Goal: Task Accomplishment & Management: Manage account settings

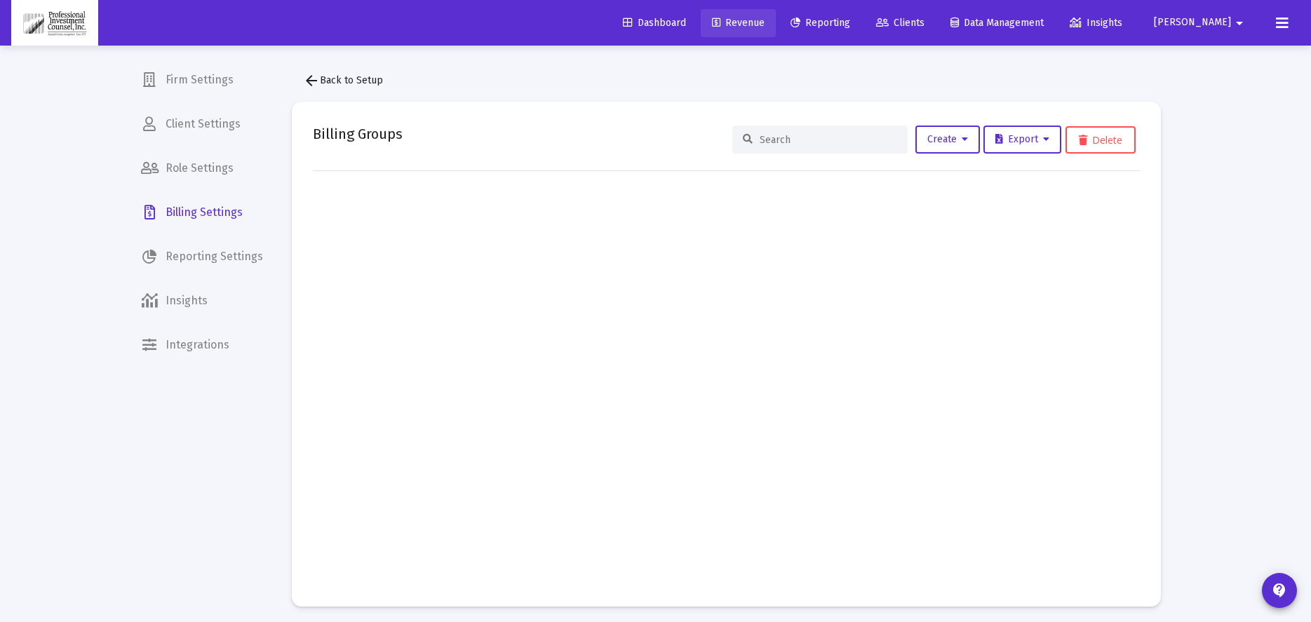
click at [764, 18] on span "Revenue" at bounding box center [738, 23] width 53 height 12
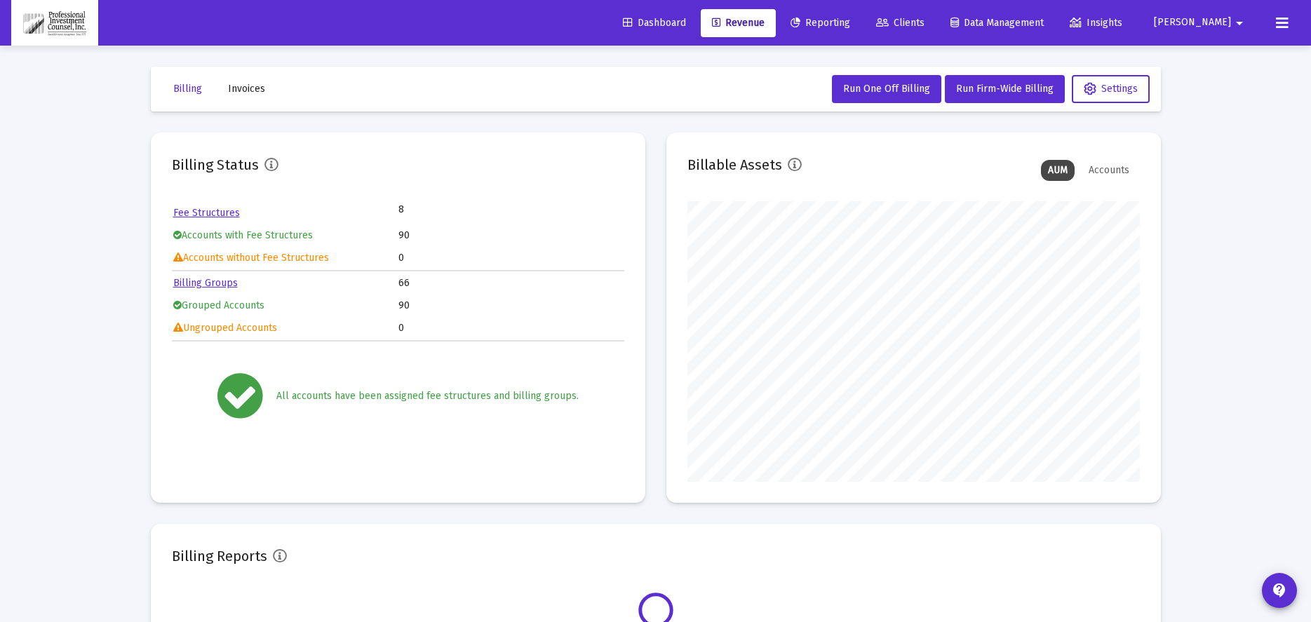
scroll to position [281, 452]
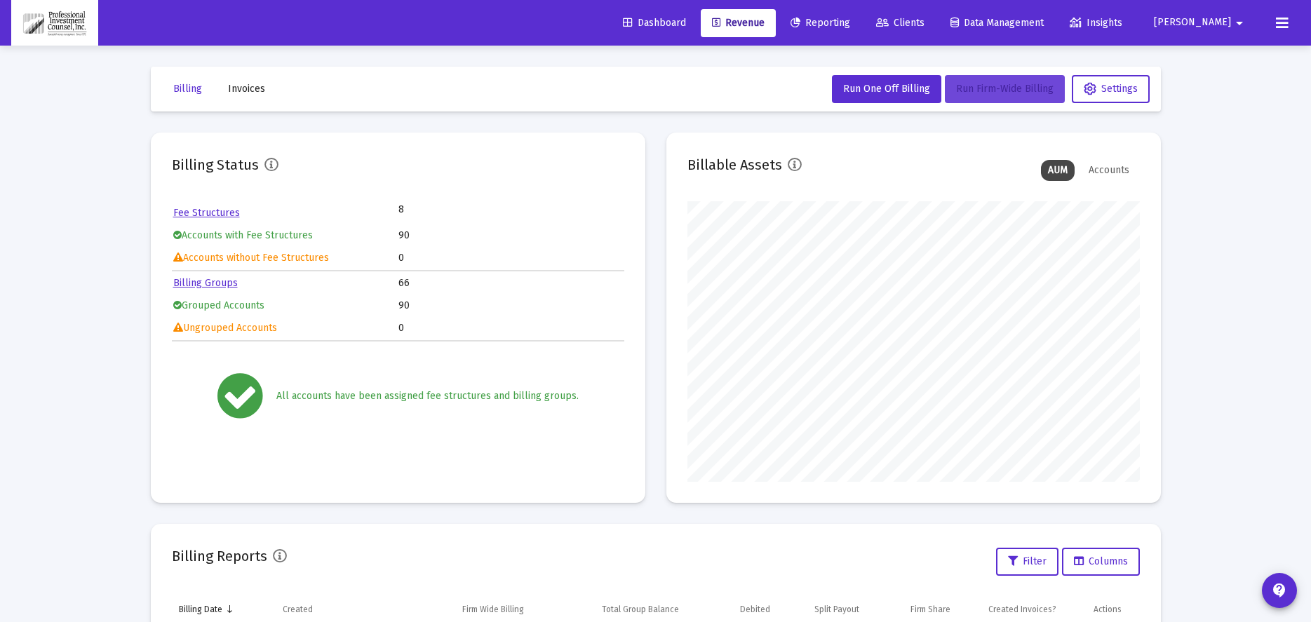
click at [976, 90] on span "Run Firm-Wide Billing" at bounding box center [1004, 89] width 97 height 12
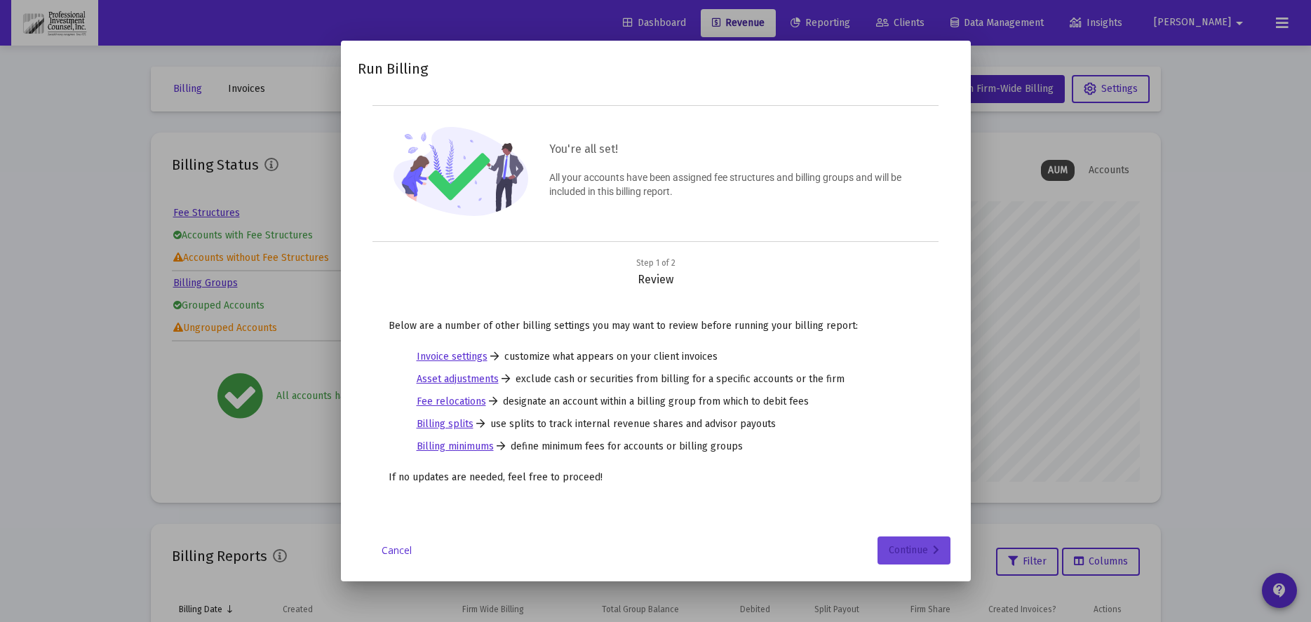
click at [933, 543] on div "Continue" at bounding box center [914, 551] width 50 height 28
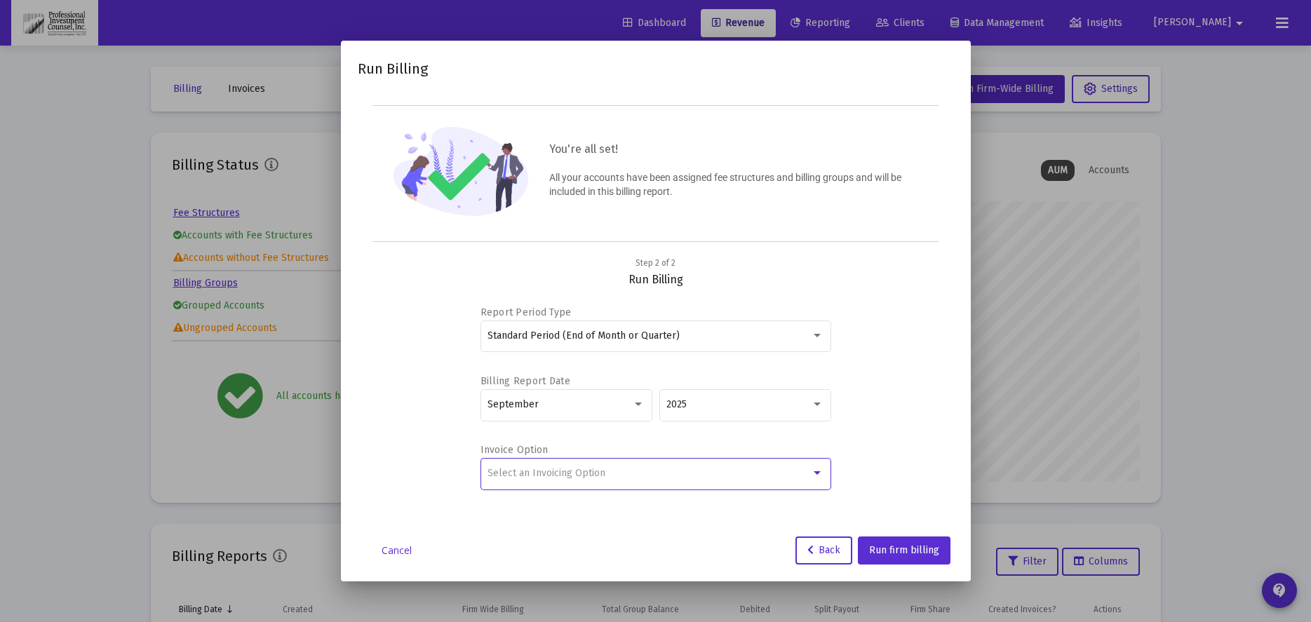
click at [670, 470] on div "Select an Invoicing Option" at bounding box center [648, 473] width 323 height 11
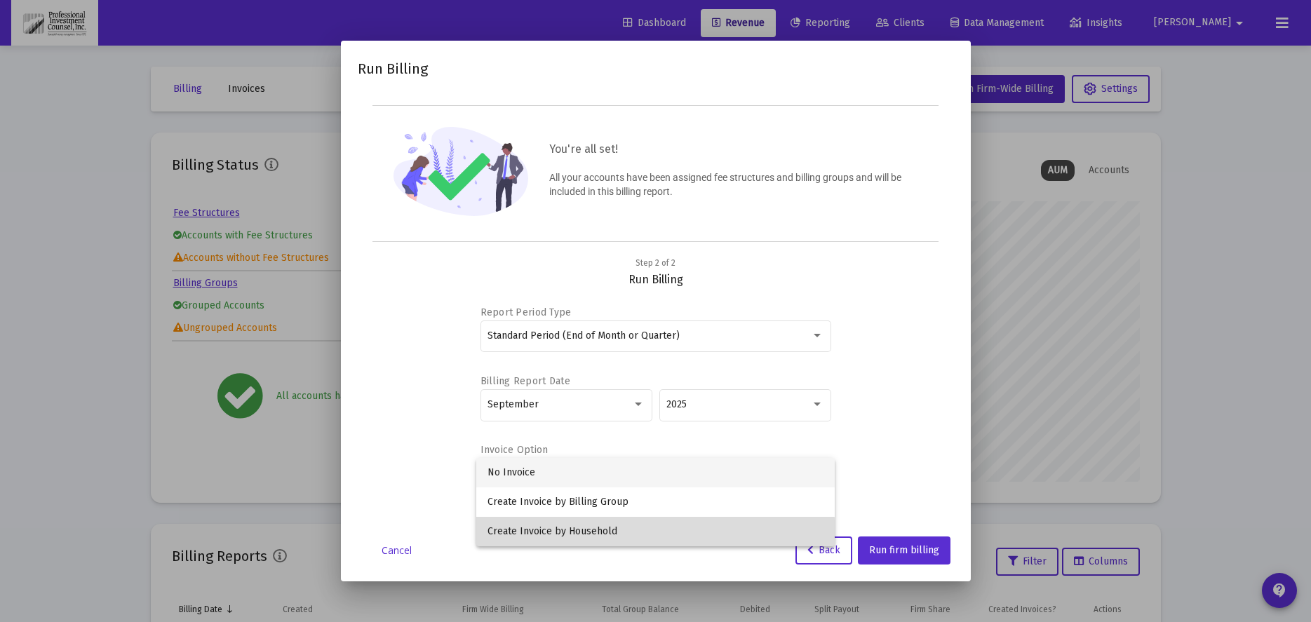
click at [612, 537] on span "Create Invoice by Household" at bounding box center [655, 531] width 336 height 29
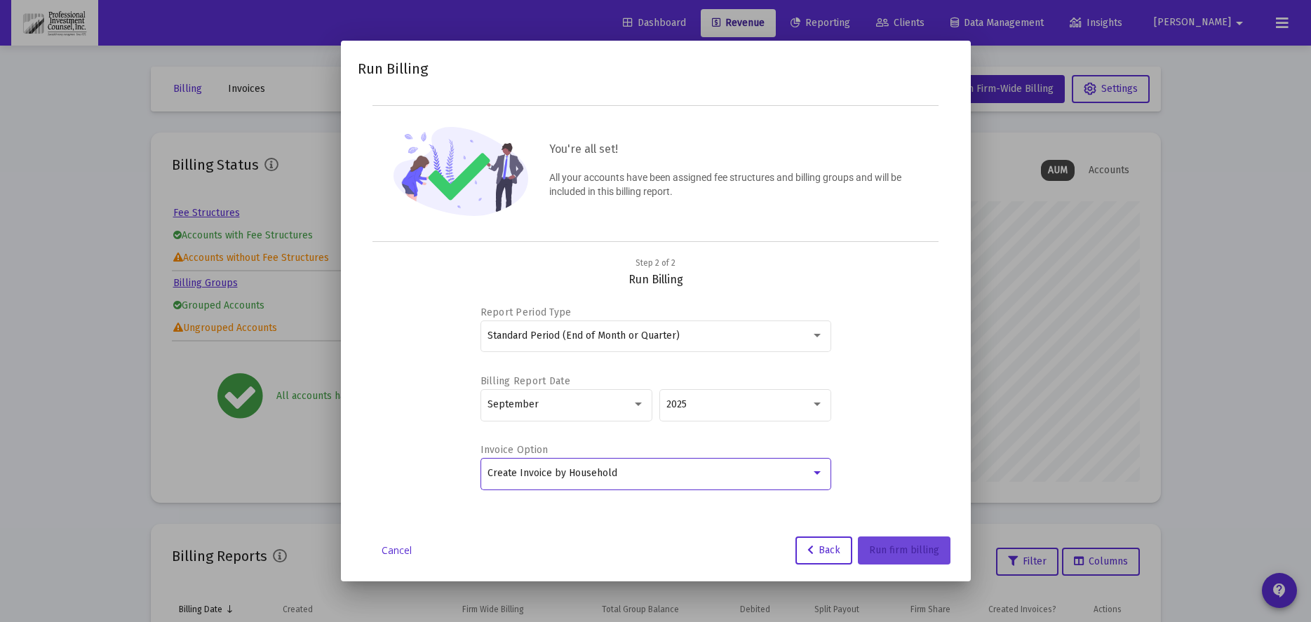
click at [911, 551] on span "Run firm billing" at bounding box center [904, 550] width 70 height 12
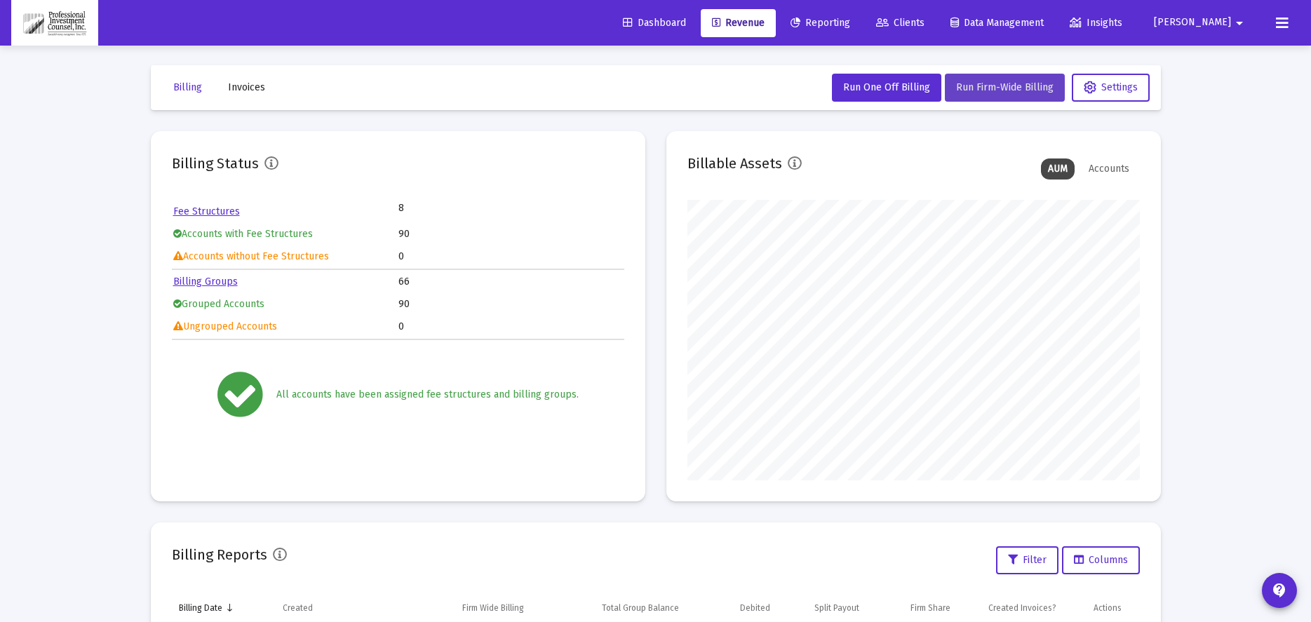
scroll to position [0, 0]
click at [231, 88] on span "Invoices" at bounding box center [246, 89] width 37 height 12
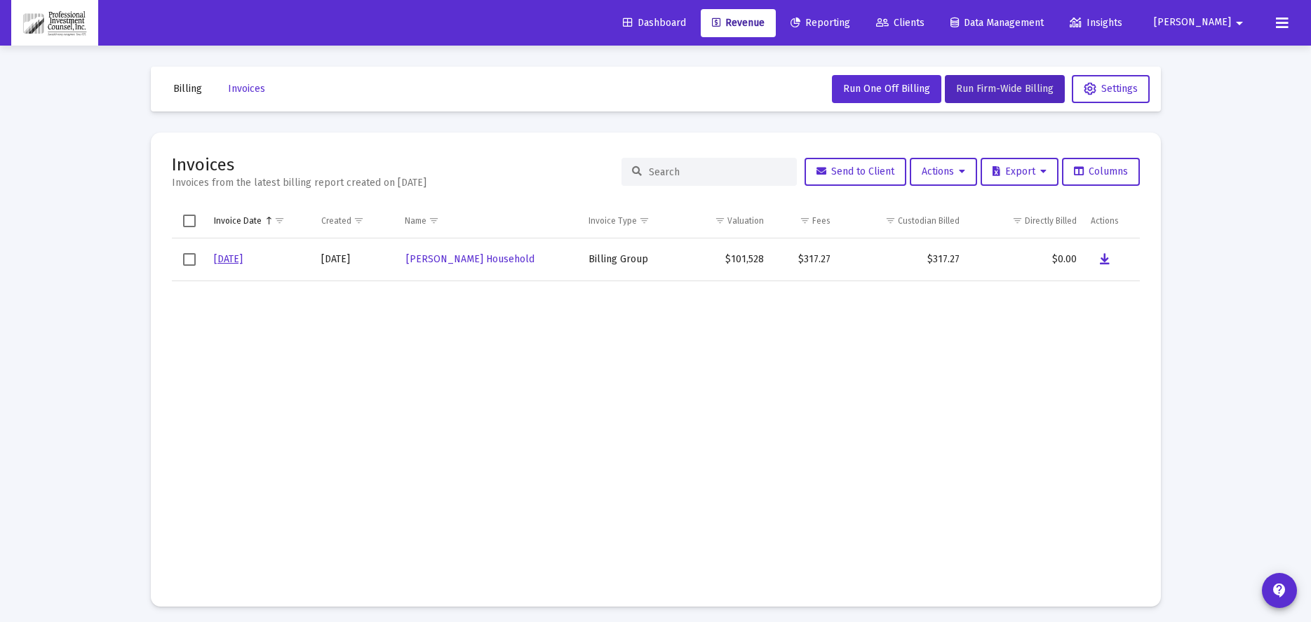
click at [191, 90] on span "Billing" at bounding box center [187, 89] width 29 height 12
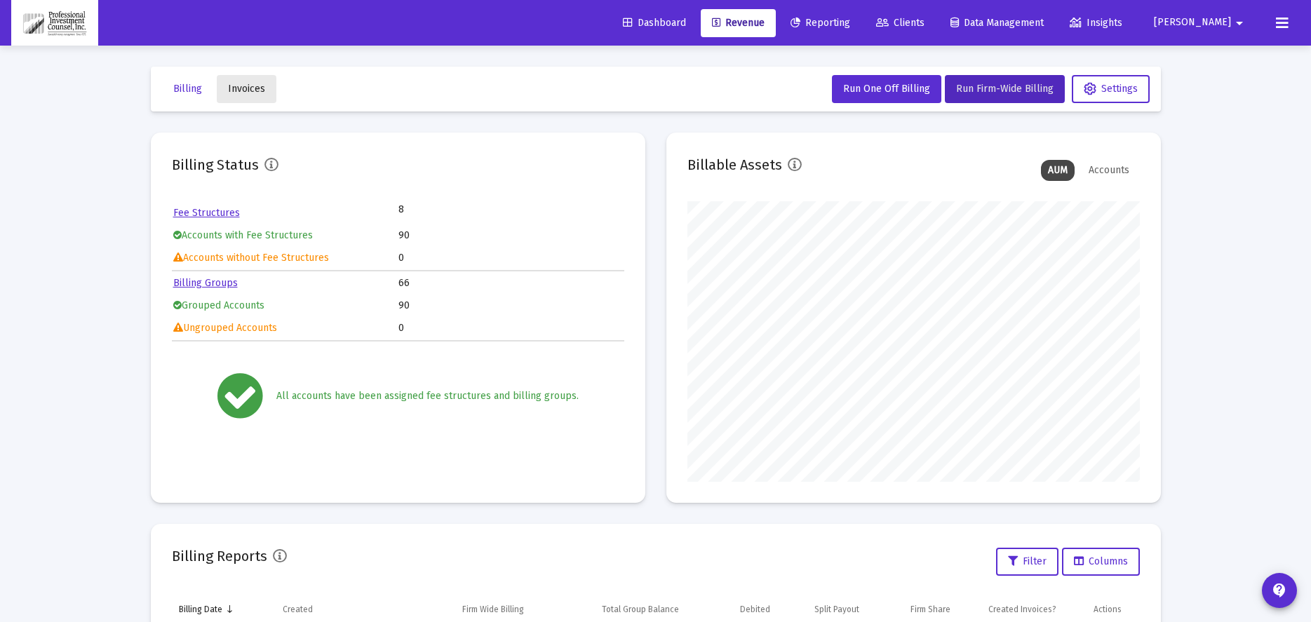
click at [260, 91] on span "Invoices" at bounding box center [246, 89] width 37 height 12
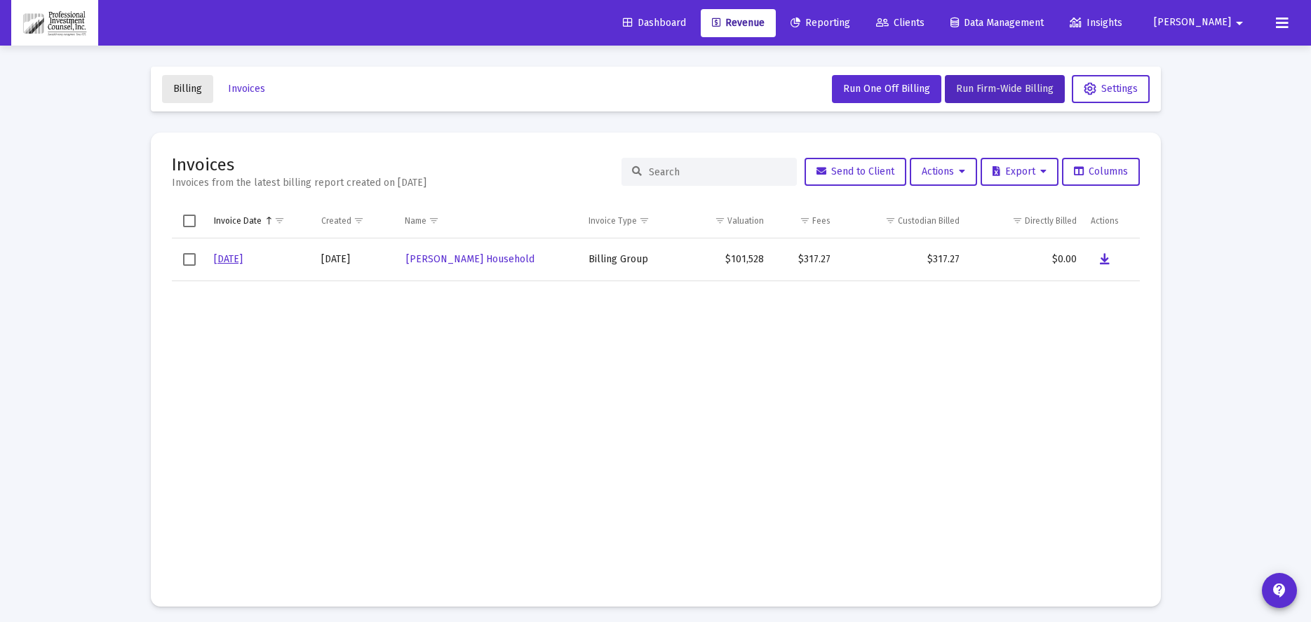
click at [182, 92] on span "Billing" at bounding box center [187, 89] width 29 height 12
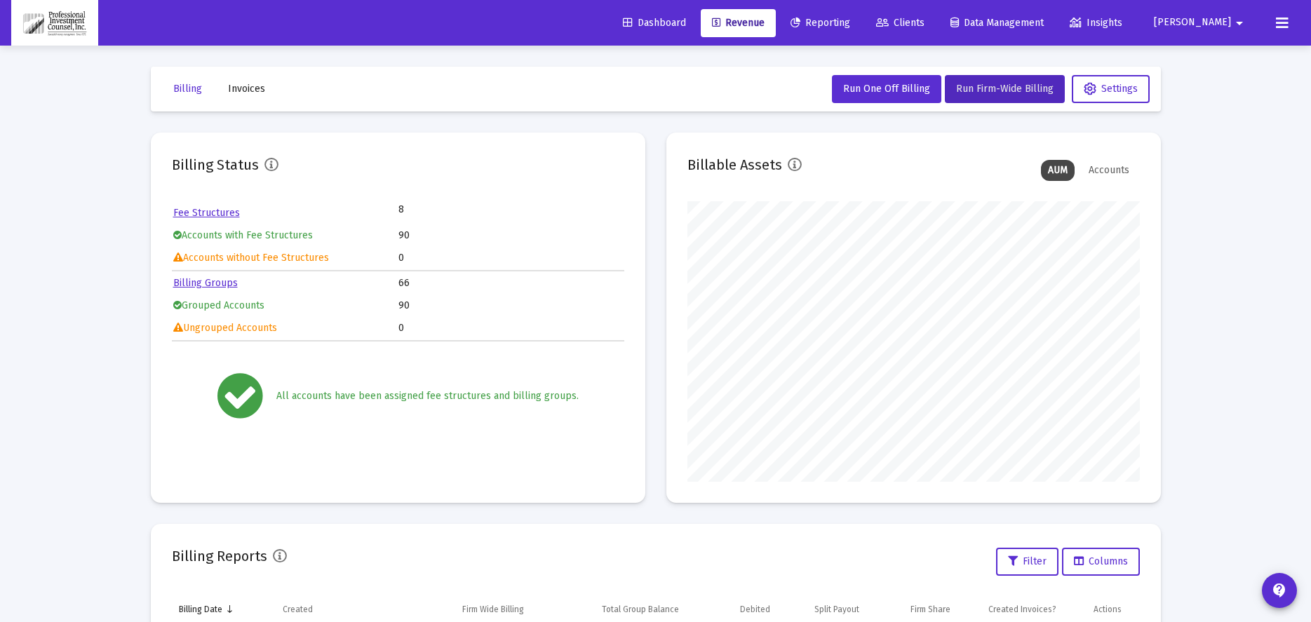
click at [1107, 169] on div "Accounts" at bounding box center [1108, 170] width 55 height 21
click at [1050, 169] on div "AUM" at bounding box center [1058, 170] width 34 height 21
click at [850, 20] on span "Reporting" at bounding box center [820, 23] width 60 height 12
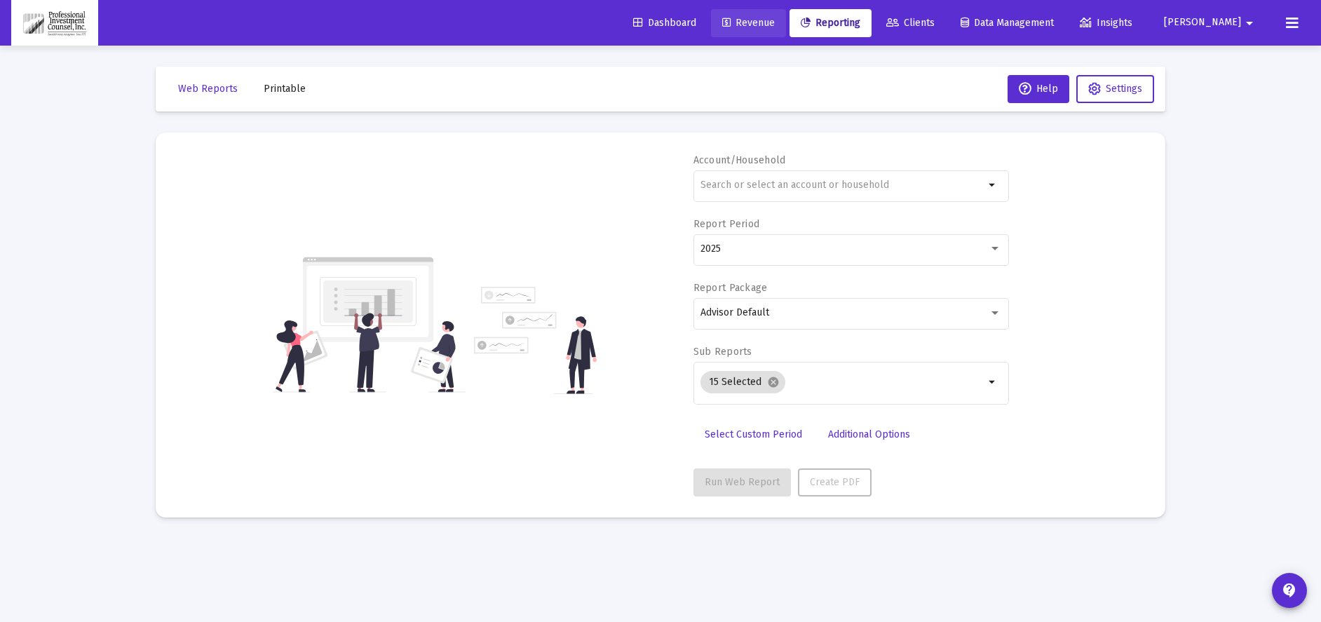
click at [775, 22] on span "Revenue" at bounding box center [748, 23] width 53 height 12
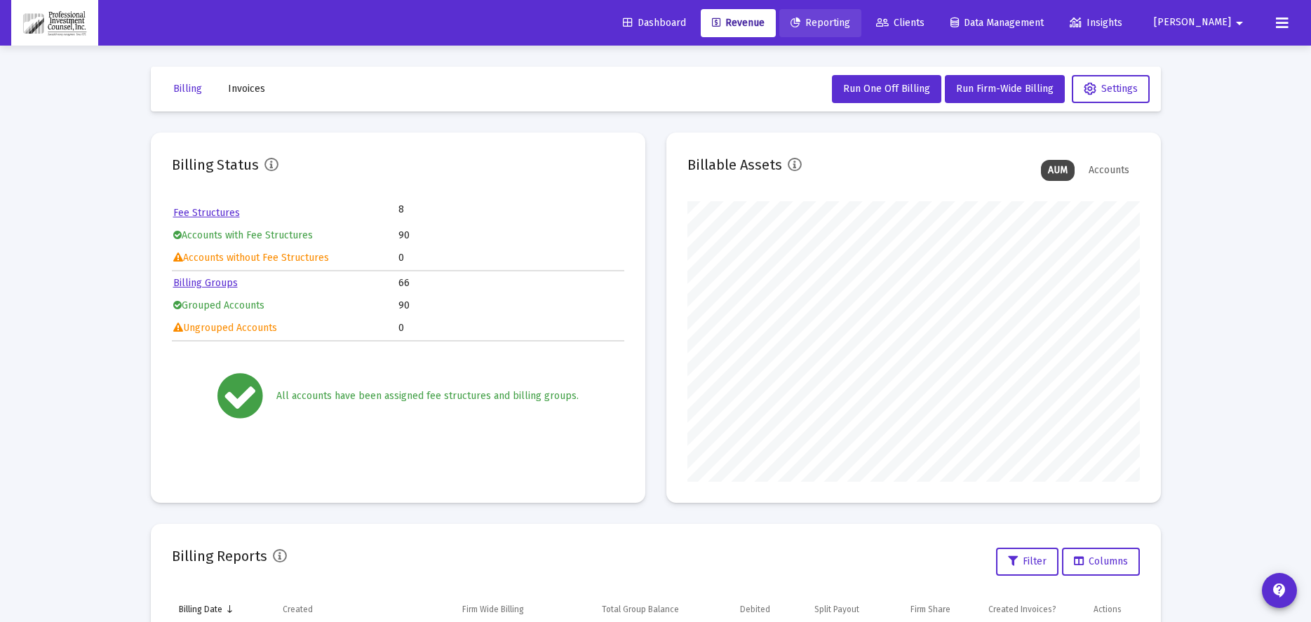
click at [850, 19] on span "Reporting" at bounding box center [820, 23] width 60 height 12
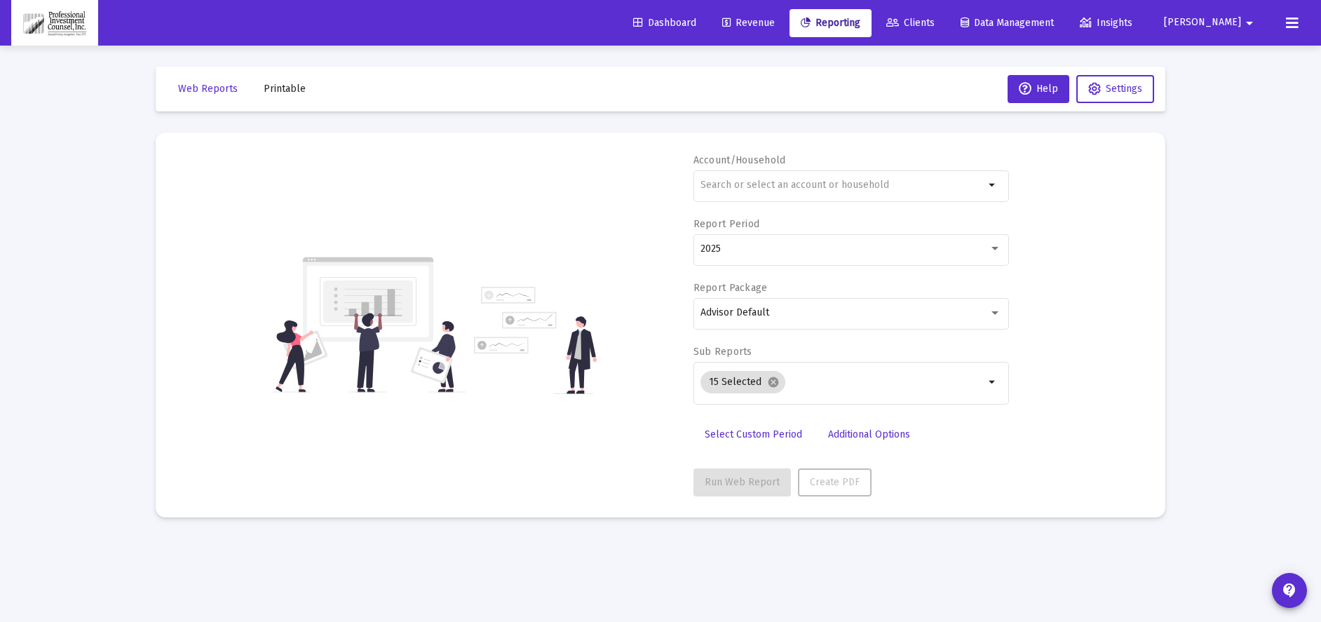
click at [786, 25] on link "Revenue" at bounding box center [748, 23] width 75 height 28
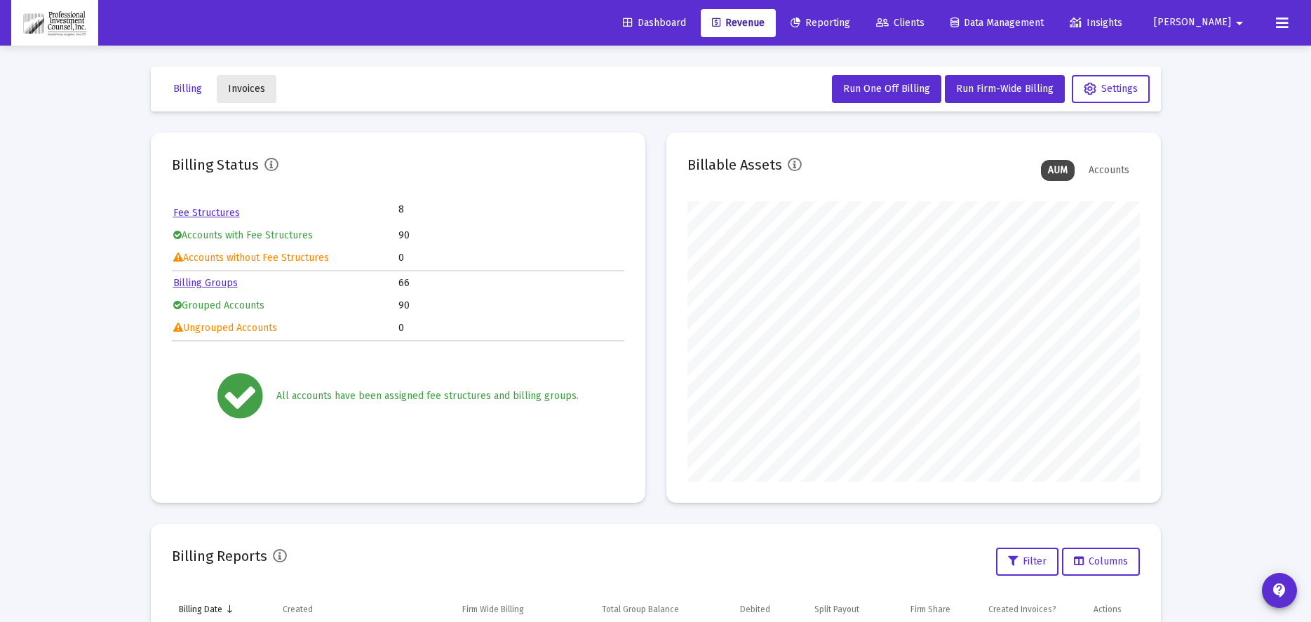
click at [250, 86] on span "Invoices" at bounding box center [246, 89] width 37 height 12
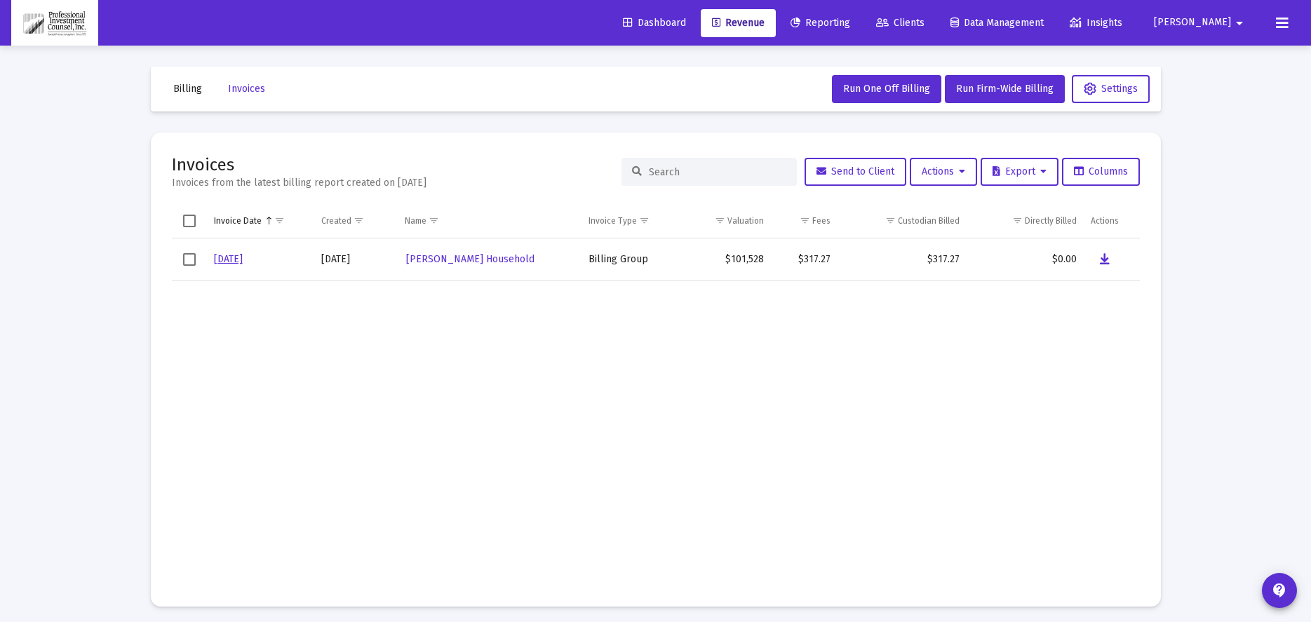
click at [203, 94] on button "Billing" at bounding box center [187, 89] width 51 height 28
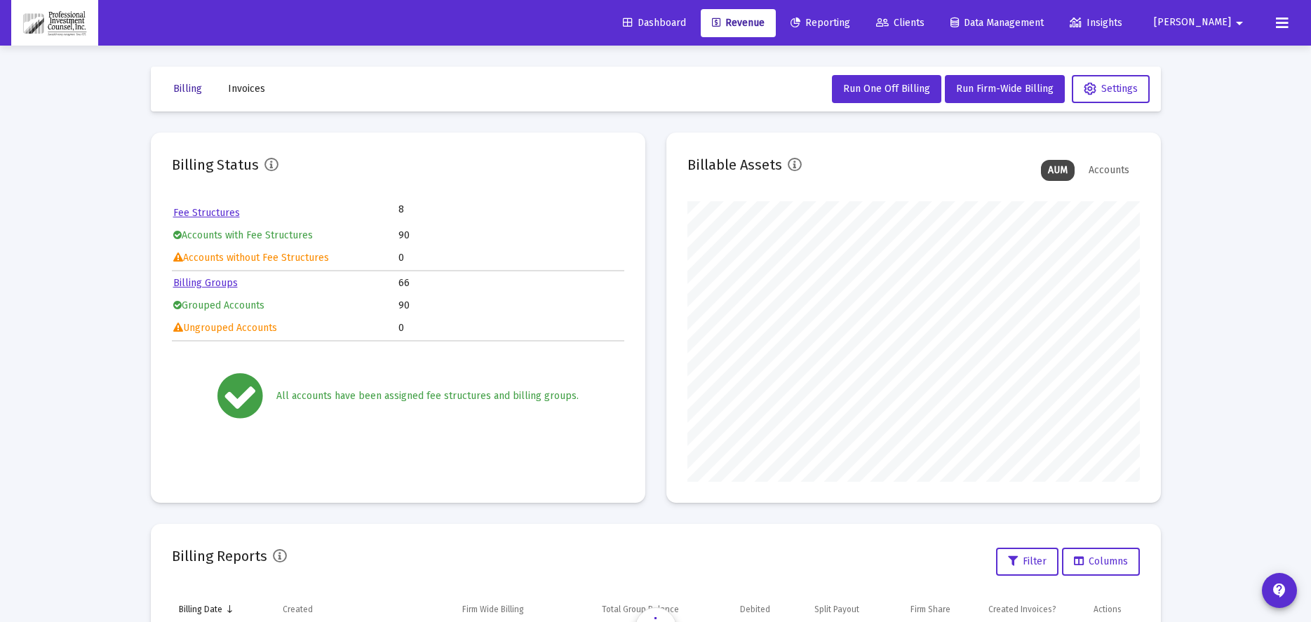
scroll to position [281, 452]
click at [686, 21] on span "Dashboard" at bounding box center [654, 23] width 63 height 12
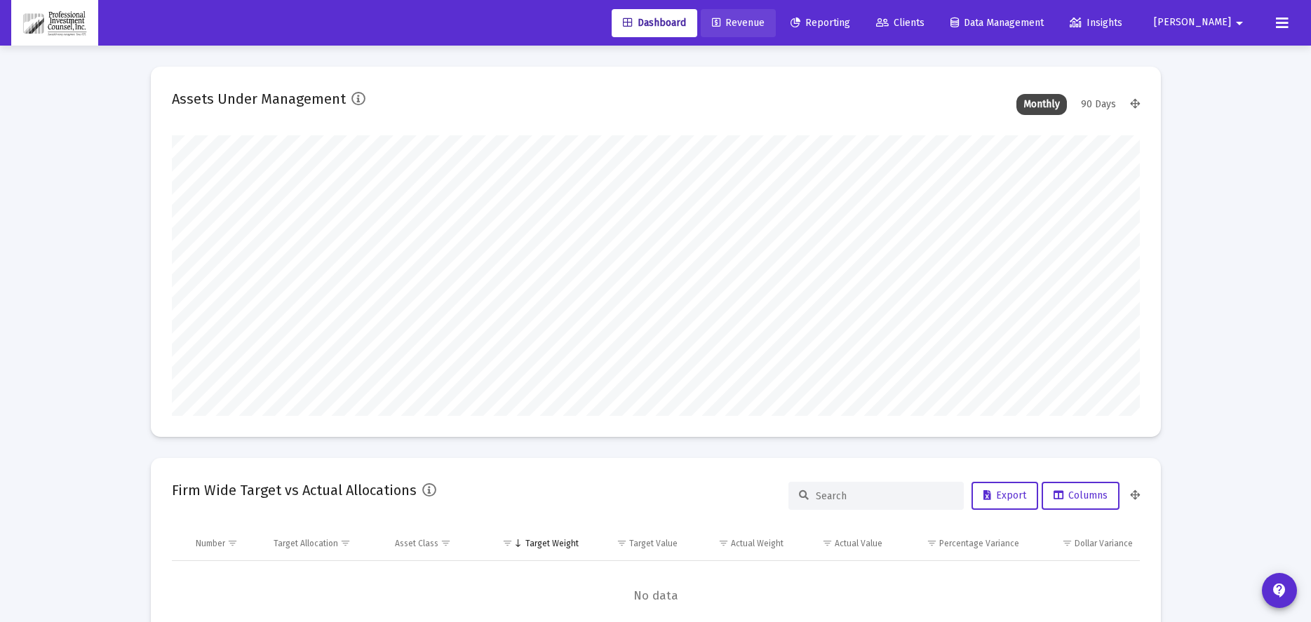
click at [776, 16] on link "Revenue" at bounding box center [738, 23] width 75 height 28
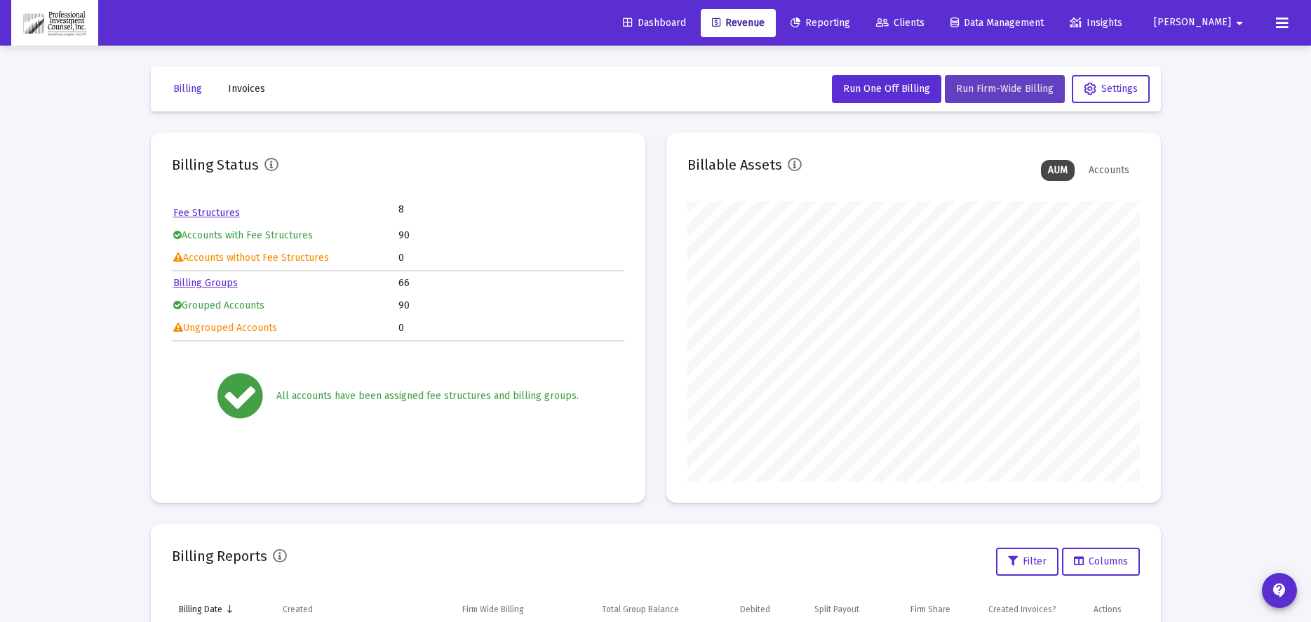
click at [1032, 86] on span "Run Firm-Wide Billing" at bounding box center [1004, 89] width 97 height 12
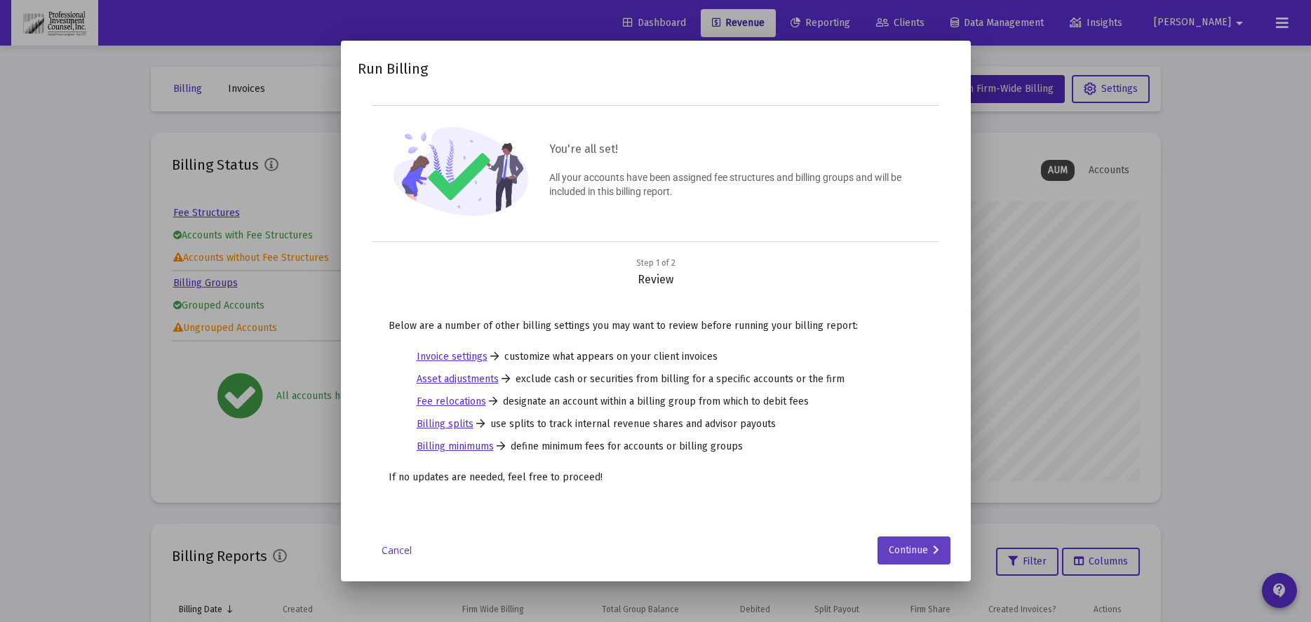
click at [928, 551] on div "Continue" at bounding box center [914, 551] width 50 height 28
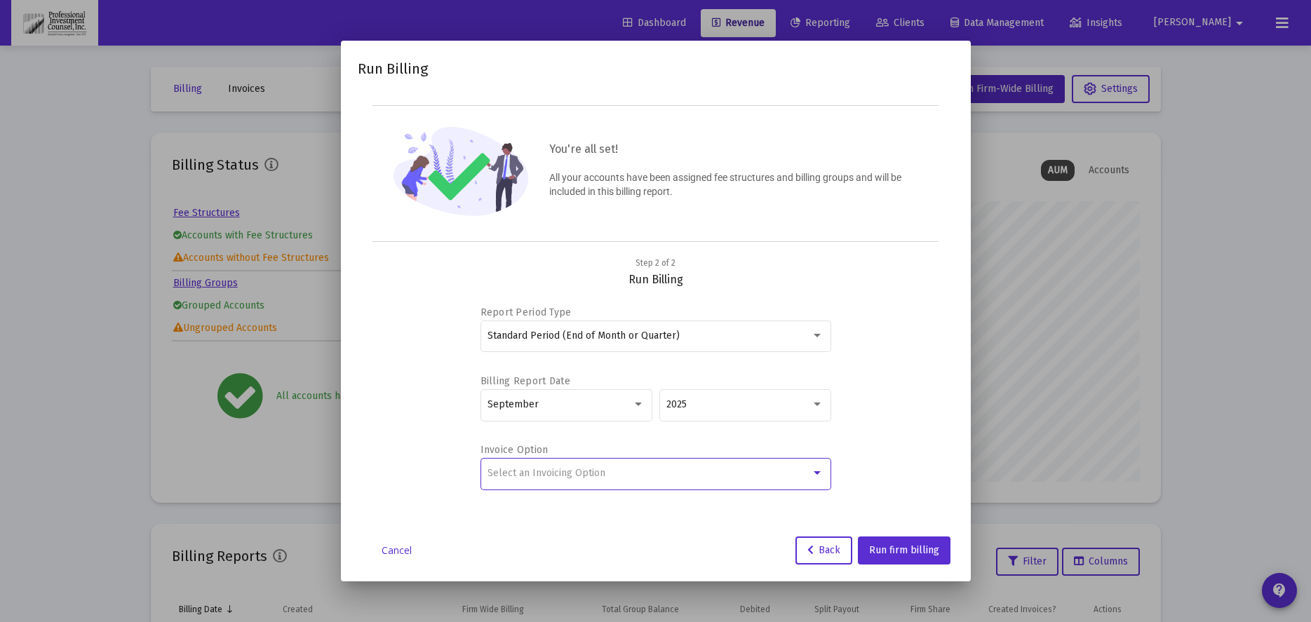
click at [548, 477] on span "Select an Invoicing Option" at bounding box center [546, 473] width 118 height 12
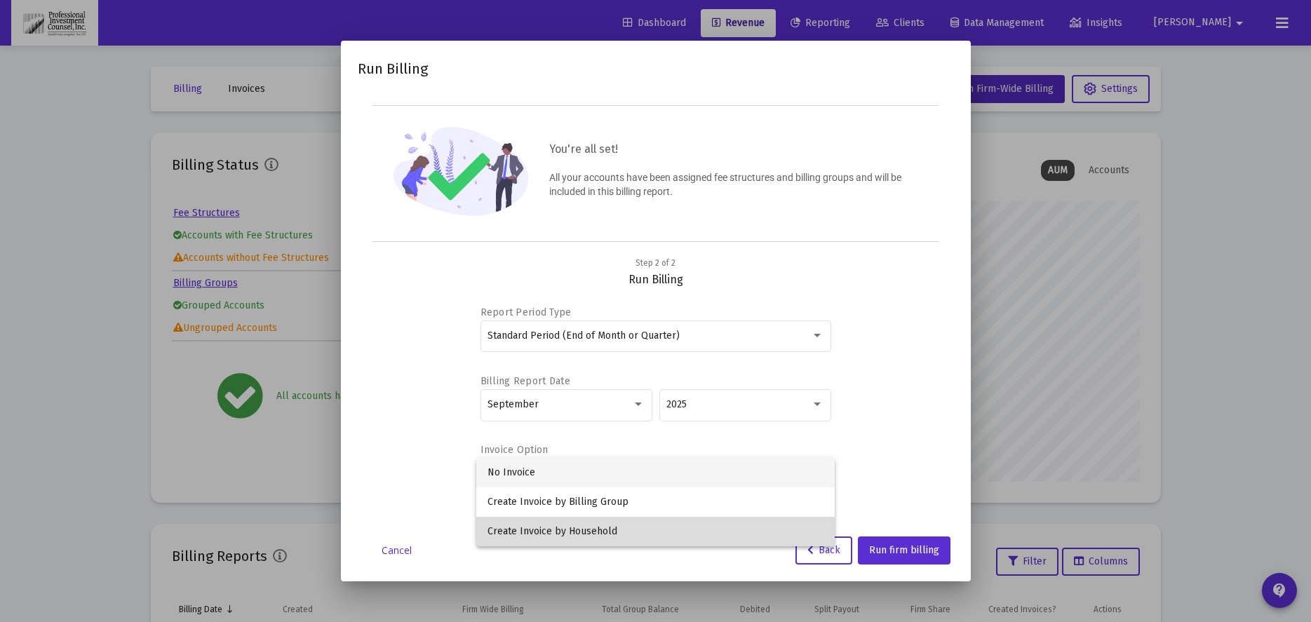
click at [600, 533] on span "Create Invoice by Household" at bounding box center [655, 531] width 336 height 29
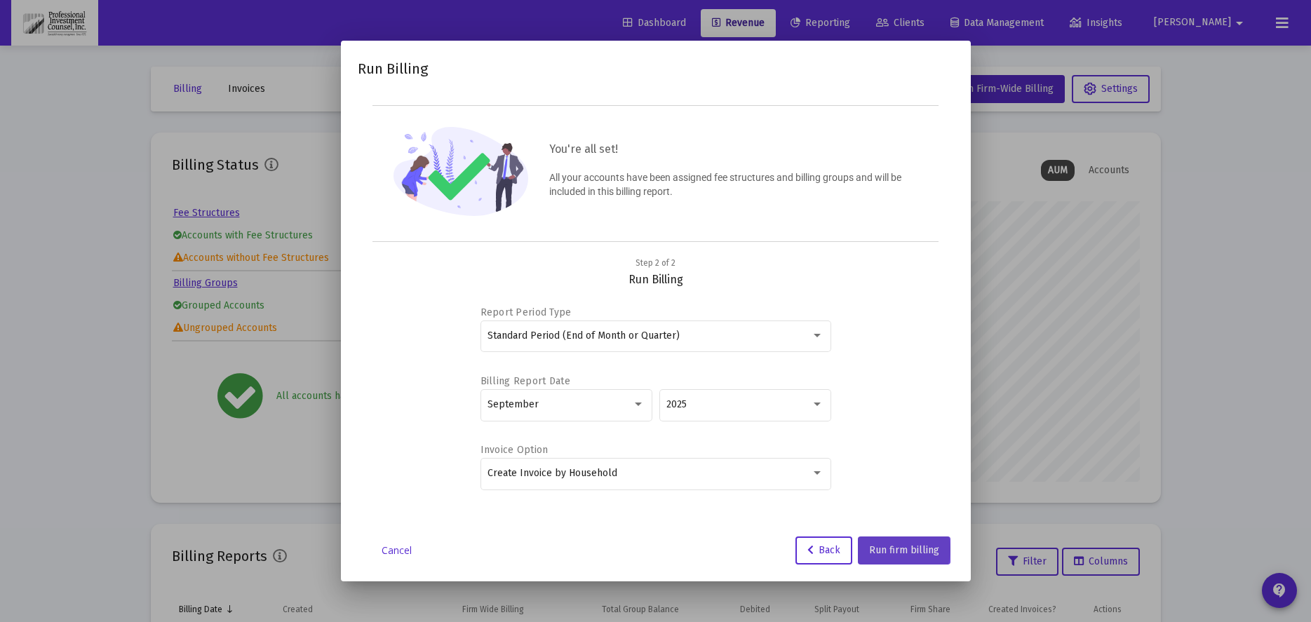
click at [901, 549] on span "Run firm billing" at bounding box center [904, 550] width 70 height 12
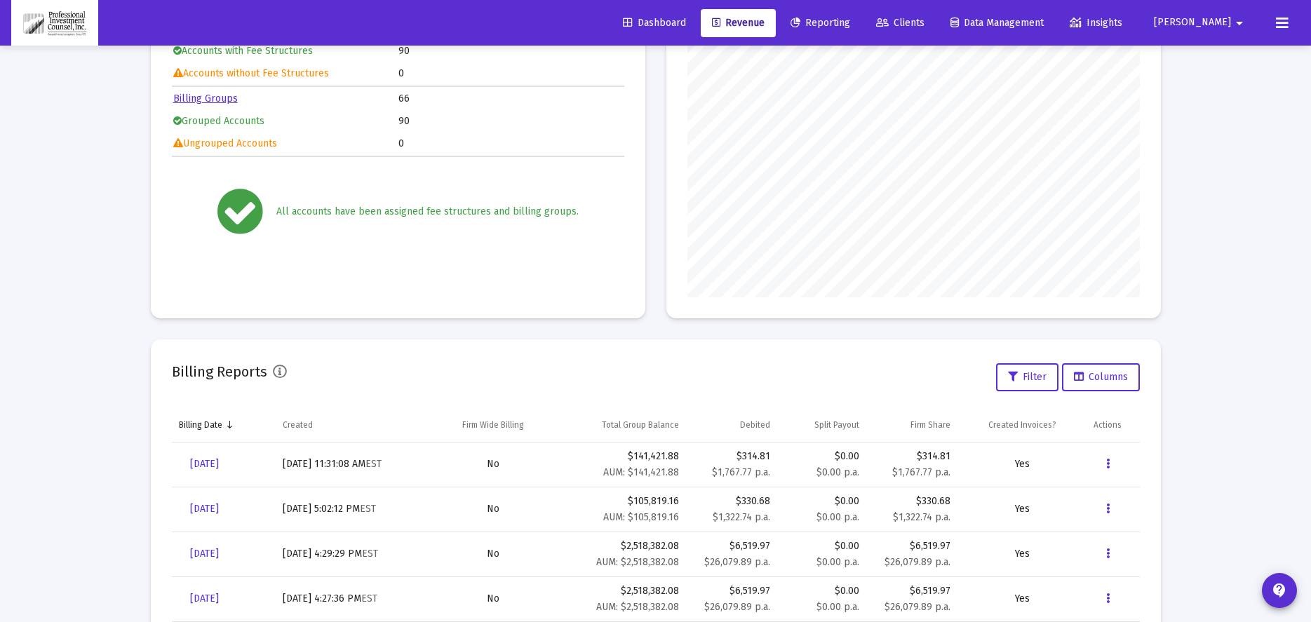
scroll to position [114, 0]
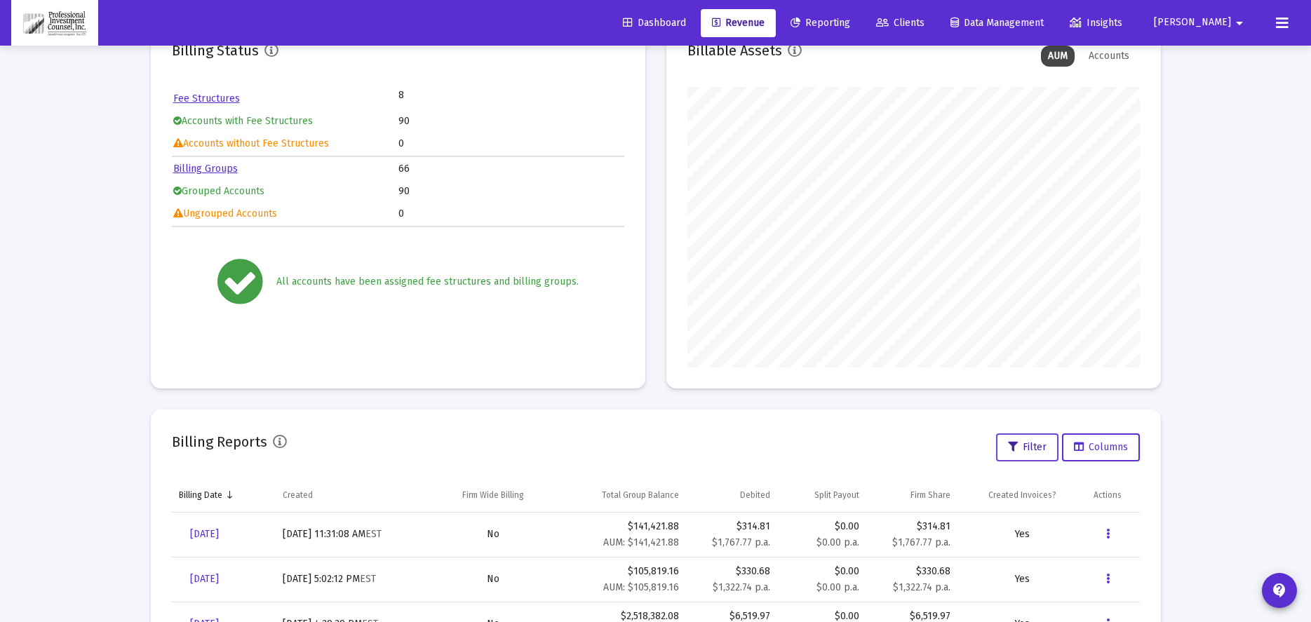
click at [1026, 447] on span "Filter" at bounding box center [1027, 447] width 39 height 12
click at [1120, 446] on span "Columns" at bounding box center [1101, 447] width 54 height 12
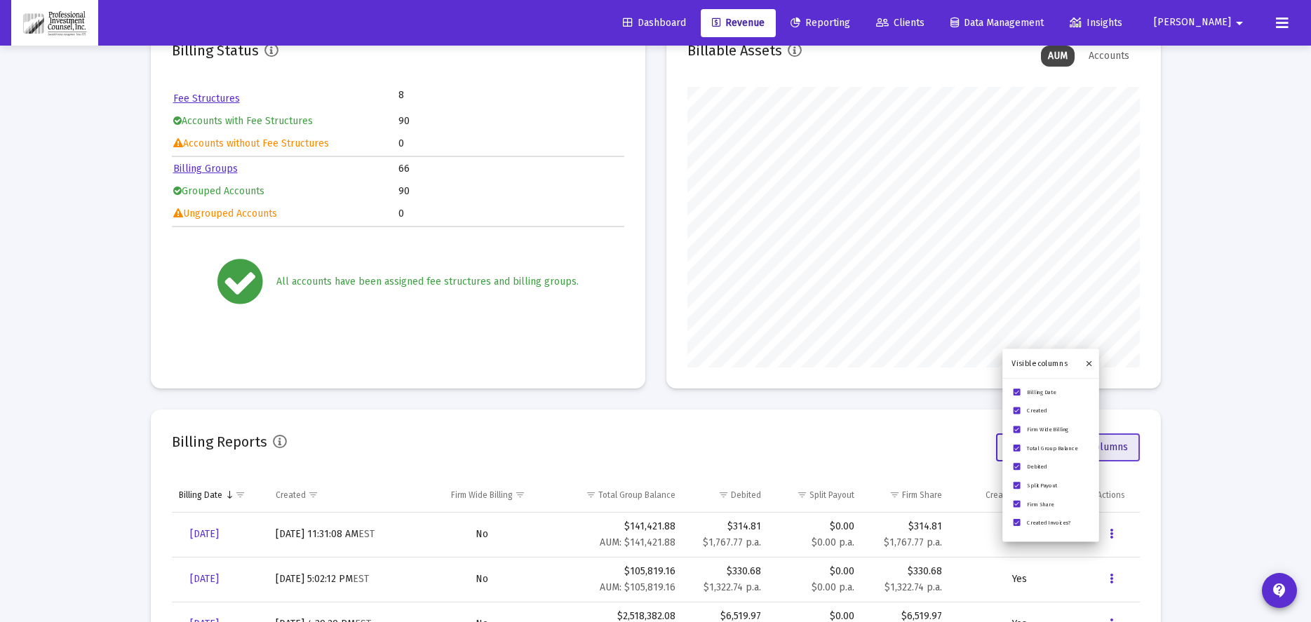
scroll to position [281, 452]
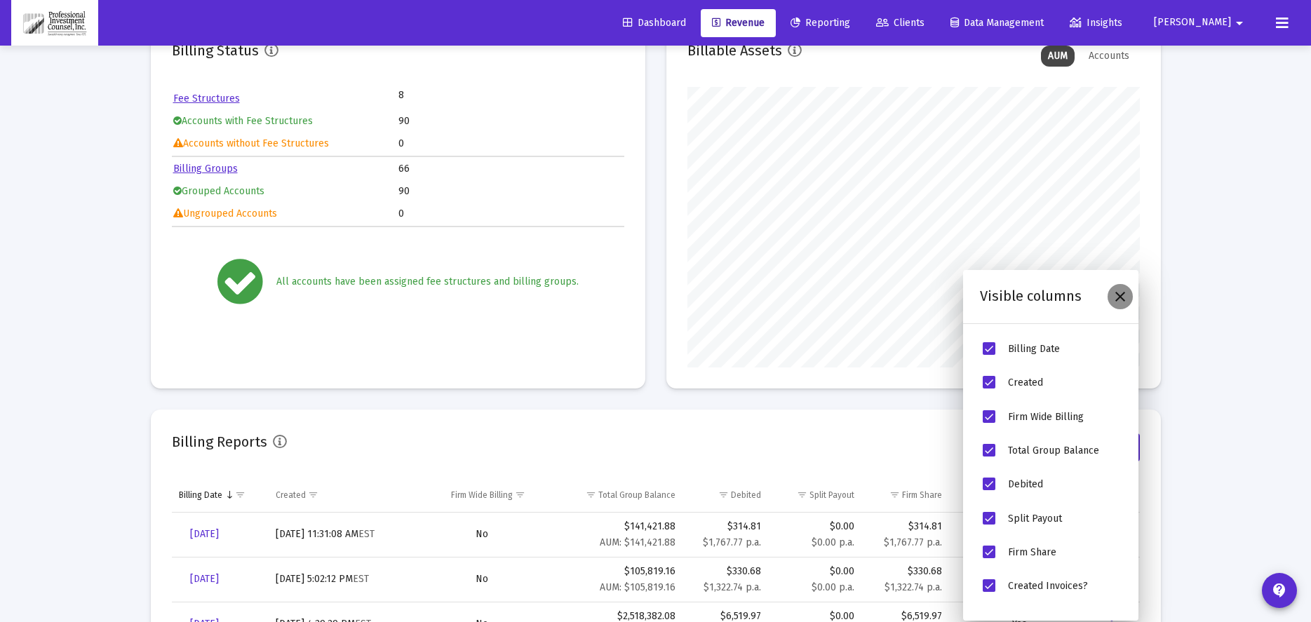
click at [1122, 297] on icon "Close" at bounding box center [1120, 296] width 17 height 17
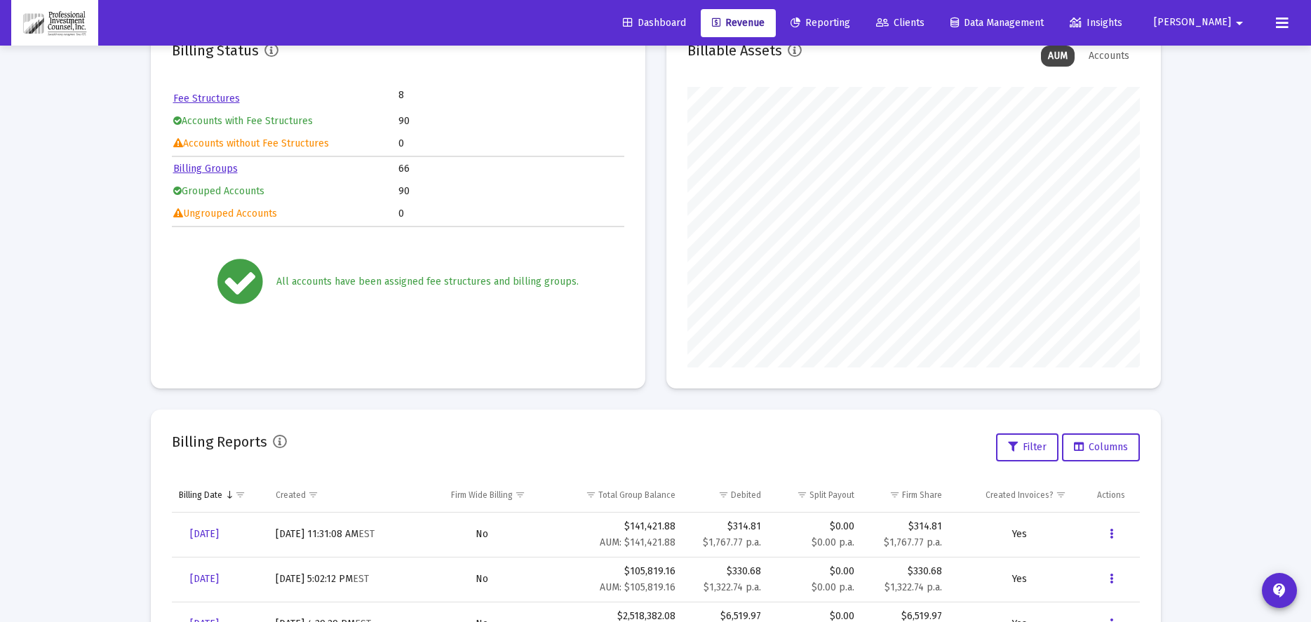
click at [1113, 54] on div "Accounts" at bounding box center [1108, 56] width 55 height 21
click at [1062, 59] on div "AUM" at bounding box center [1058, 56] width 34 height 21
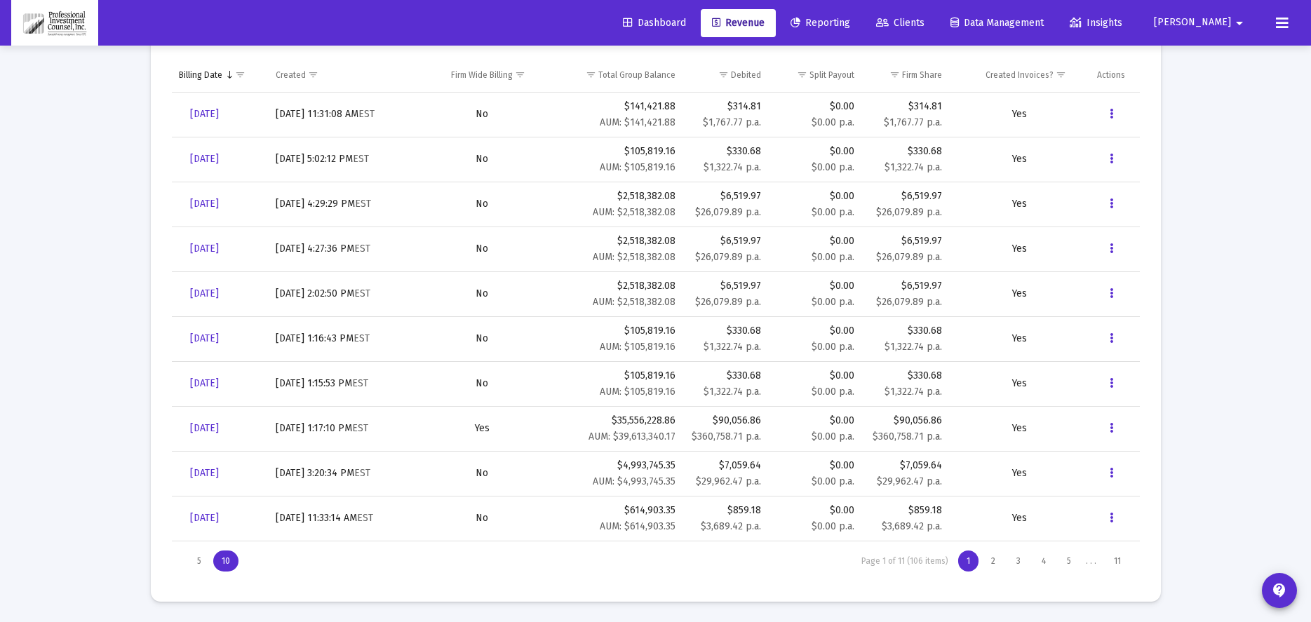
scroll to position [535, 0]
click at [1117, 560] on div "11" at bounding box center [1117, 560] width 24 height 21
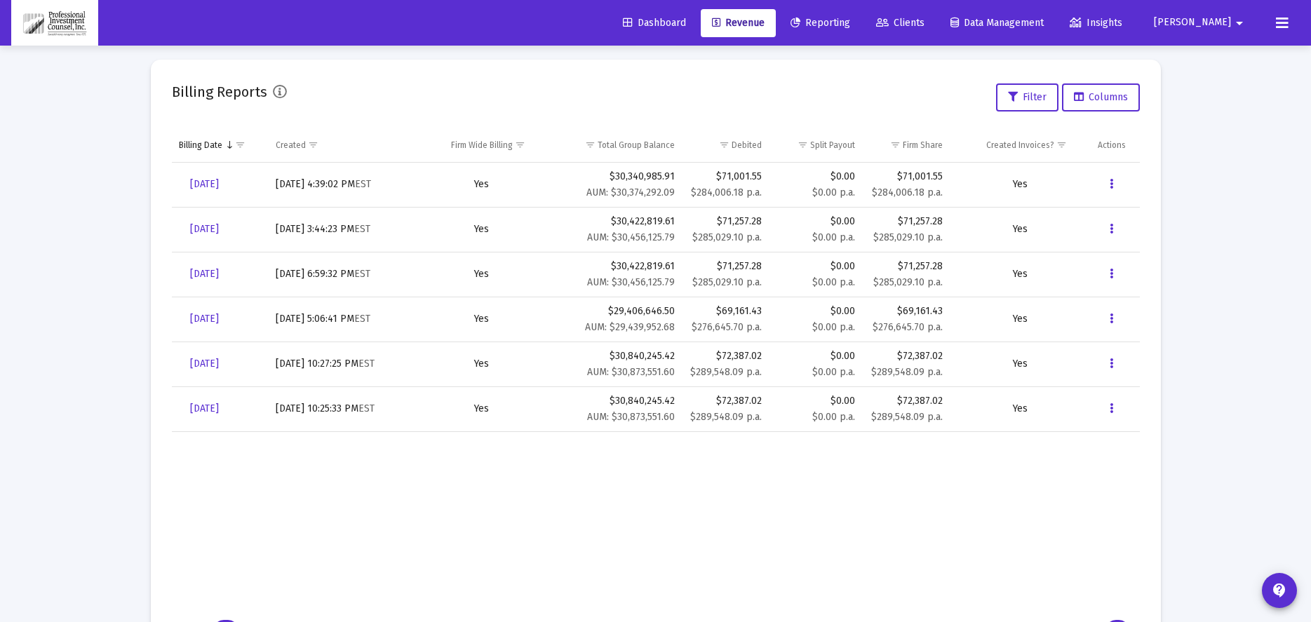
scroll to position [534, 0]
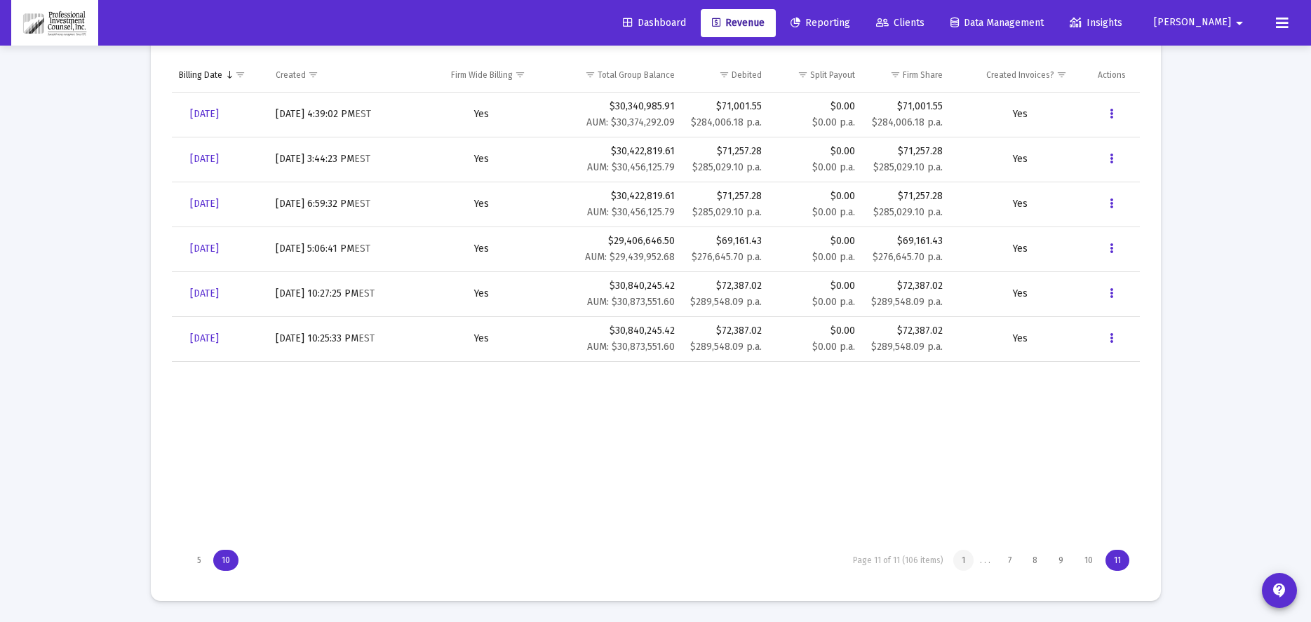
click at [965, 559] on div "1" at bounding box center [963, 560] width 20 height 21
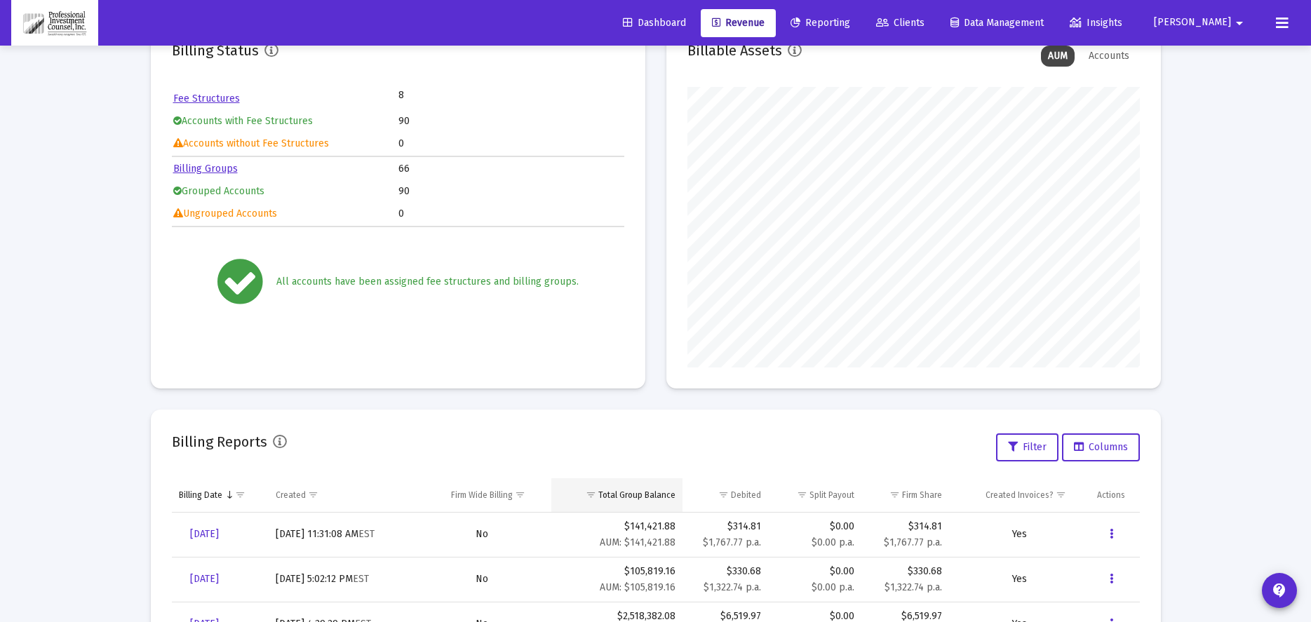
scroll to position [0, 0]
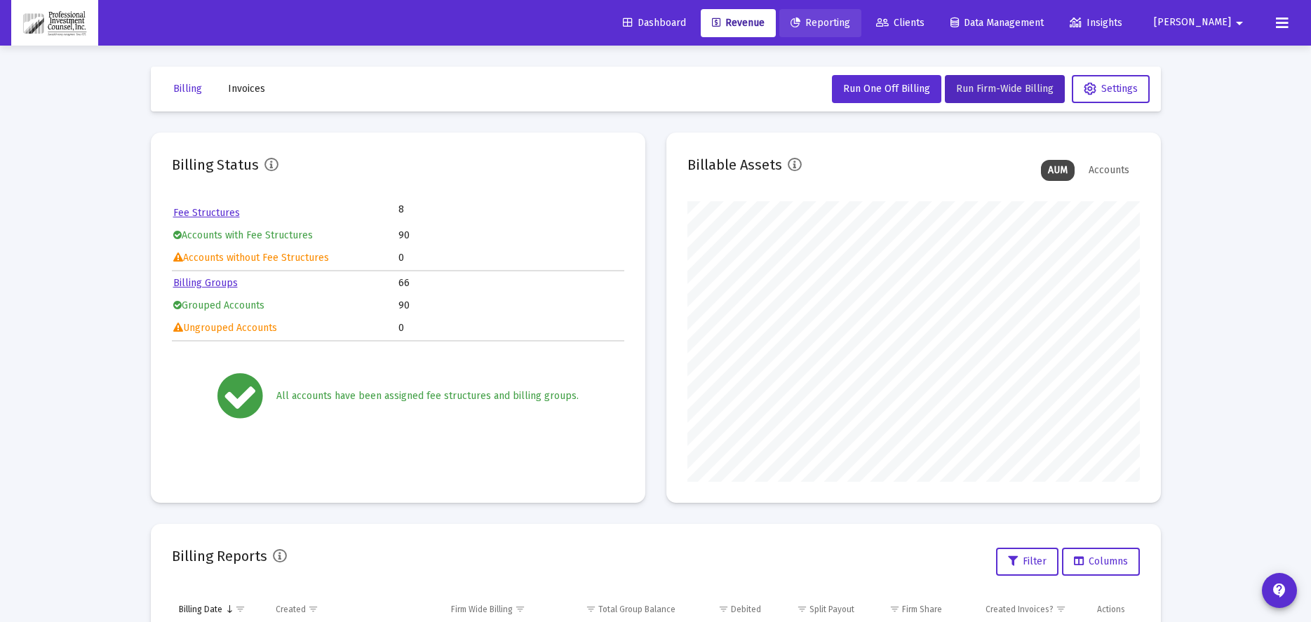
click at [850, 25] on span "Reporting" at bounding box center [820, 23] width 60 height 12
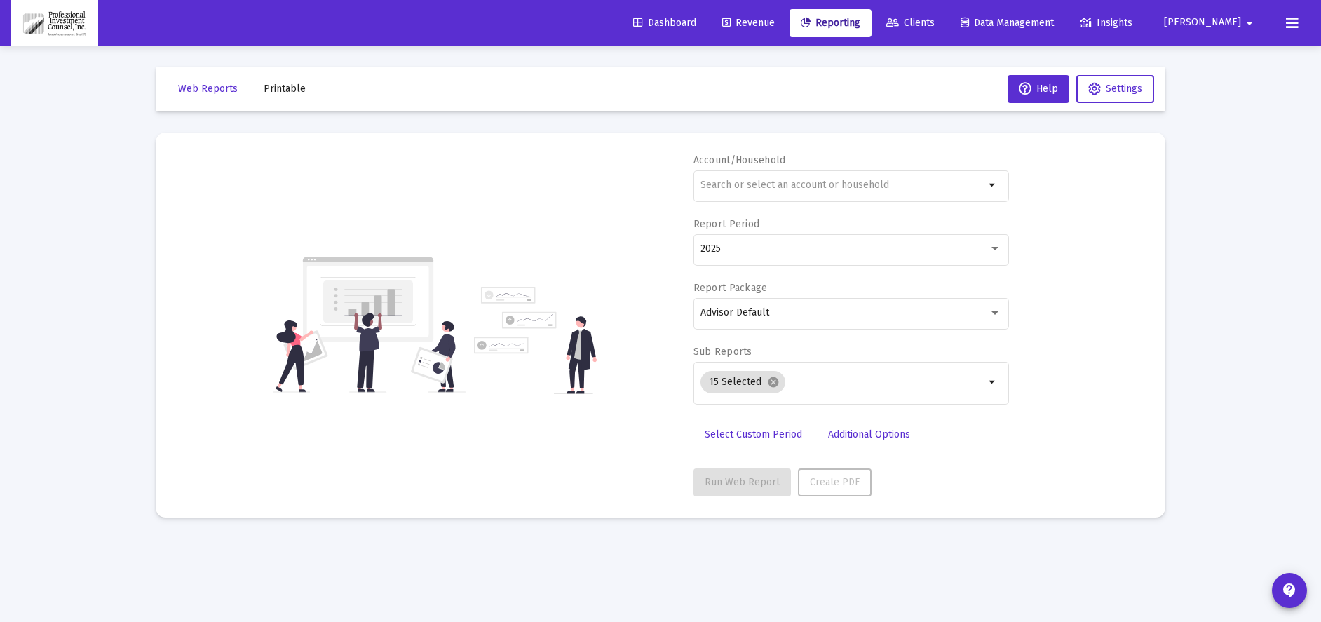
click at [775, 25] on span "Revenue" at bounding box center [748, 23] width 53 height 12
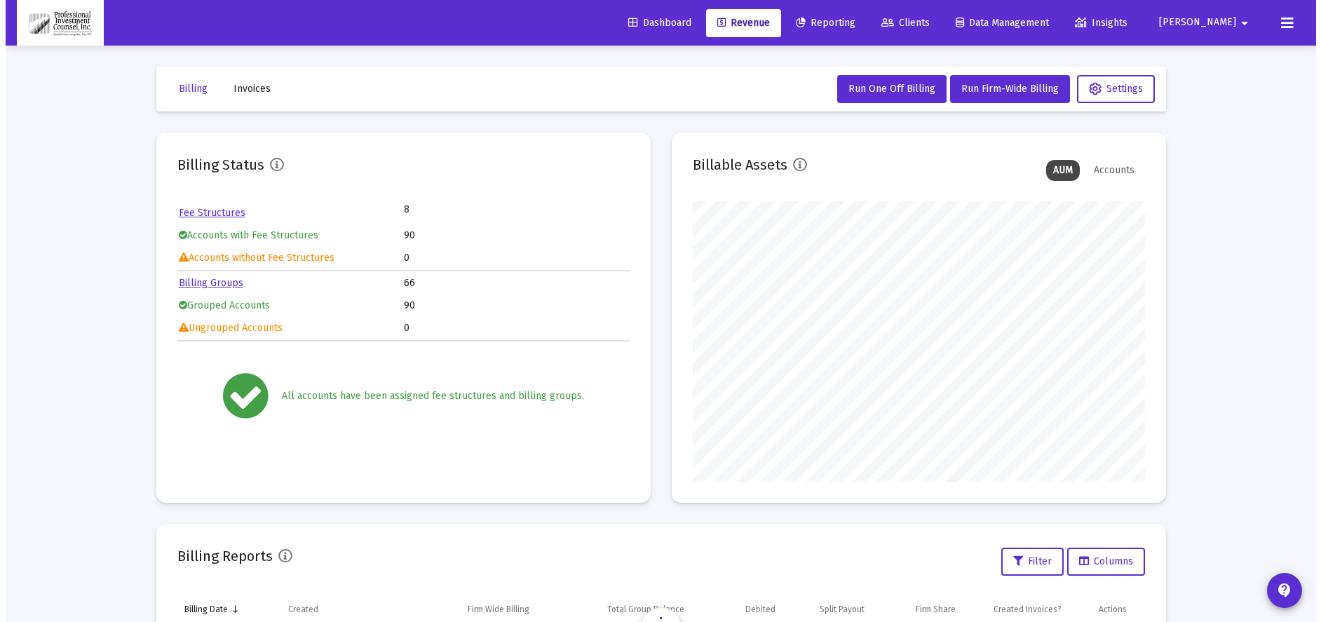
scroll to position [281, 452]
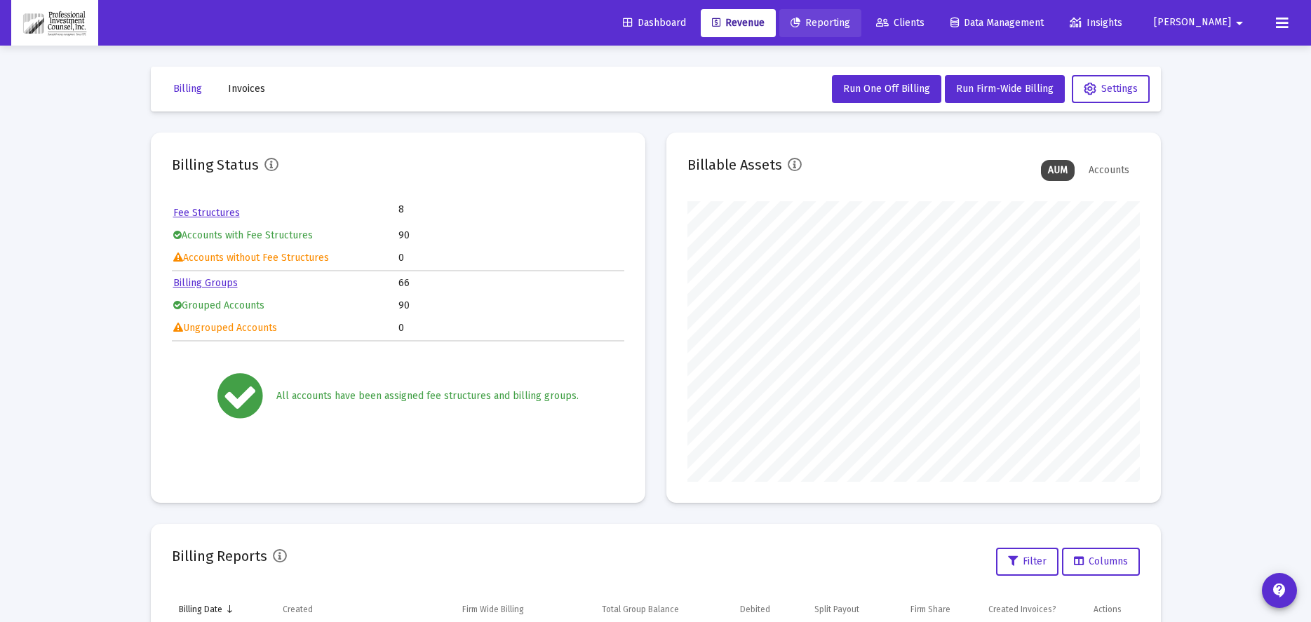
click at [850, 25] on span "Reporting" at bounding box center [820, 23] width 60 height 12
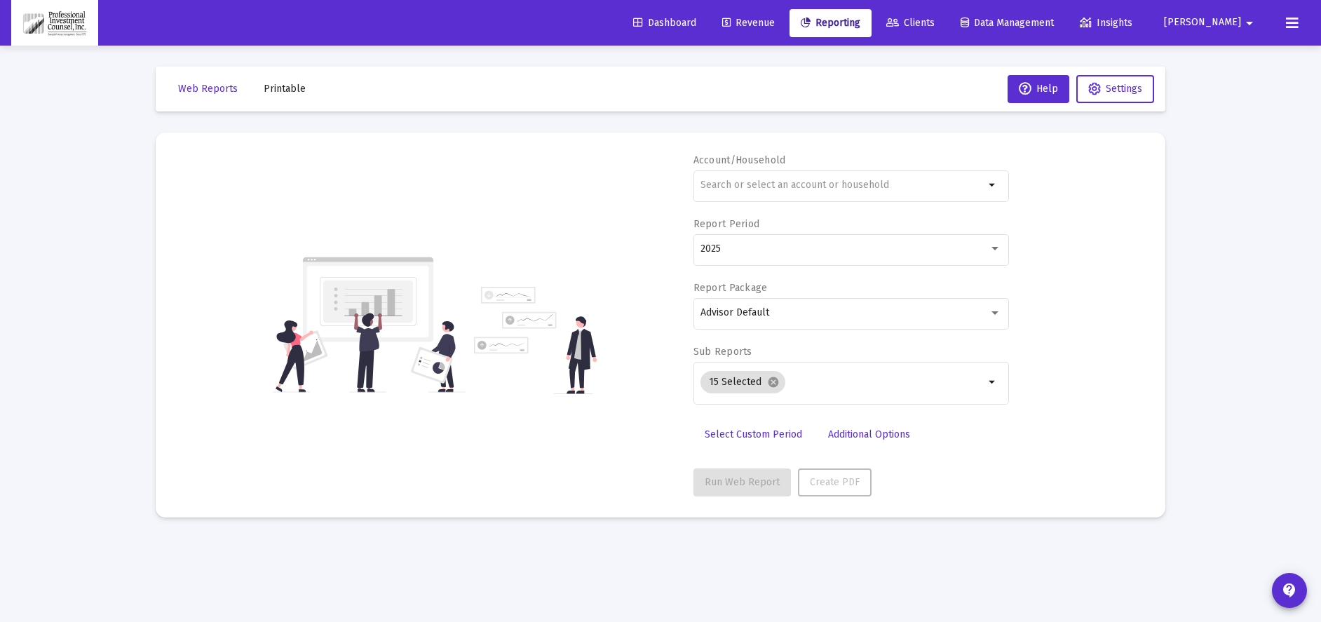
click at [935, 20] on span "Clients" at bounding box center [910, 23] width 48 height 12
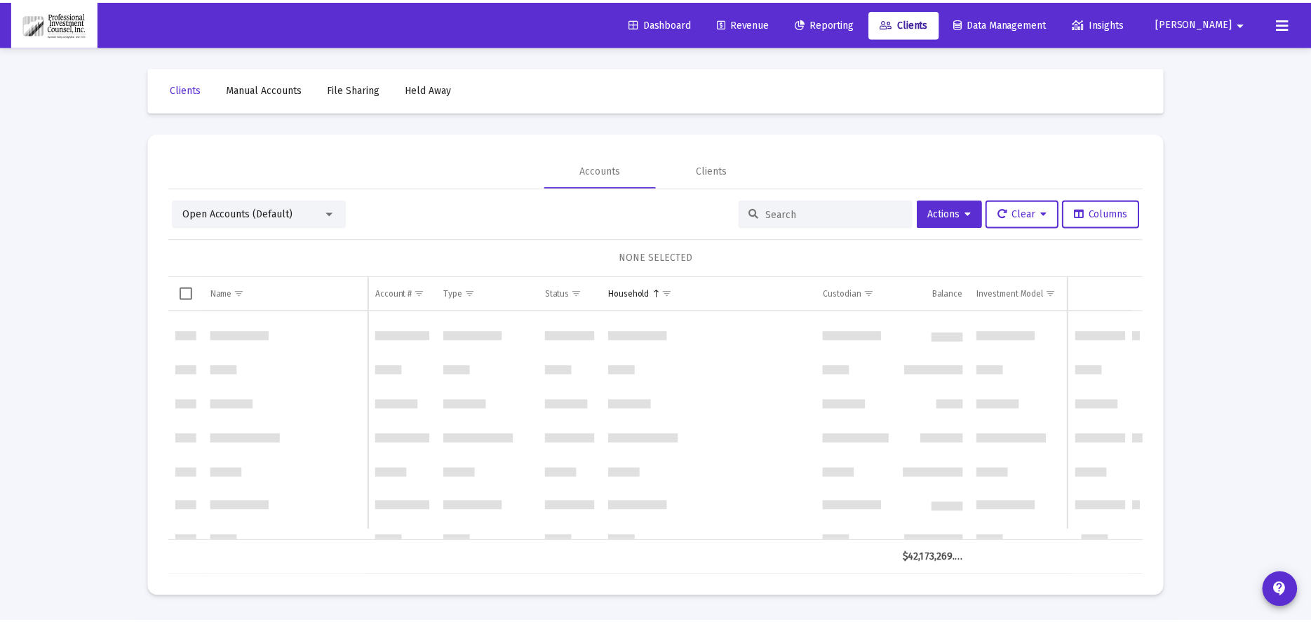
scroll to position [2104, 0]
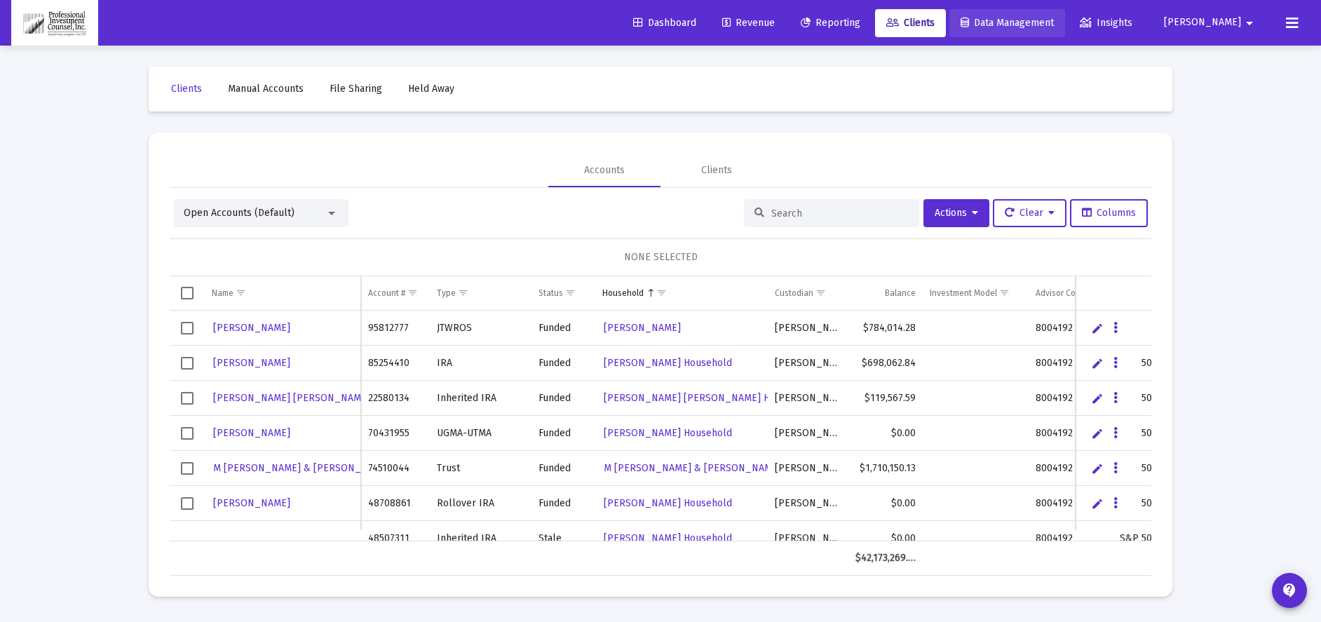
click at [1042, 20] on span "Data Management" at bounding box center [1007, 23] width 93 height 12
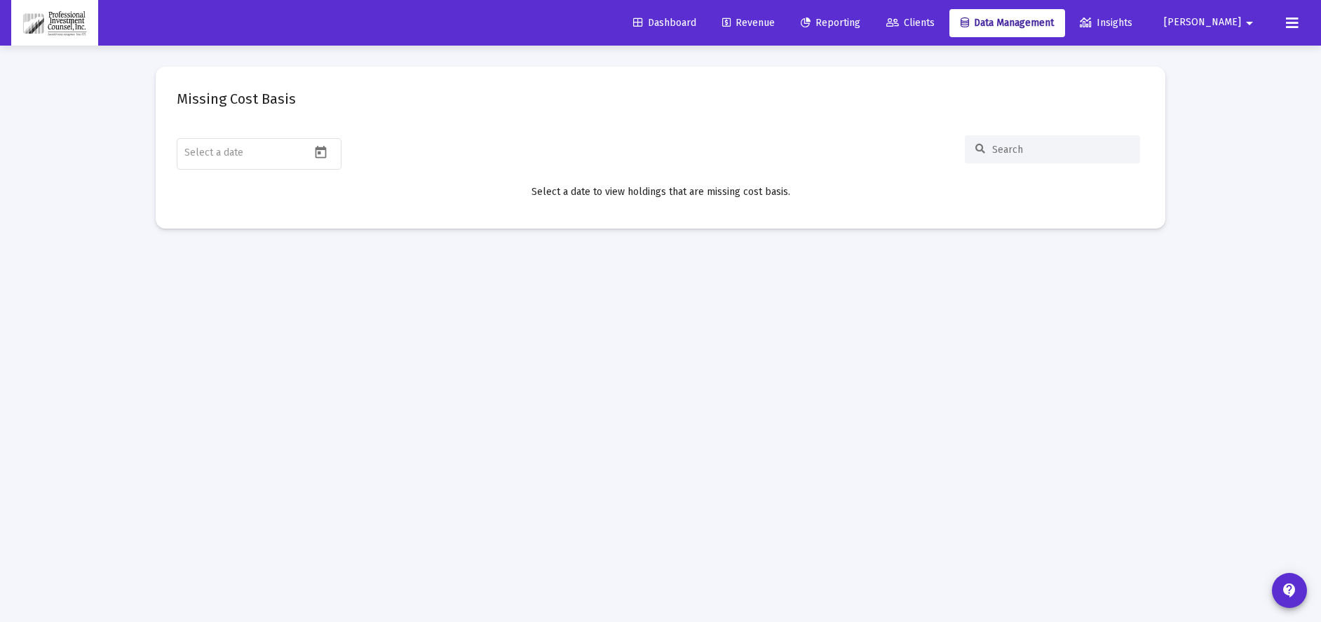
click at [1133, 20] on span "Insights" at bounding box center [1106, 23] width 53 height 12
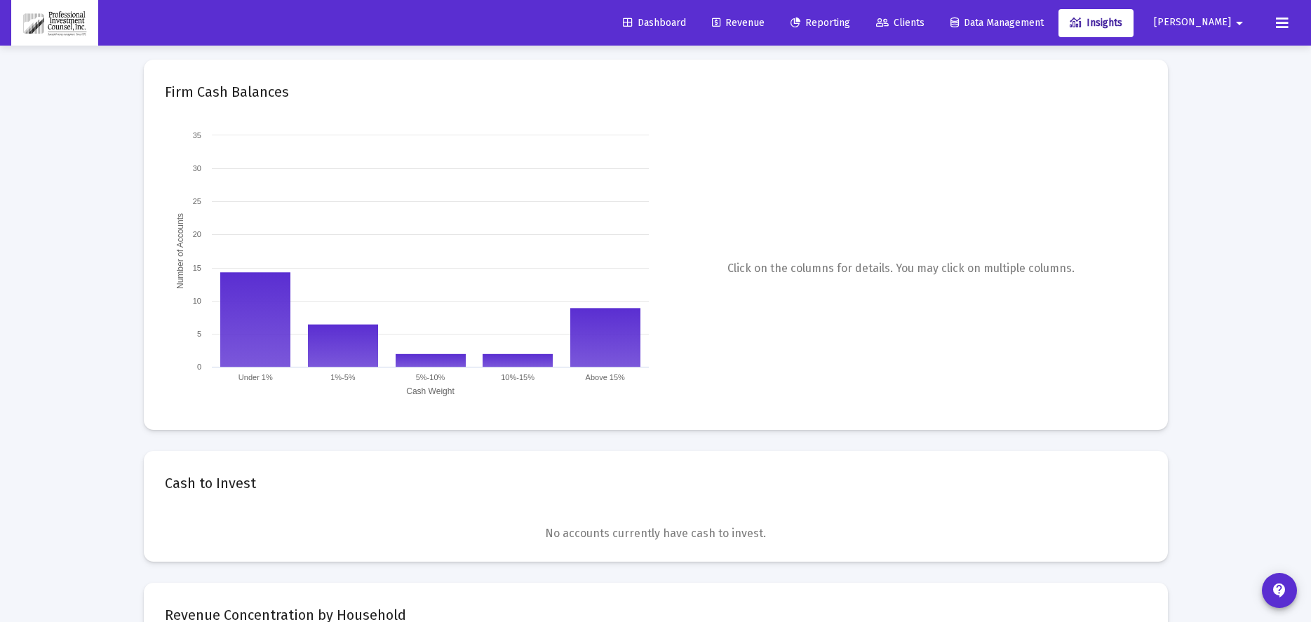
click at [850, 23] on span "Reporting" at bounding box center [820, 23] width 60 height 12
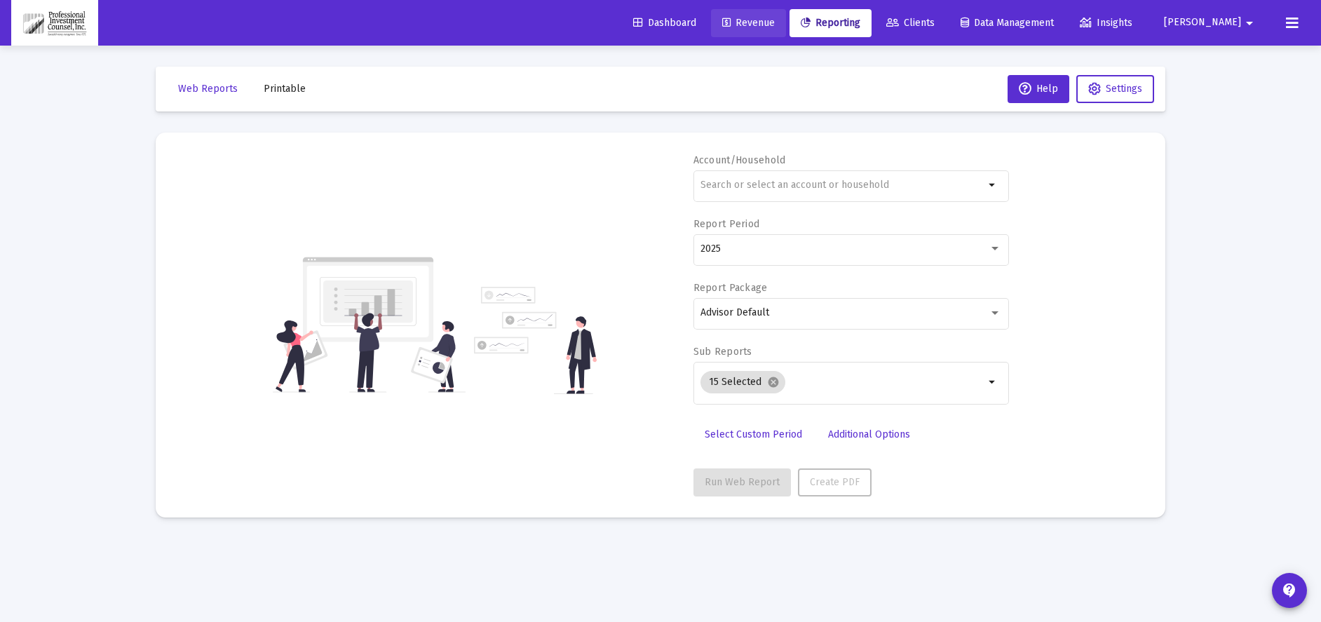
click at [775, 21] on span "Revenue" at bounding box center [748, 23] width 53 height 12
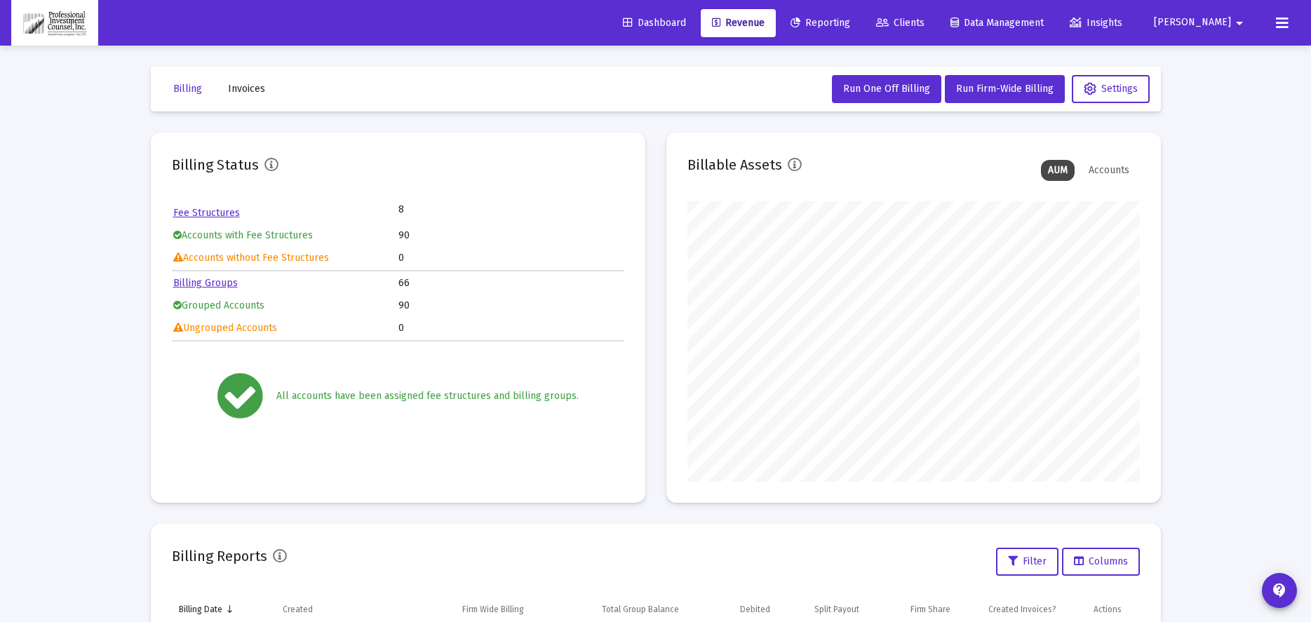
click at [243, 87] on span "Invoices" at bounding box center [246, 89] width 37 height 12
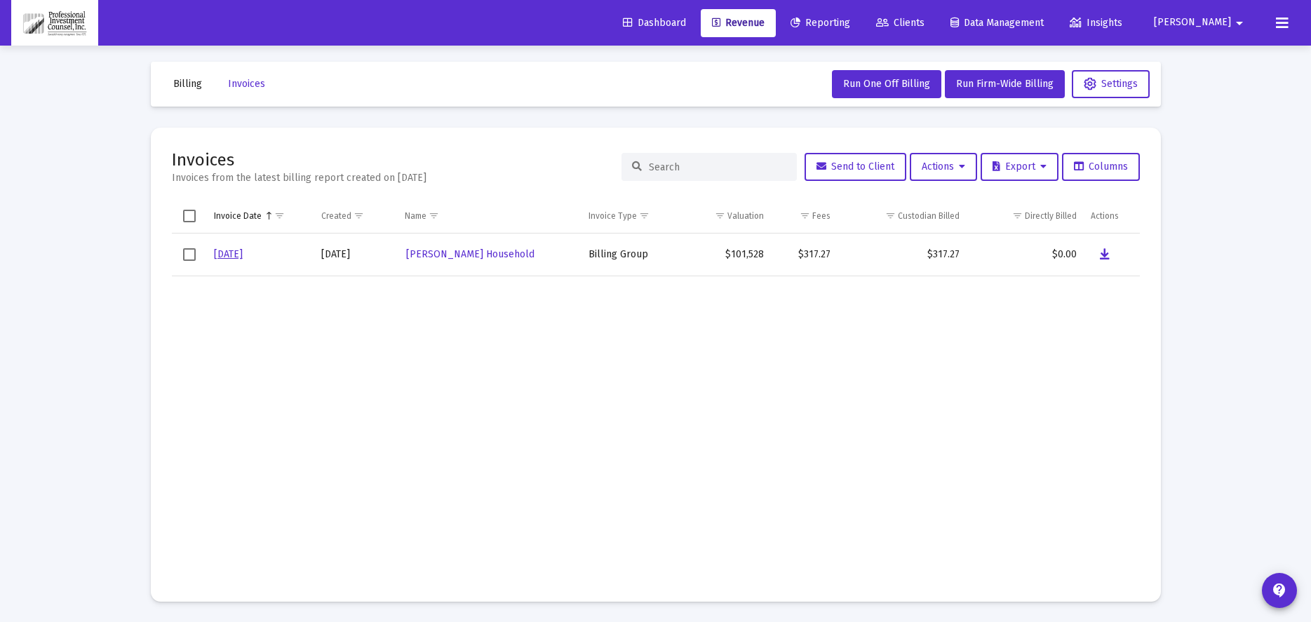
scroll to position [6, 0]
click at [1016, 175] on button "Export" at bounding box center [1019, 166] width 78 height 28
click at [987, 372] on div at bounding box center [655, 311] width 1311 height 622
click at [1104, 86] on span "Settings" at bounding box center [1111, 83] width 54 height 12
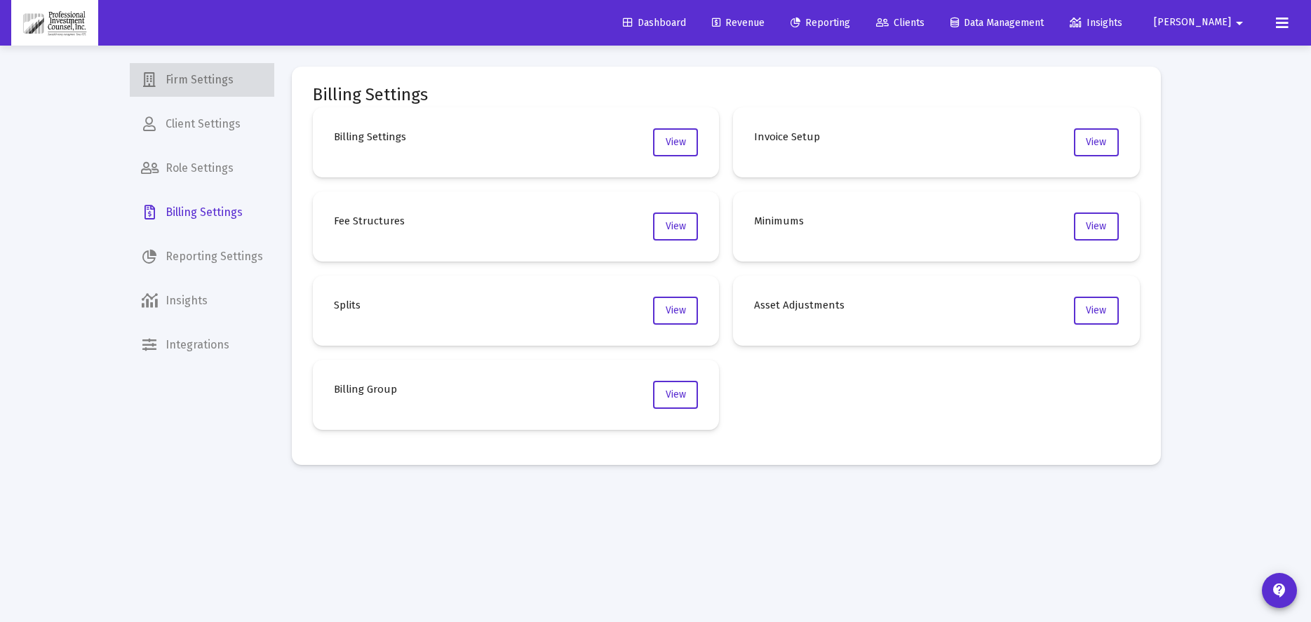
click at [215, 83] on span "Firm Settings" at bounding box center [202, 80] width 144 height 34
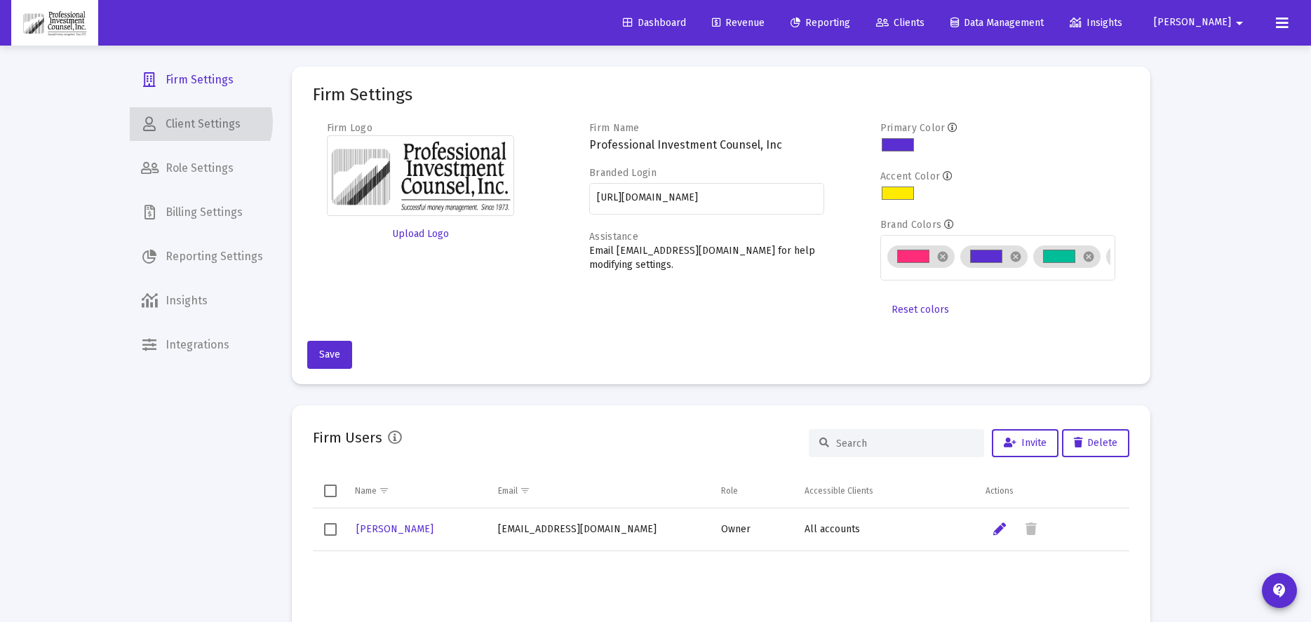
click at [200, 122] on span "Client Settings" at bounding box center [202, 124] width 144 height 34
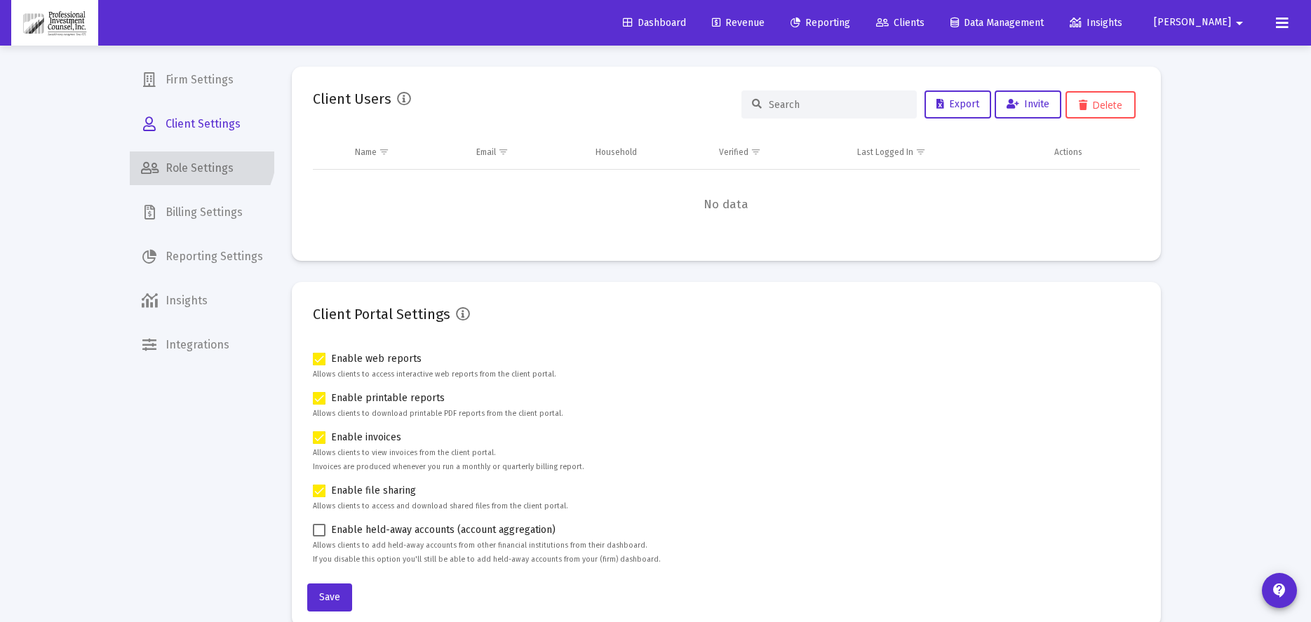
click at [198, 155] on span "Role Settings" at bounding box center [202, 168] width 144 height 34
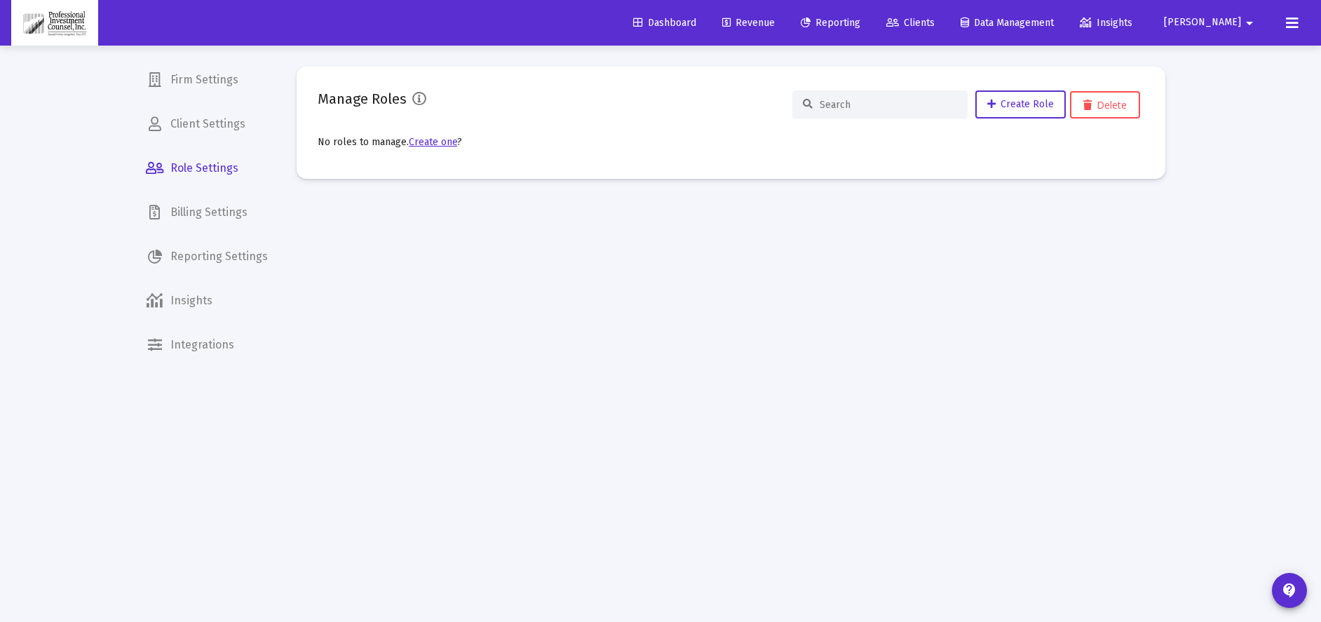
click at [186, 75] on span "Firm Settings" at bounding box center [207, 80] width 144 height 34
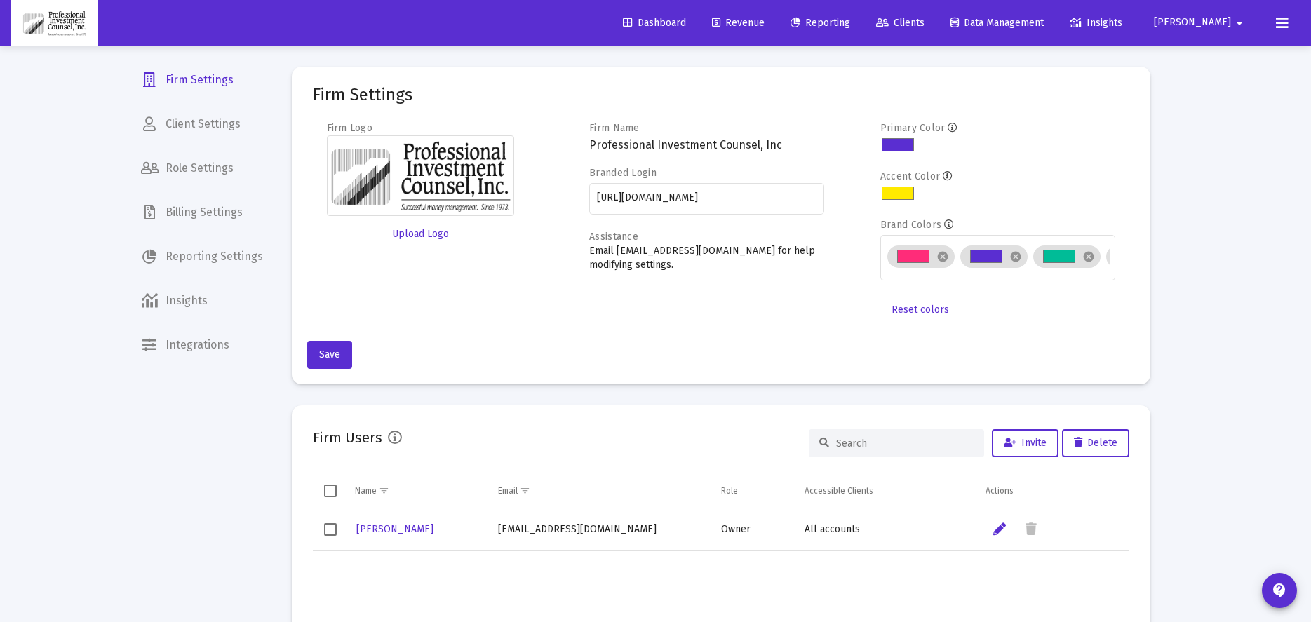
scroll to position [70, 0]
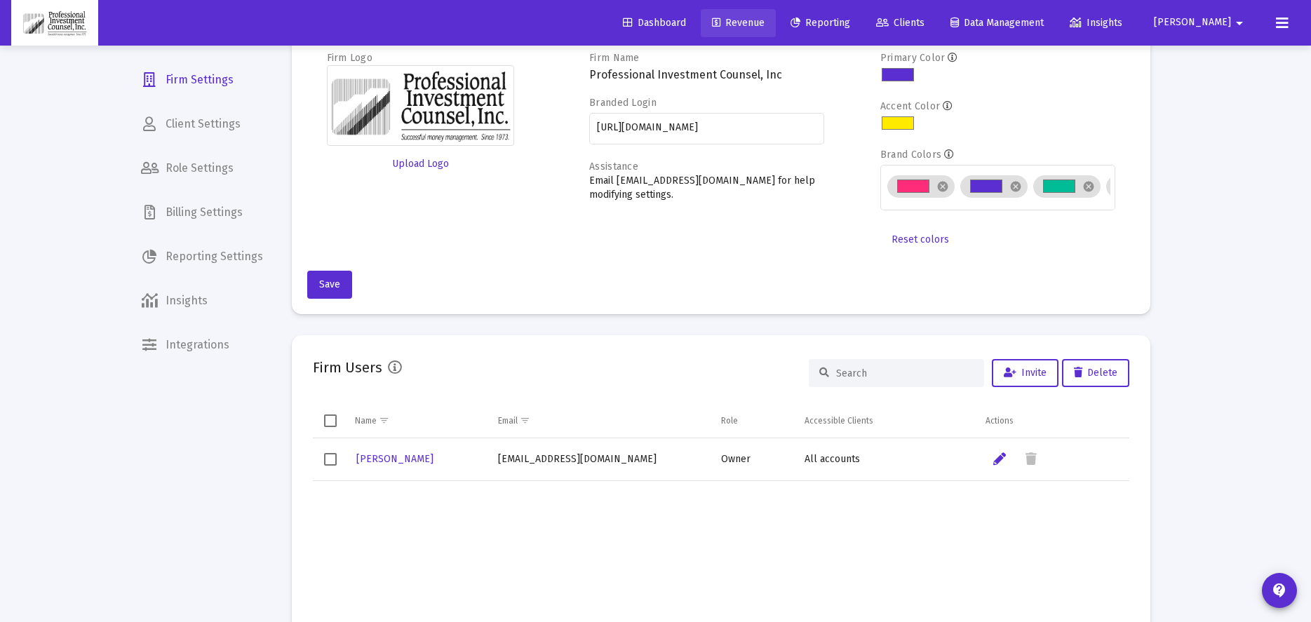
click at [764, 18] on span "Revenue" at bounding box center [738, 23] width 53 height 12
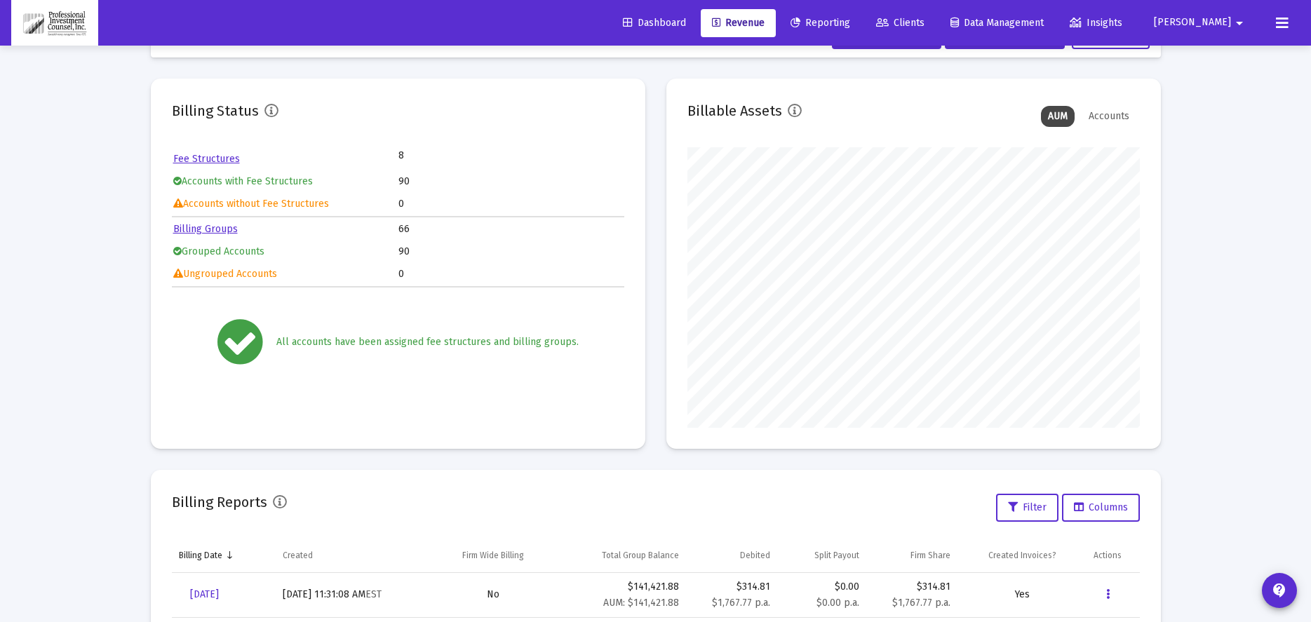
scroll to position [44, 0]
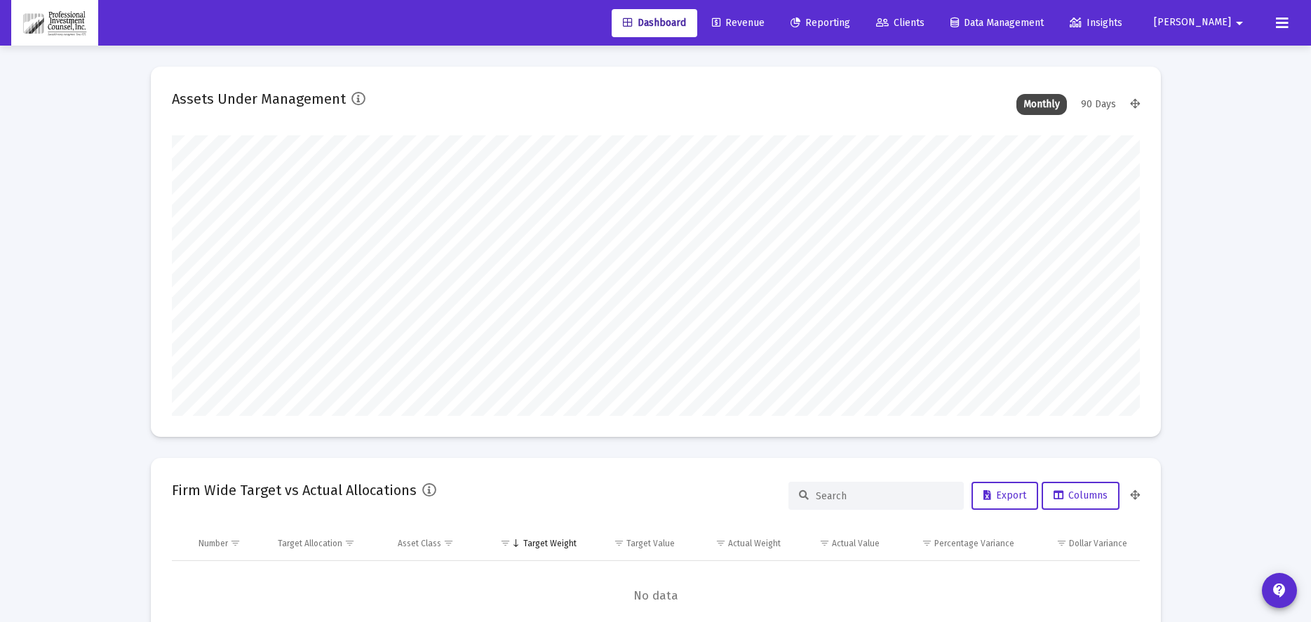
scroll to position [281, 968]
type input "[DATE]"
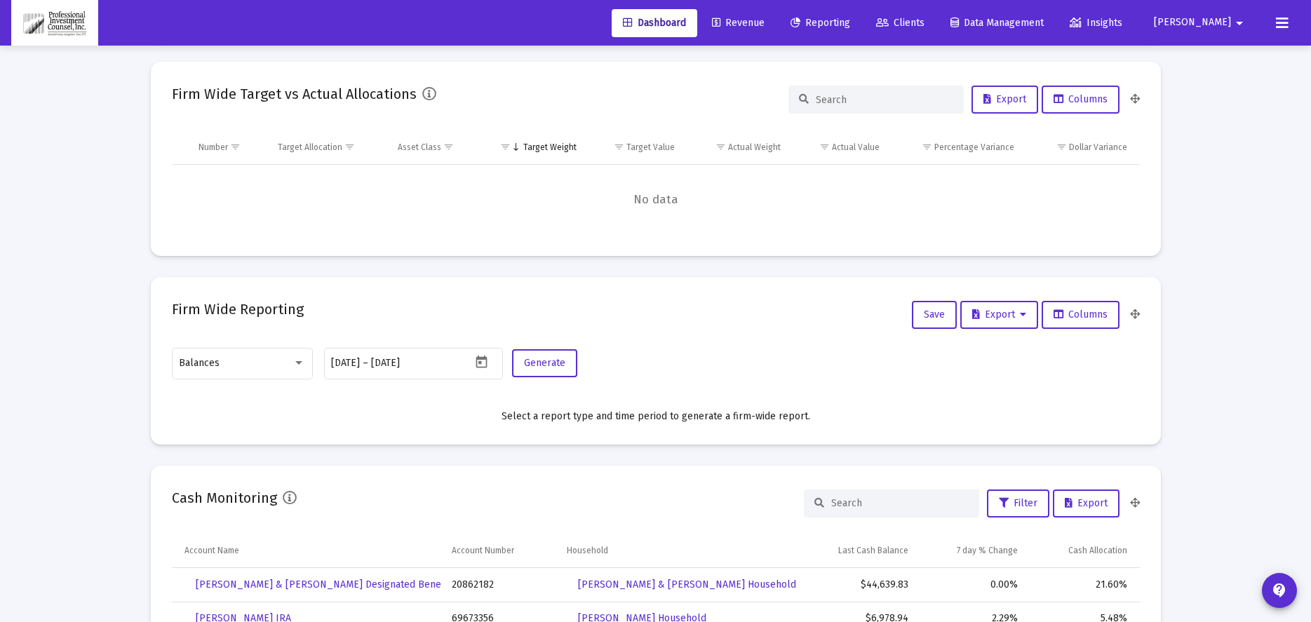
scroll to position [351, 0]
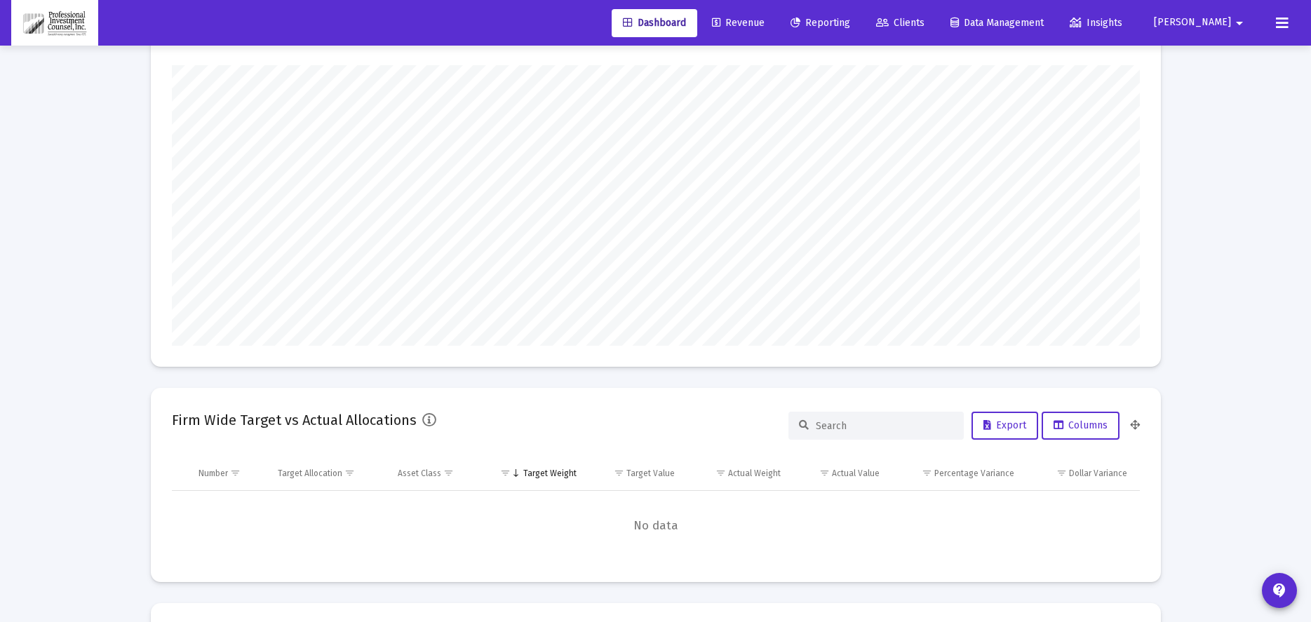
click at [764, 24] on span "Revenue" at bounding box center [738, 23] width 53 height 12
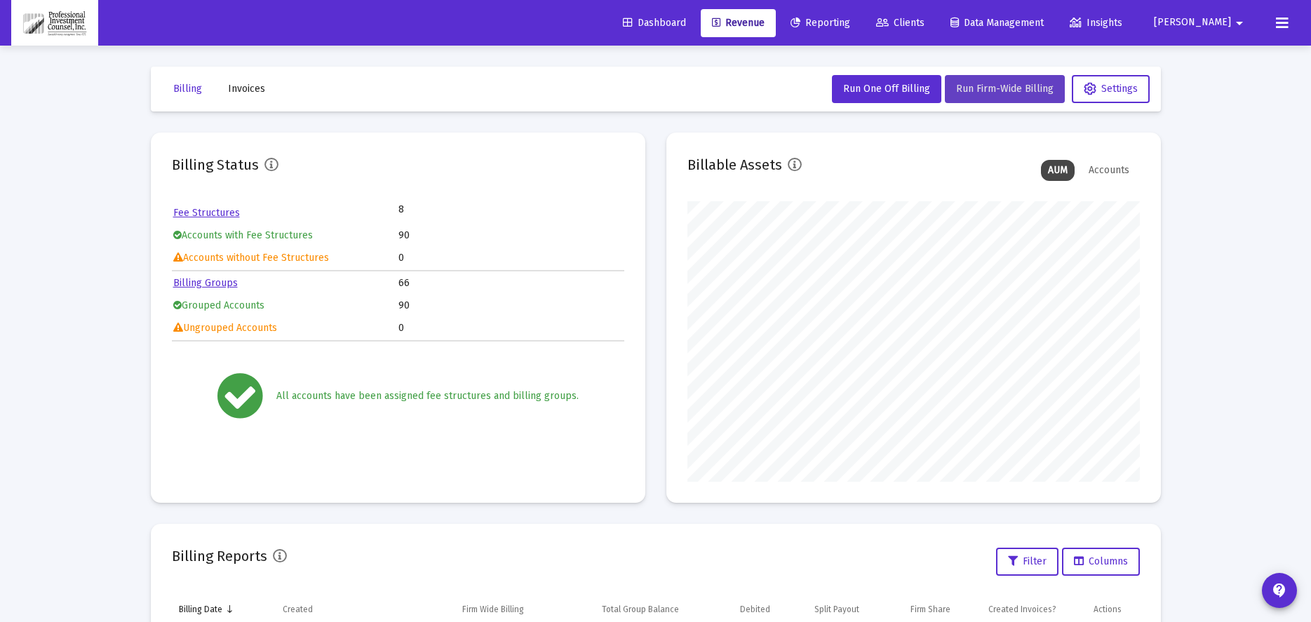
click at [1016, 83] on span "Run Firm-Wide Billing" at bounding box center [1004, 89] width 97 height 12
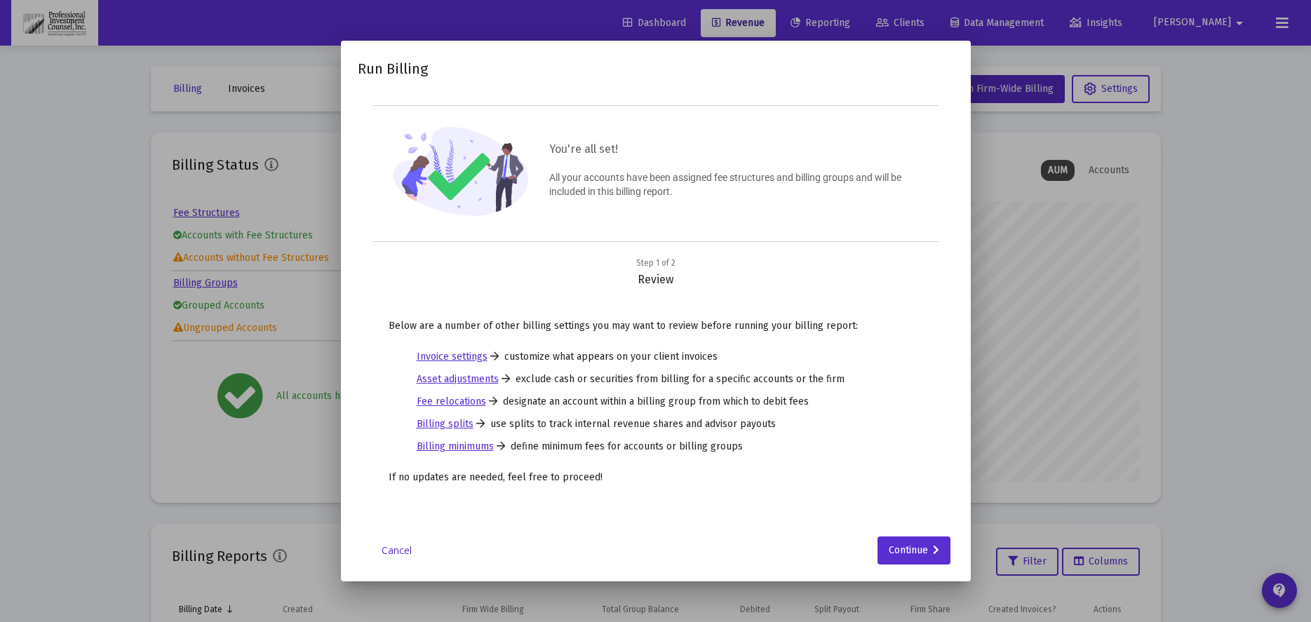
click at [924, 530] on div "Run Billing You're all set! All your accounts have been assigned fee structures…" at bounding box center [656, 311] width 596 height 507
click at [927, 555] on div "Continue" at bounding box center [914, 551] width 50 height 28
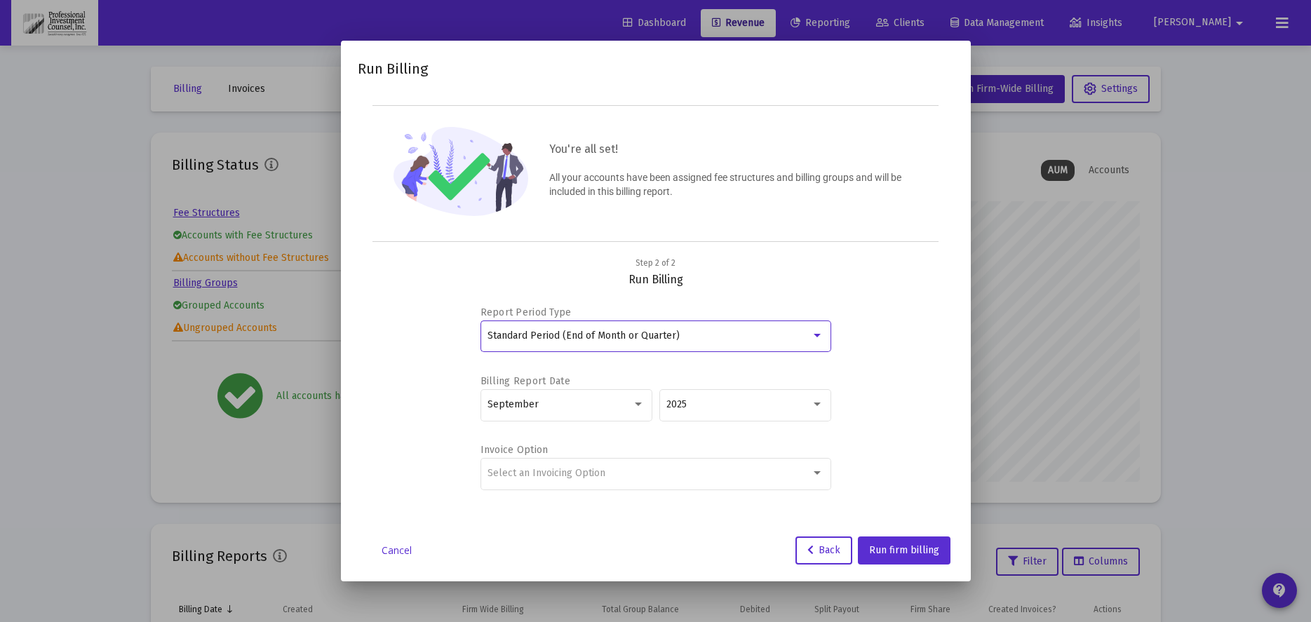
click at [706, 332] on div "Standard Period (End of Month or Quarter)" at bounding box center [648, 335] width 323 height 11
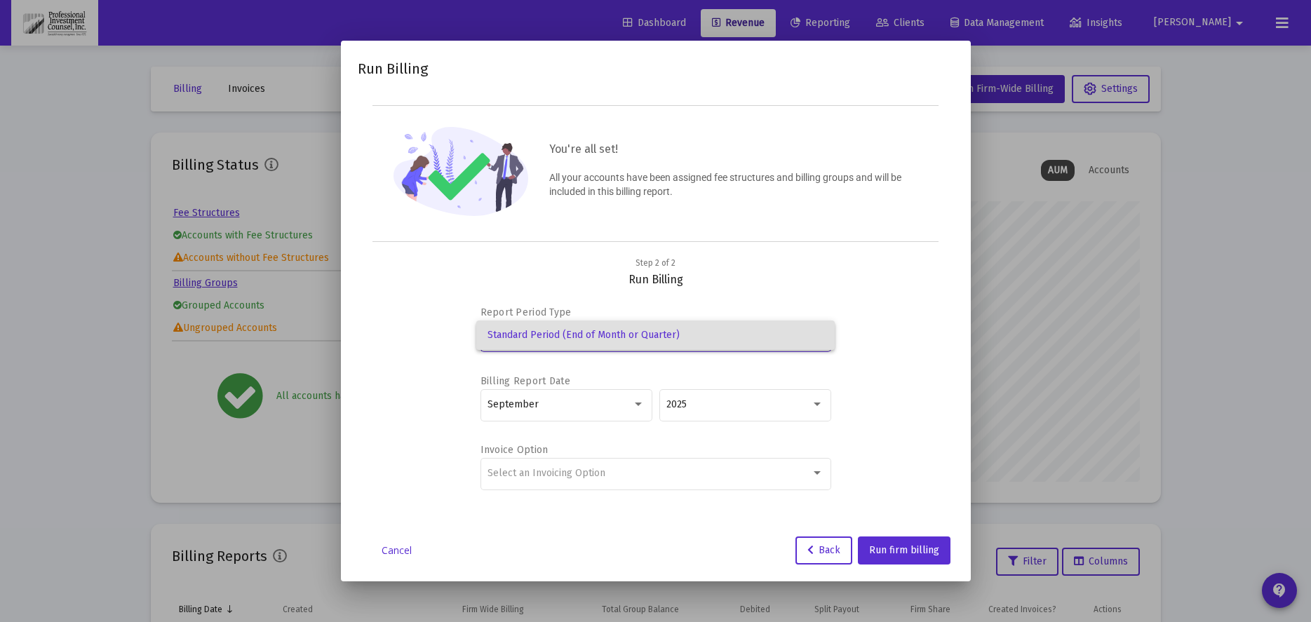
click at [750, 271] on div at bounding box center [655, 311] width 1311 height 622
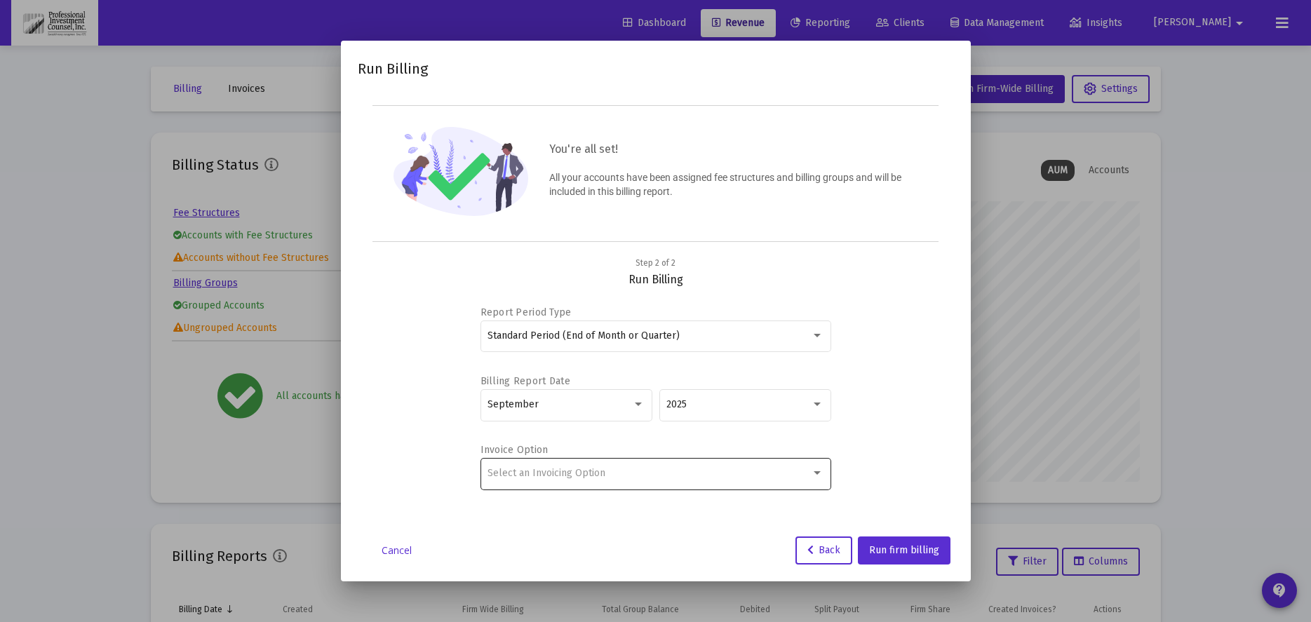
click at [563, 480] on div "Select an Invoicing Option" at bounding box center [655, 473] width 336 height 34
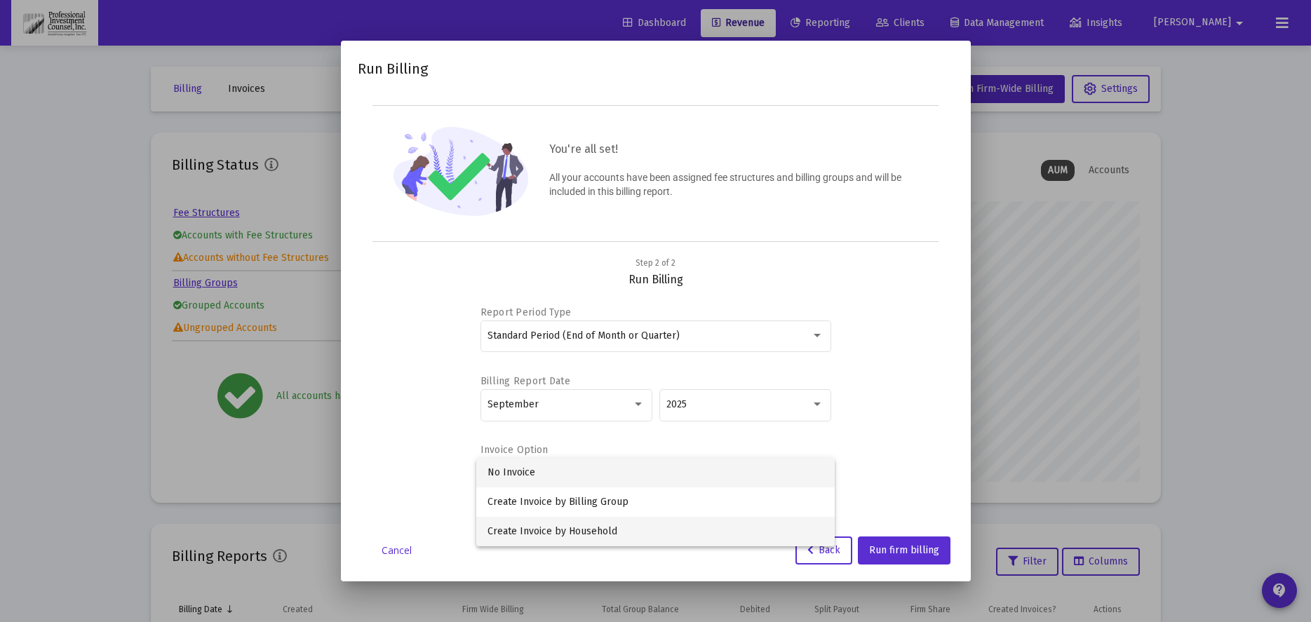
click at [590, 534] on span "Create Invoice by Household" at bounding box center [655, 531] width 336 height 29
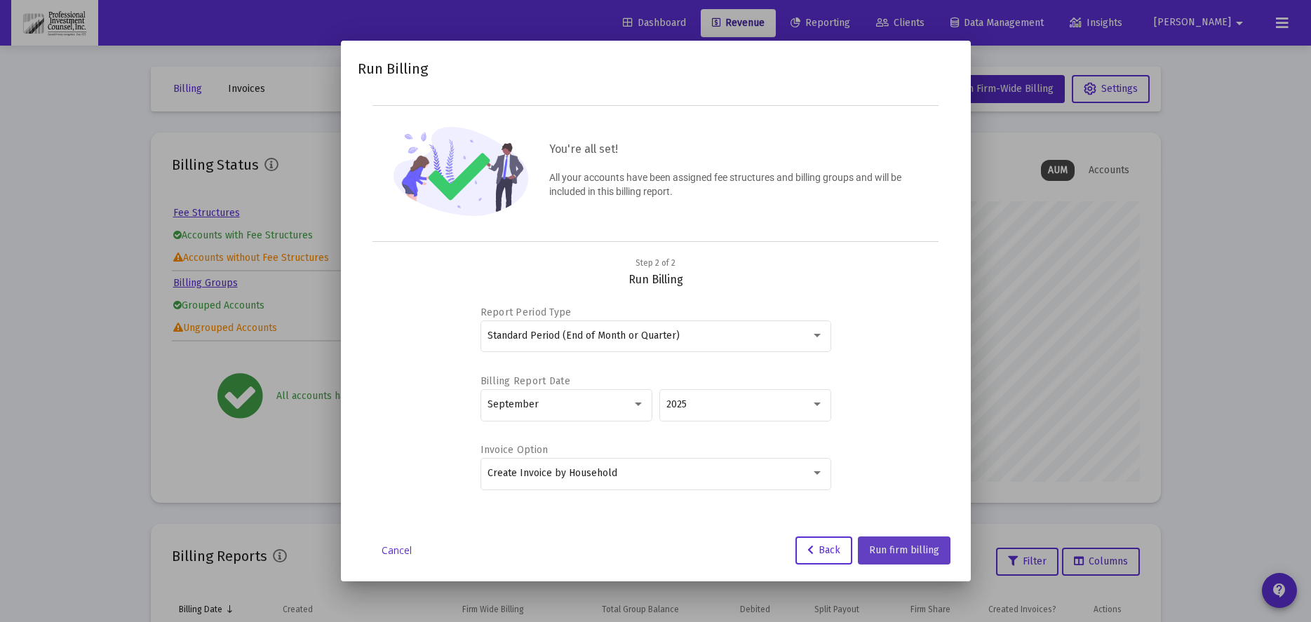
click at [909, 548] on span "Run firm billing" at bounding box center [904, 550] width 70 height 12
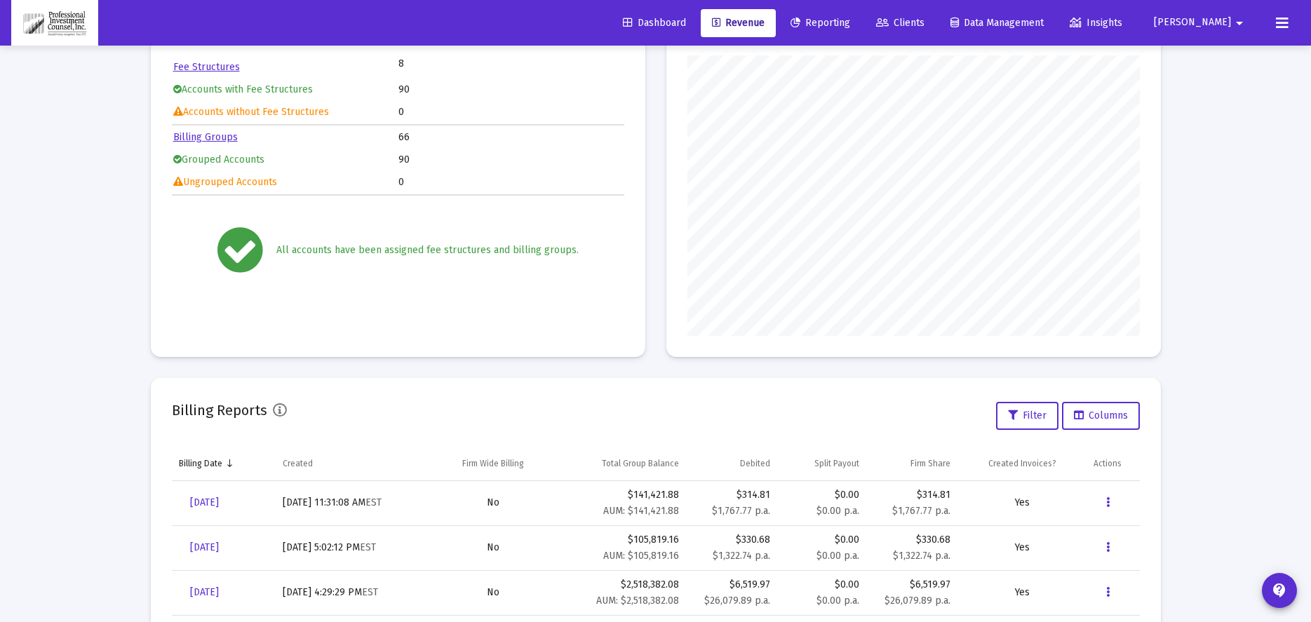
scroll to position [140, 0]
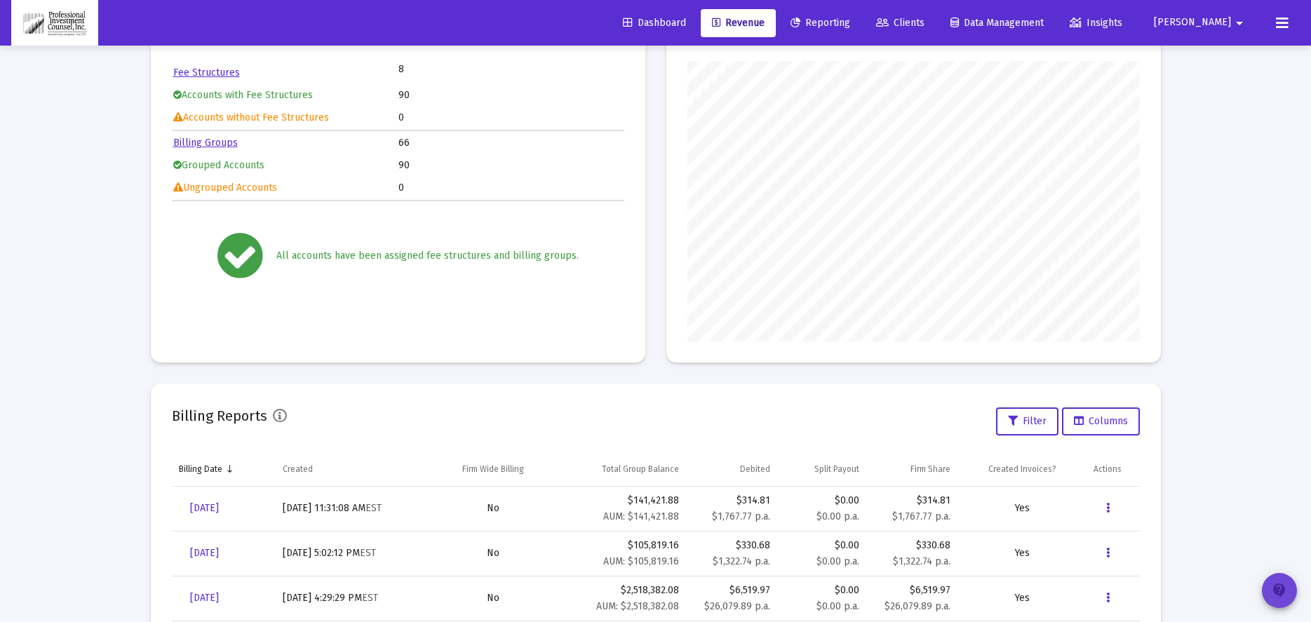
click at [1285, 588] on mat-icon "contact_support" at bounding box center [1279, 590] width 17 height 17
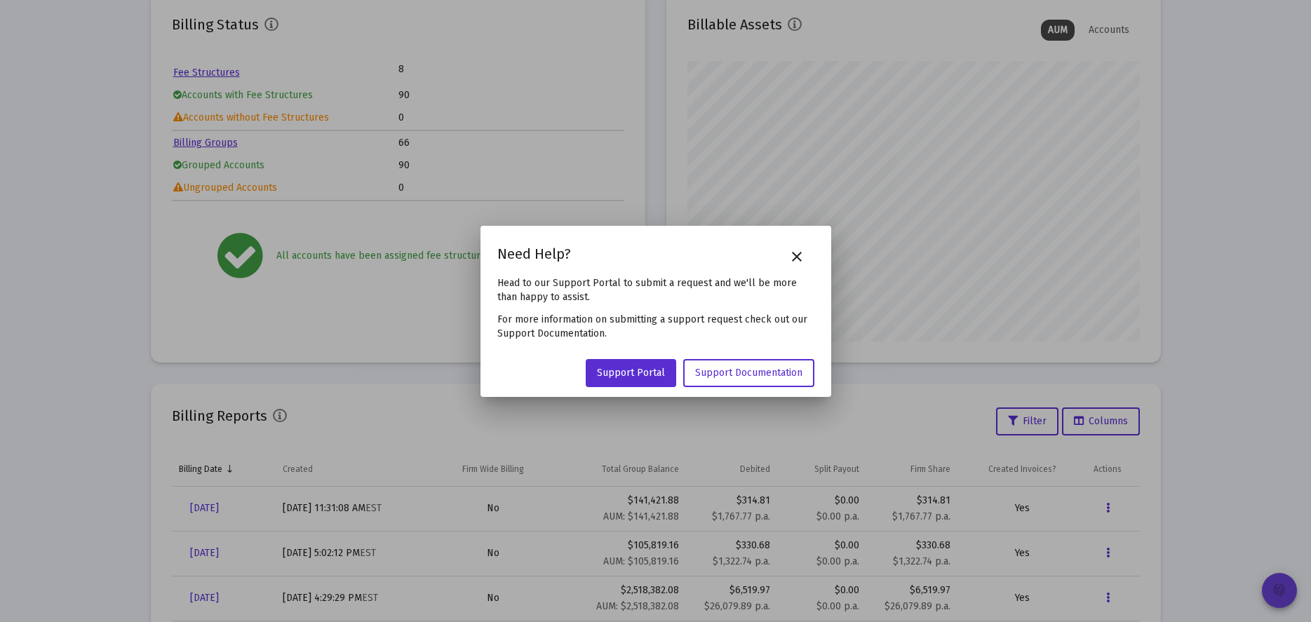
scroll to position [0, 0]
click at [801, 255] on mat-icon "close" at bounding box center [796, 256] width 17 height 17
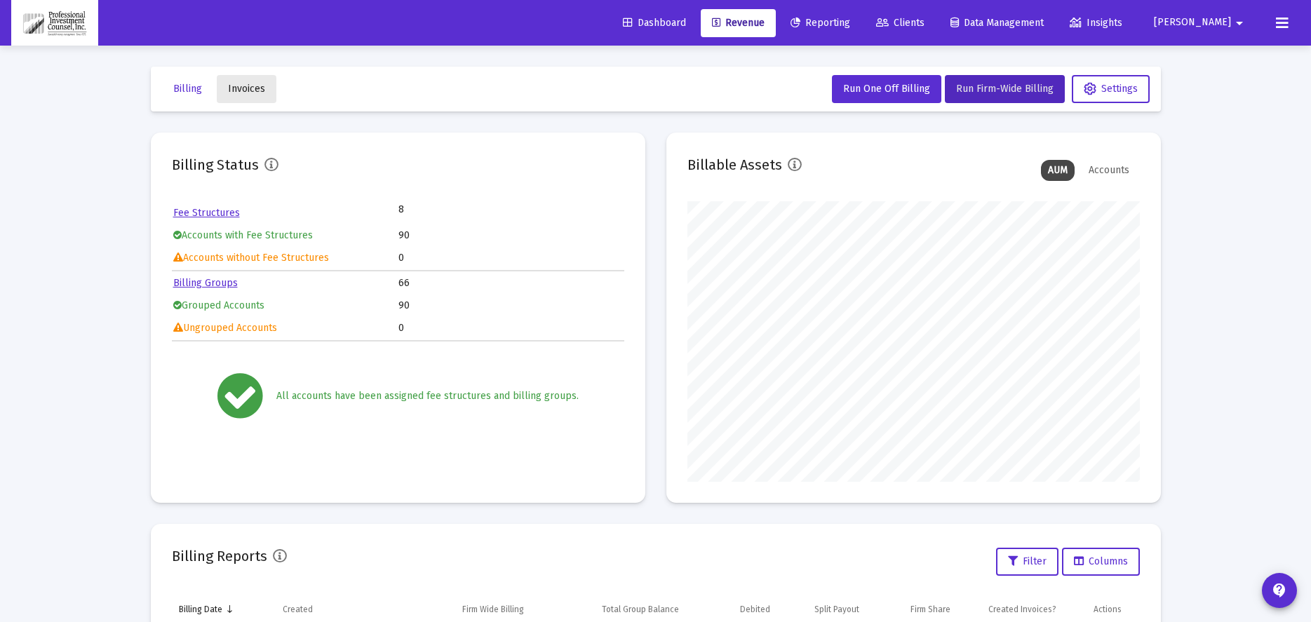
click at [262, 90] on span "Invoices" at bounding box center [246, 89] width 37 height 12
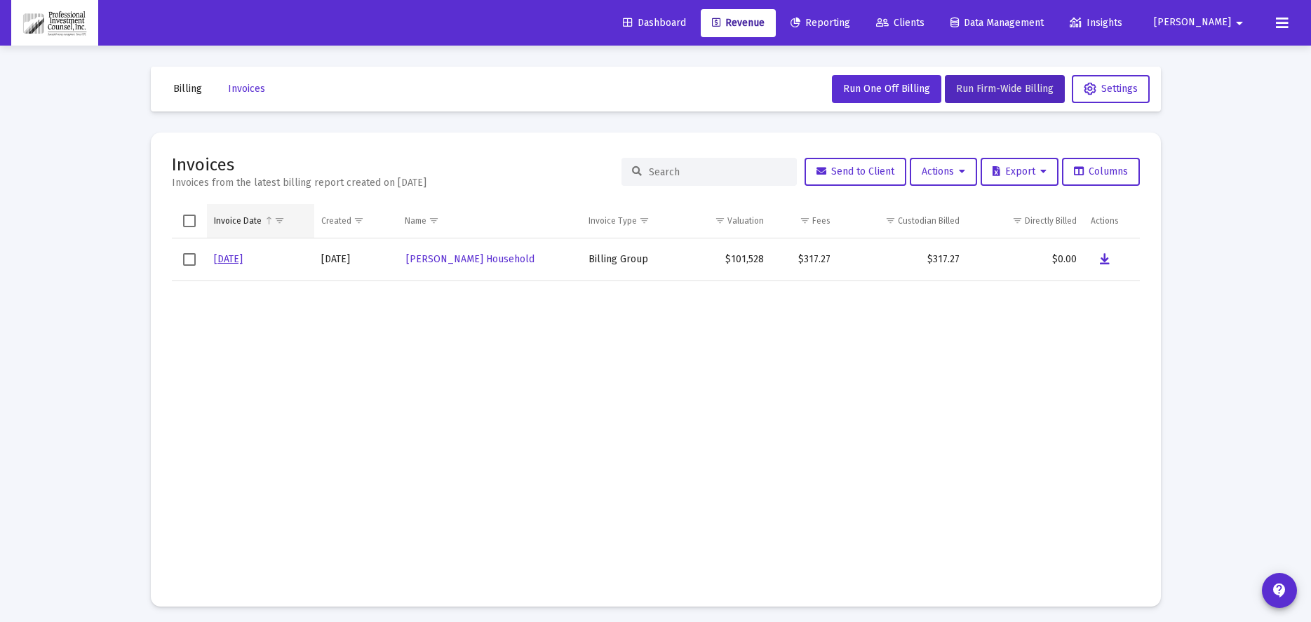
click at [259, 220] on td "Invoice Date" at bounding box center [261, 221] width 108 height 34
click at [275, 220] on span "Show filter options for column 'Invoice Date'" at bounding box center [279, 220] width 11 height 11
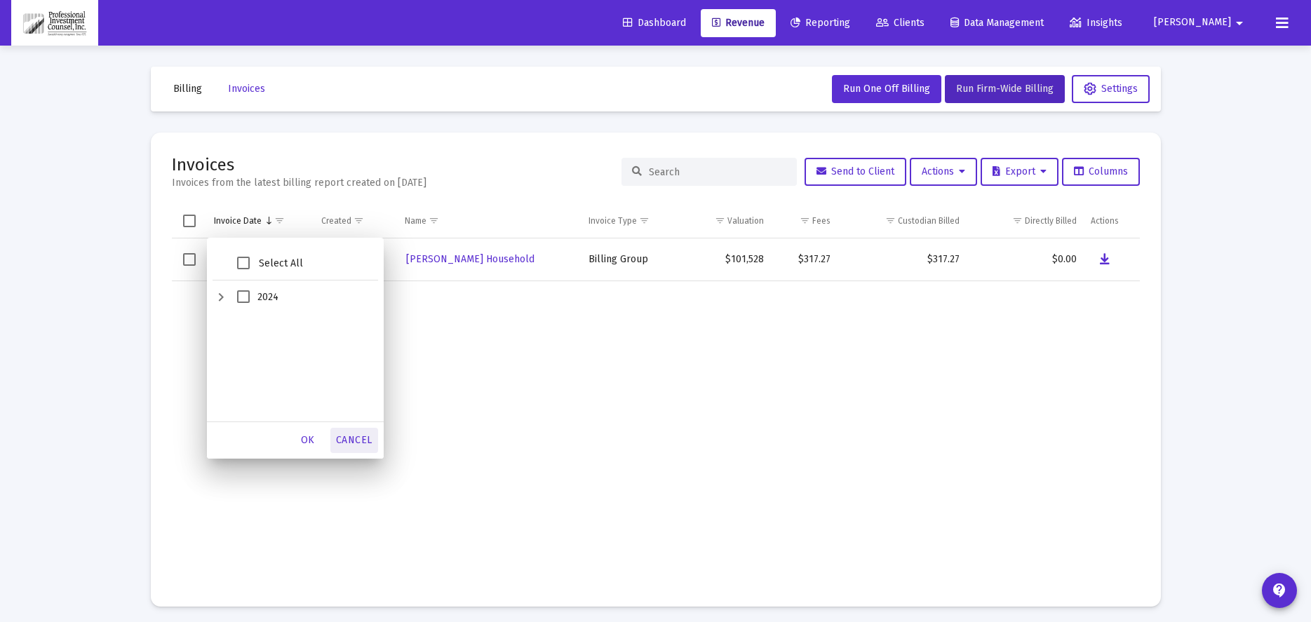
click at [350, 441] on span "Cancel" at bounding box center [354, 440] width 36 height 12
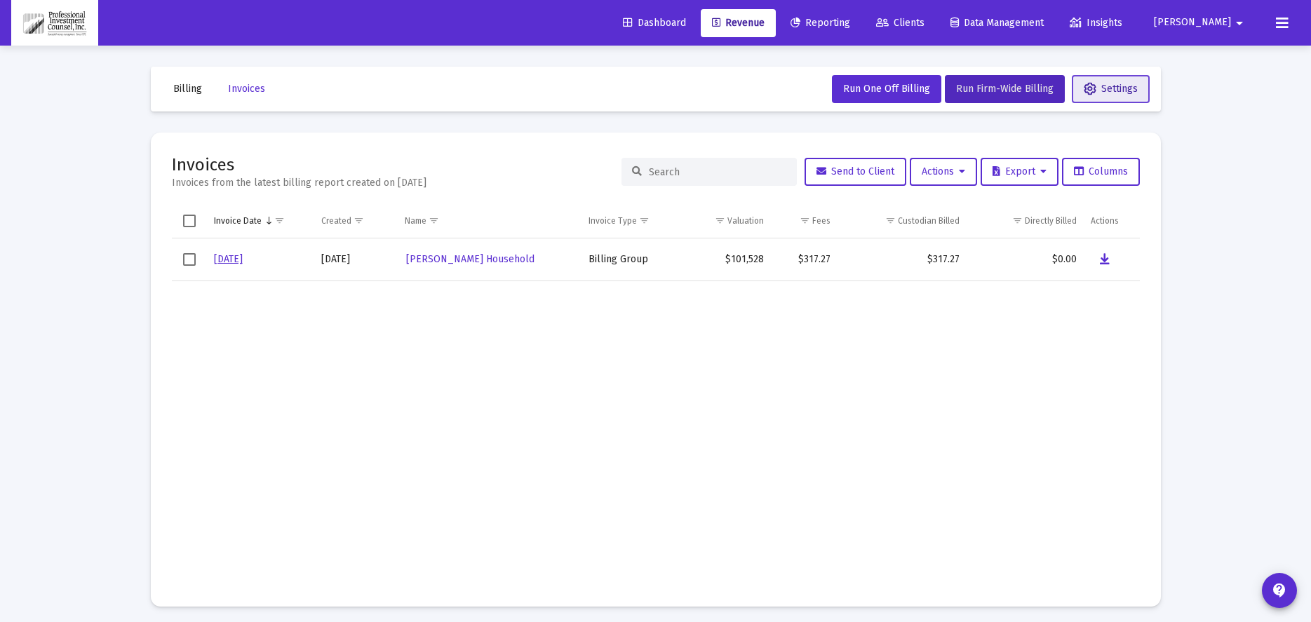
click at [1113, 86] on span "Settings" at bounding box center [1111, 89] width 54 height 12
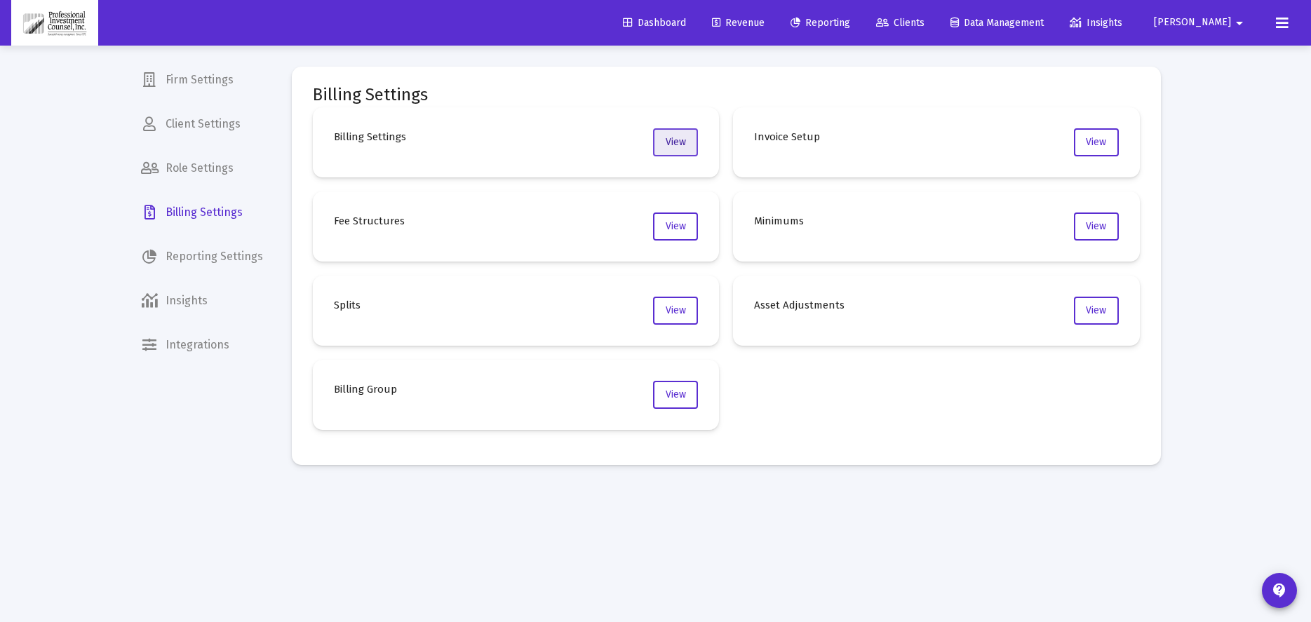
click at [674, 147] on span "View" at bounding box center [676, 142] width 20 height 12
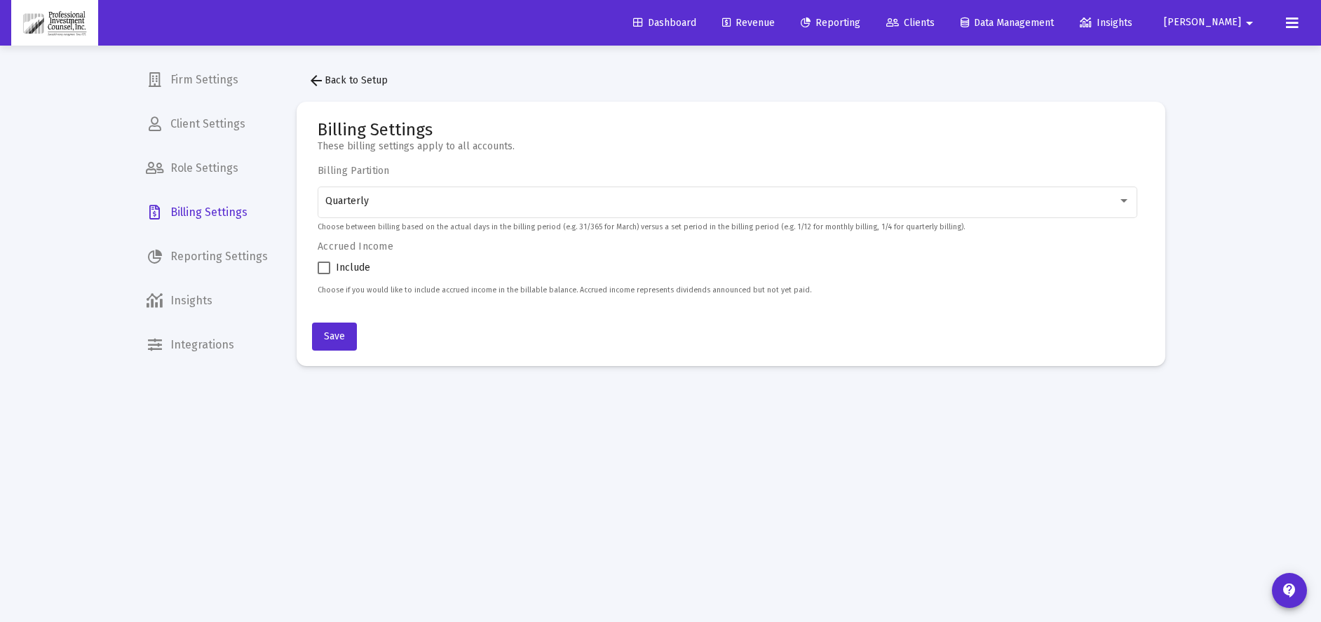
click at [321, 81] on mat-icon "arrow_back" at bounding box center [316, 80] width 17 height 17
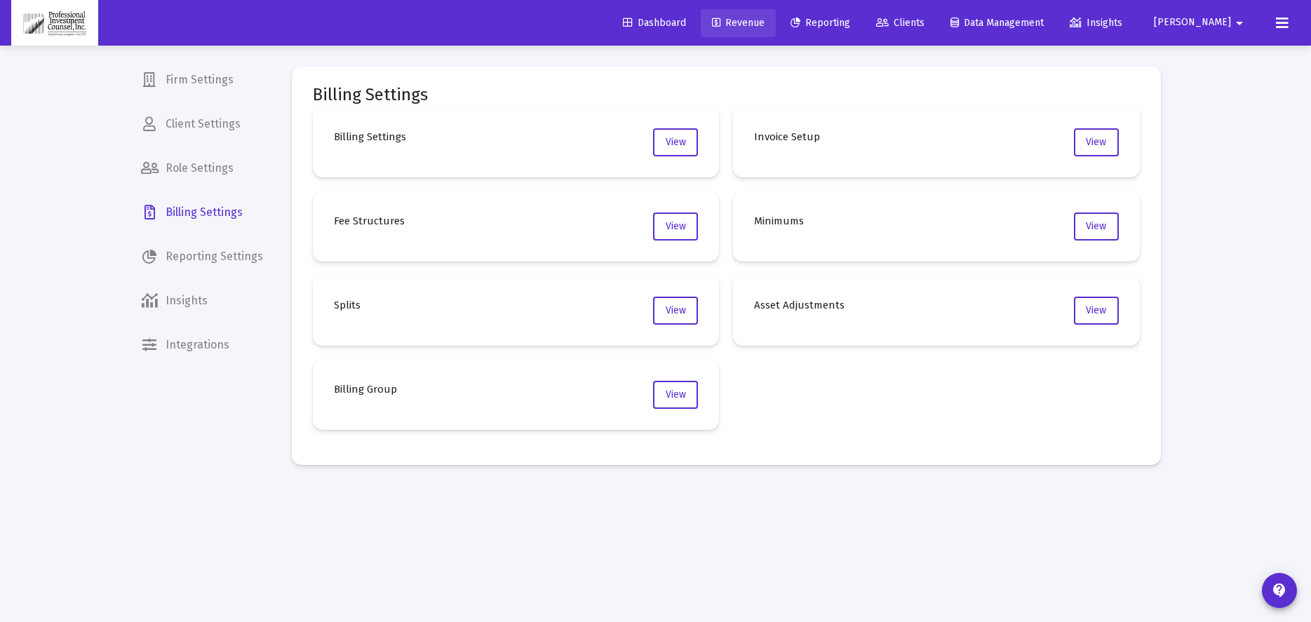
click at [764, 21] on span "Revenue" at bounding box center [738, 23] width 53 height 12
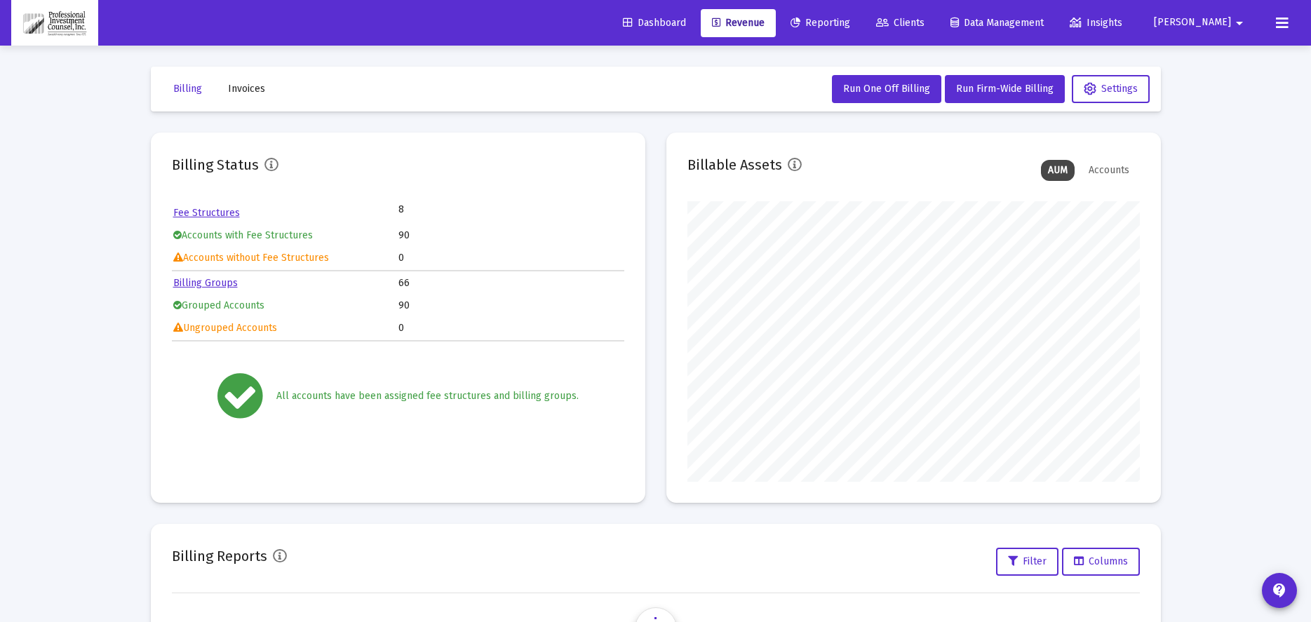
scroll to position [281, 452]
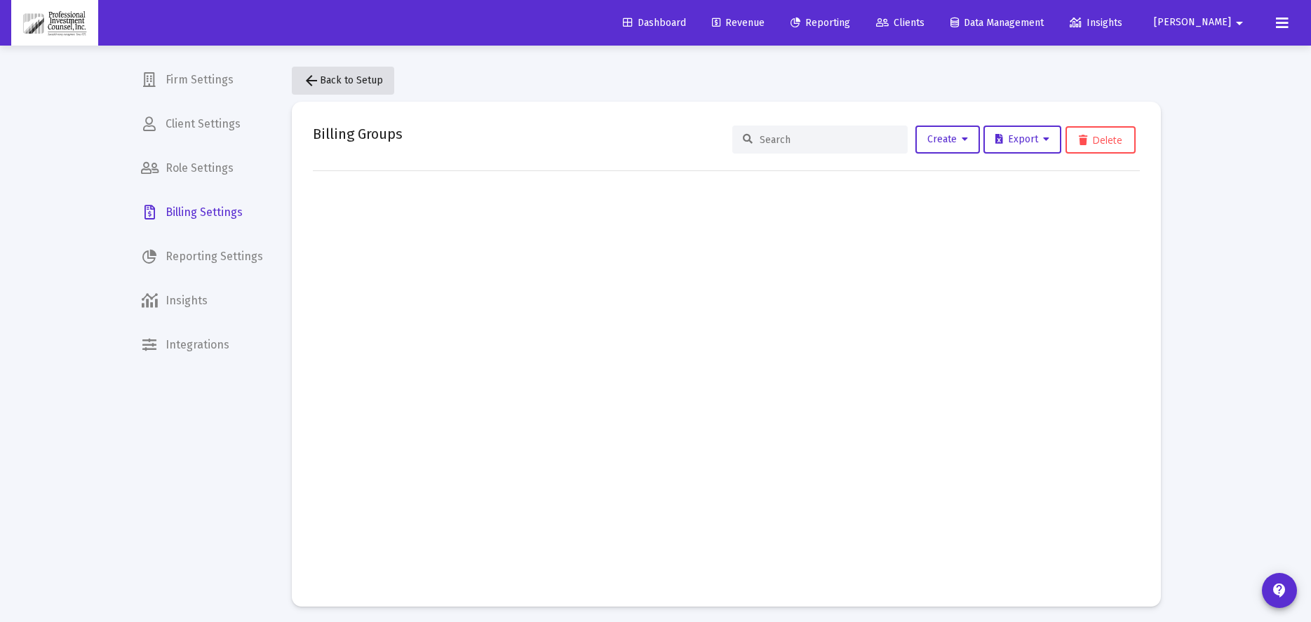
click at [339, 83] on span "arrow_back Back to Setup" at bounding box center [343, 80] width 80 height 12
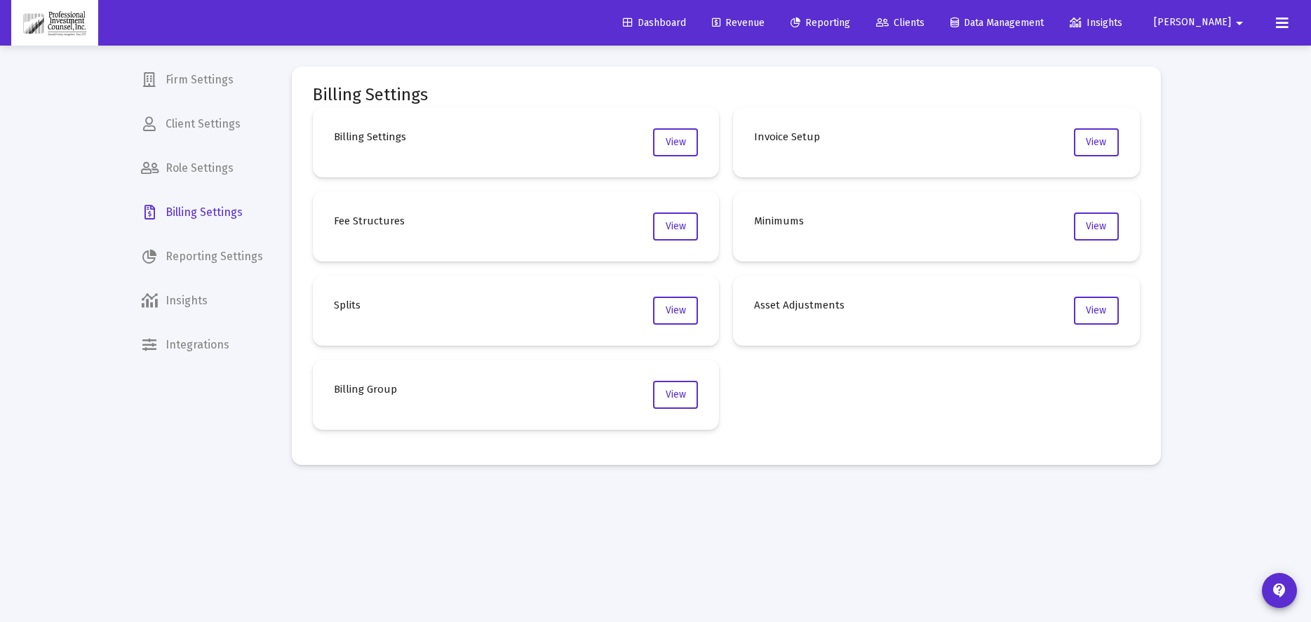
click at [764, 27] on span "Revenue" at bounding box center [738, 23] width 53 height 12
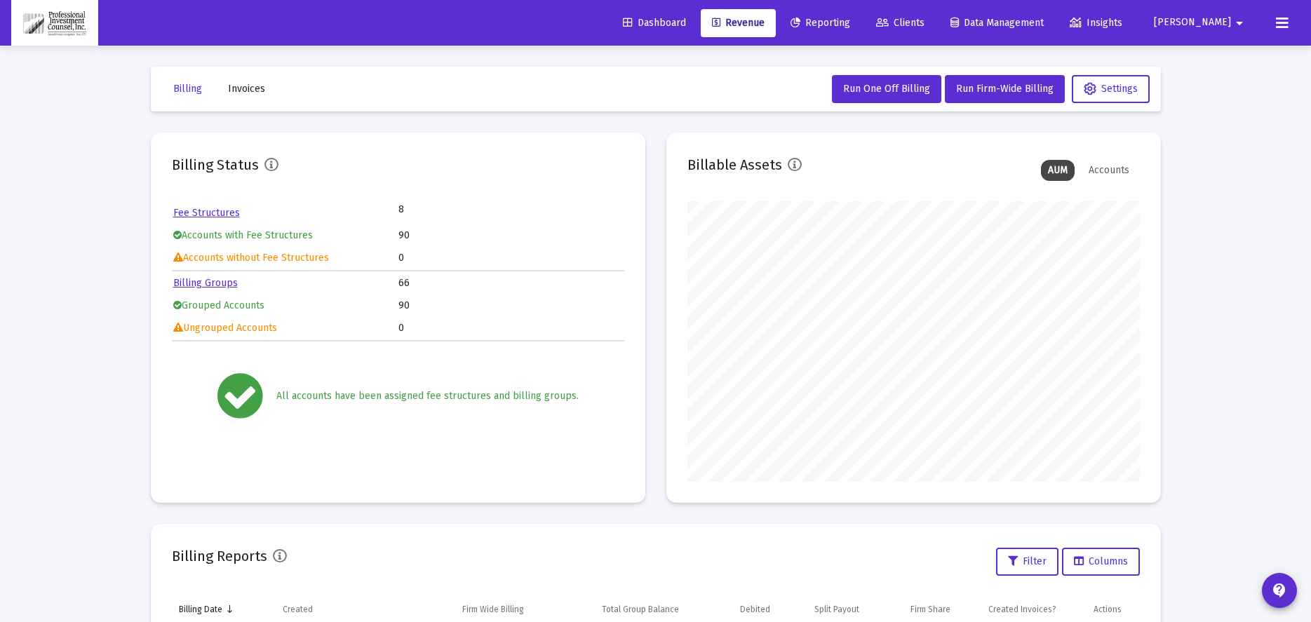
click at [861, 9] on link "Reporting" at bounding box center [820, 23] width 82 height 28
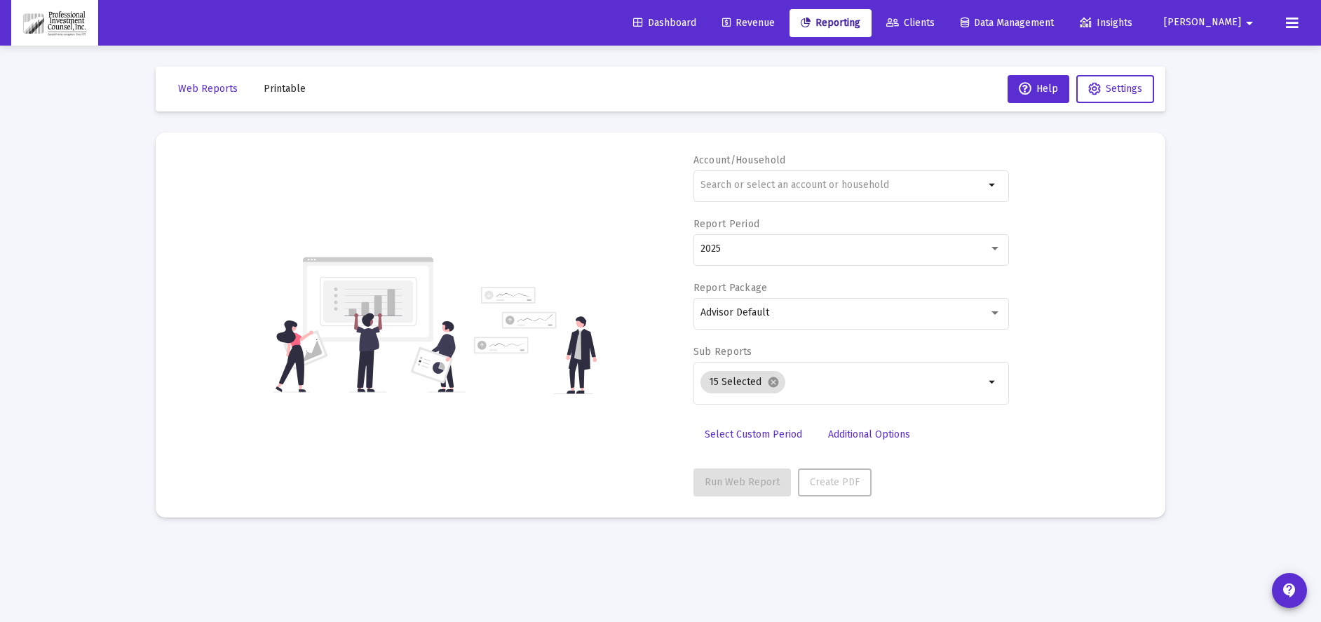
click at [935, 25] on span "Clients" at bounding box center [910, 23] width 48 height 12
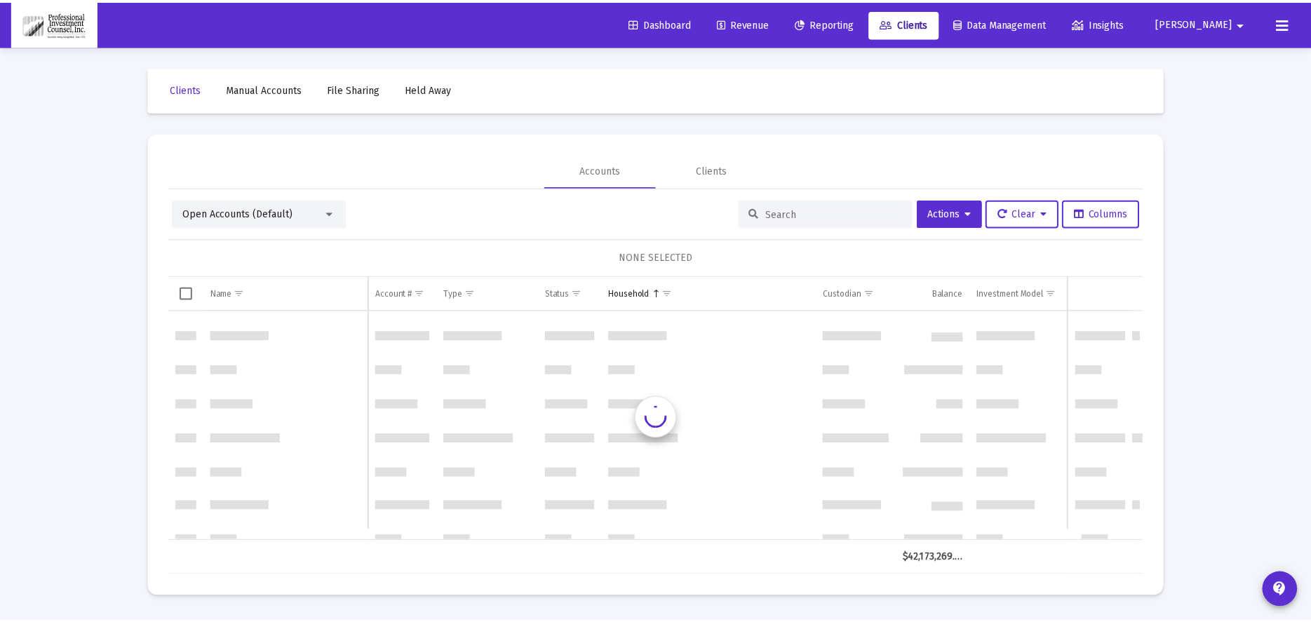
scroll to position [2104, 0]
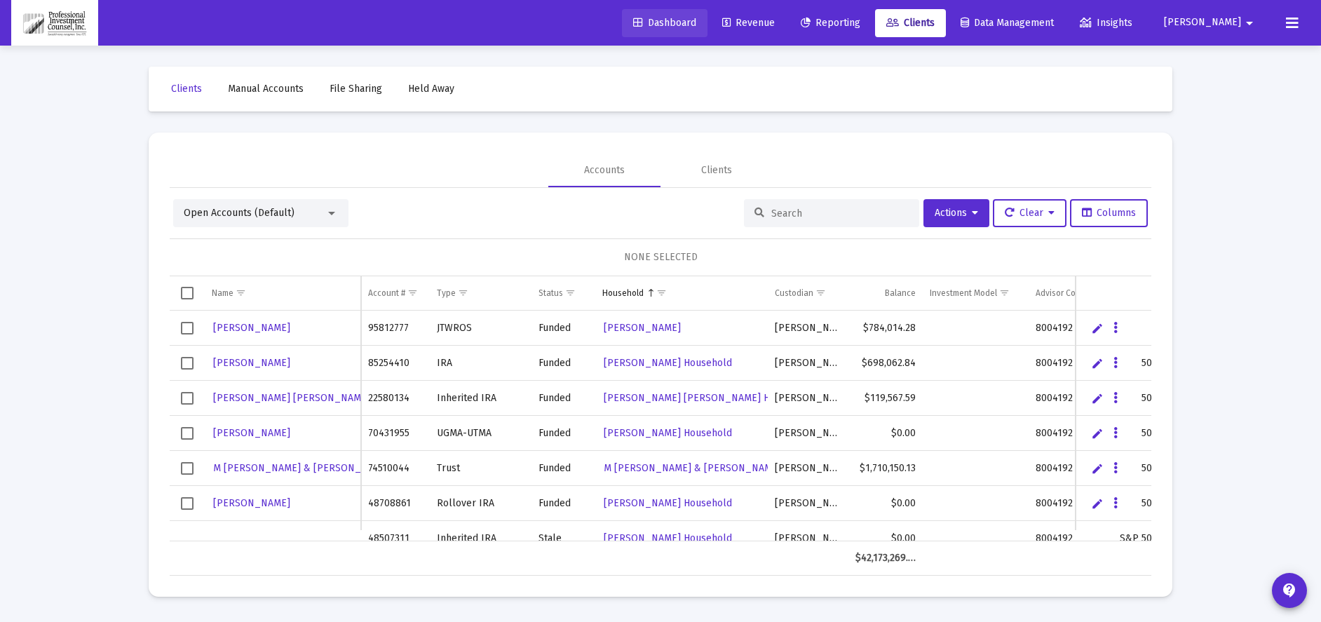
click at [696, 27] on span "Dashboard" at bounding box center [664, 23] width 63 height 12
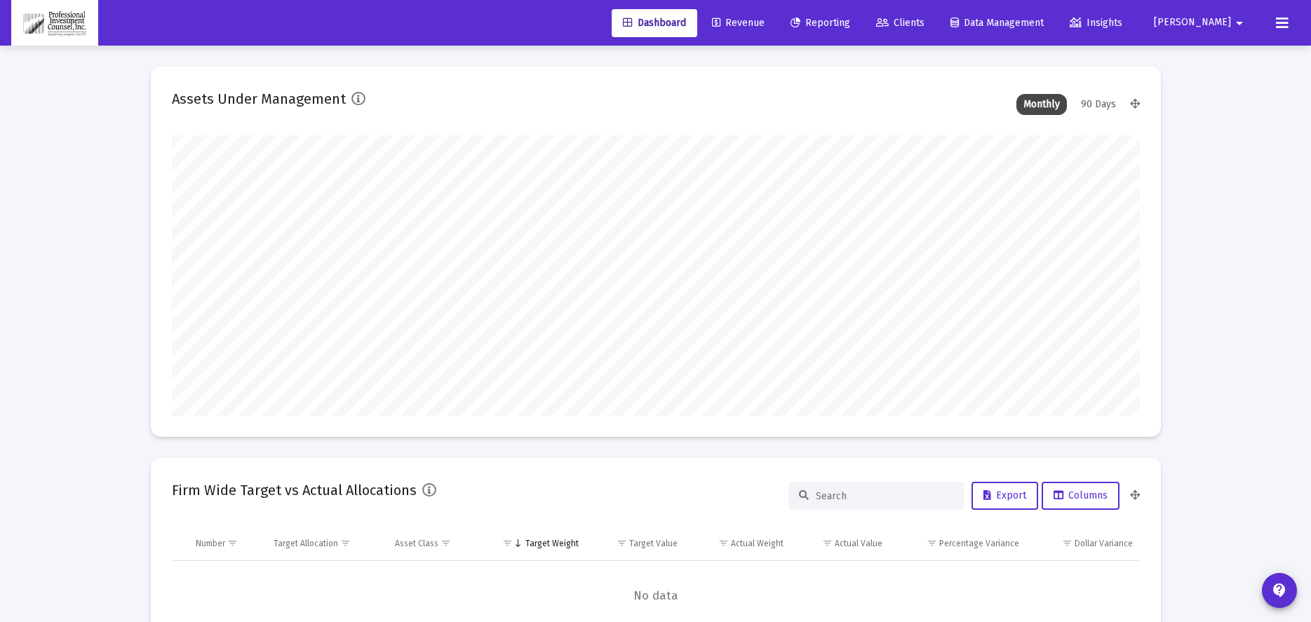
scroll to position [281, 452]
click at [764, 24] on span "Revenue" at bounding box center [738, 23] width 53 height 12
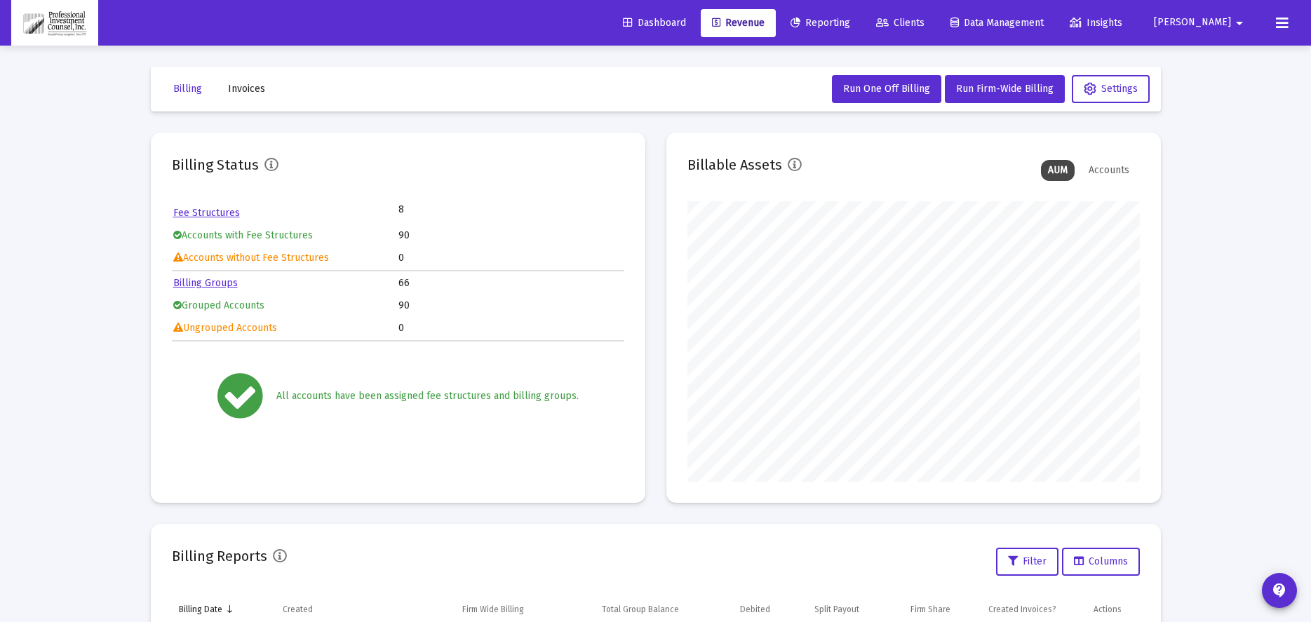
click at [1285, 25] on icon at bounding box center [1282, 23] width 13 height 17
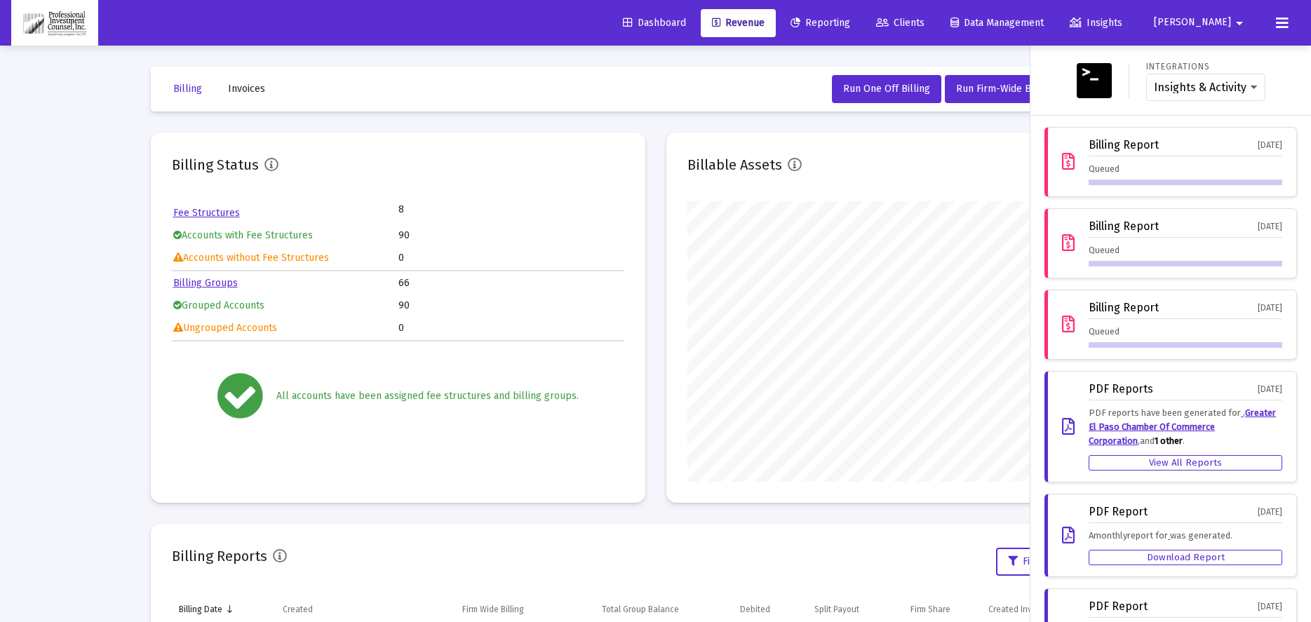
click at [1123, 146] on div "Billing Report" at bounding box center [1123, 145] width 70 height 13
click at [1107, 142] on div "Billing Report" at bounding box center [1123, 145] width 70 height 13
click at [1257, 150] on div "[DATE]" at bounding box center [1269, 145] width 25 height 13
click at [1062, 160] on icon at bounding box center [1068, 162] width 13 height 17
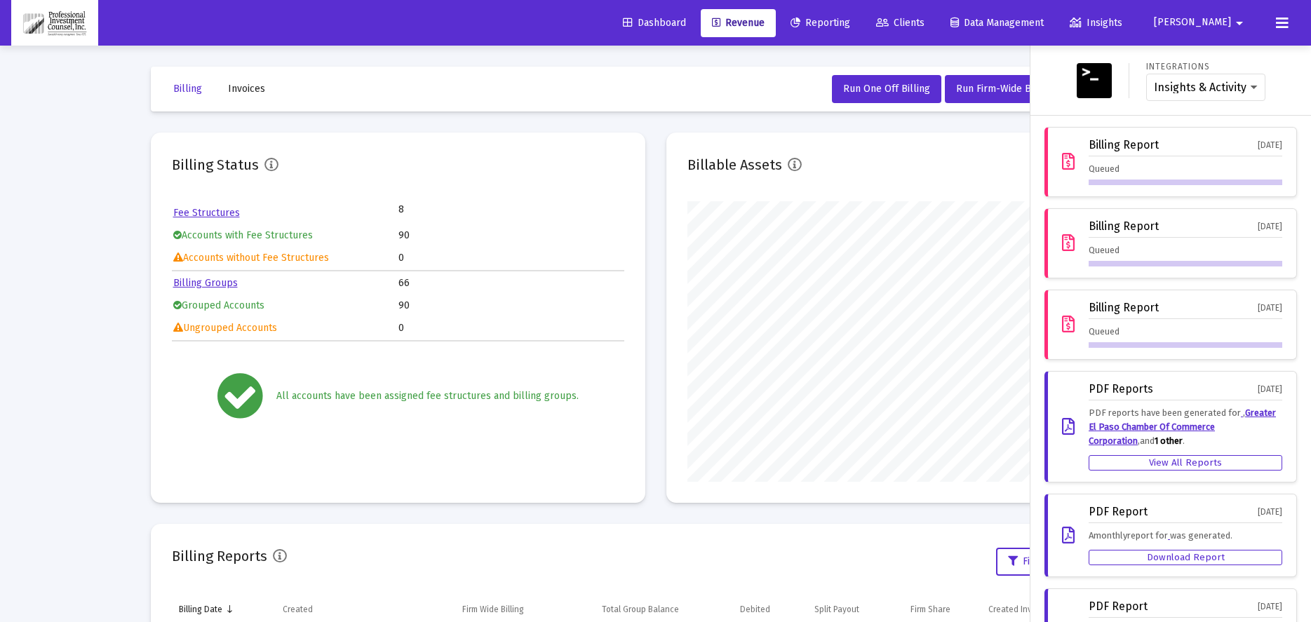
click at [1062, 160] on icon at bounding box center [1068, 162] width 13 height 17
click at [1063, 329] on icon at bounding box center [1068, 324] width 13 height 17
click at [1128, 135] on div "Billing Report Oct 1, 2025 Queued" at bounding box center [1170, 162] width 252 height 70
click at [1125, 163] on div "Queued" at bounding box center [1185, 173] width 194 height 23
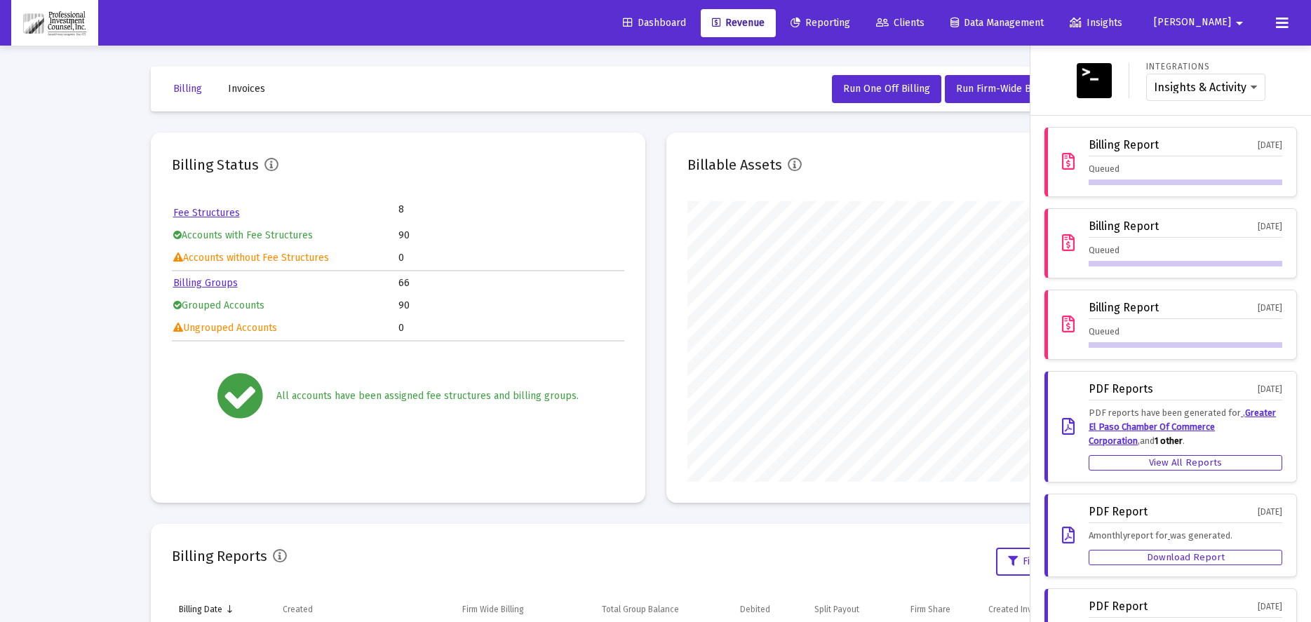
click at [1125, 163] on div "Queued" at bounding box center [1185, 173] width 194 height 23
click at [1236, 87] on select "Insights & Activity Wealthbox" at bounding box center [1206, 87] width 104 height 13
click at [1283, 67] on div "Integrations Insights & Activity Wealthbox" at bounding box center [1170, 80] width 269 height 47
click at [1260, 186] on div "Billing Report Oct 1, 2025 Queued" at bounding box center [1170, 162] width 252 height 70
click at [1260, 185] on div "Billing Report Oct 1, 2025 Queued" at bounding box center [1170, 162] width 252 height 70
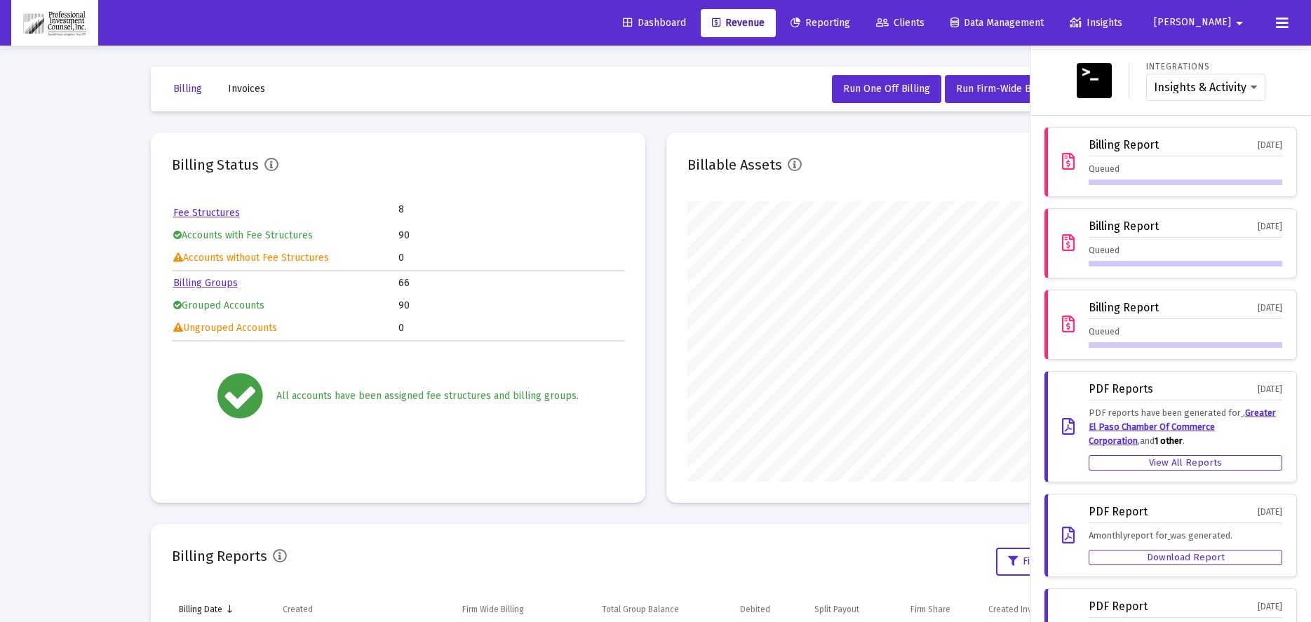
click at [1049, 163] on div "Billing Report Oct 1, 2025 Queued" at bounding box center [1170, 162] width 252 height 70
click at [1088, 243] on div "Queued" at bounding box center [1185, 254] width 194 height 23
click at [1062, 245] on icon at bounding box center [1068, 243] width 13 height 17
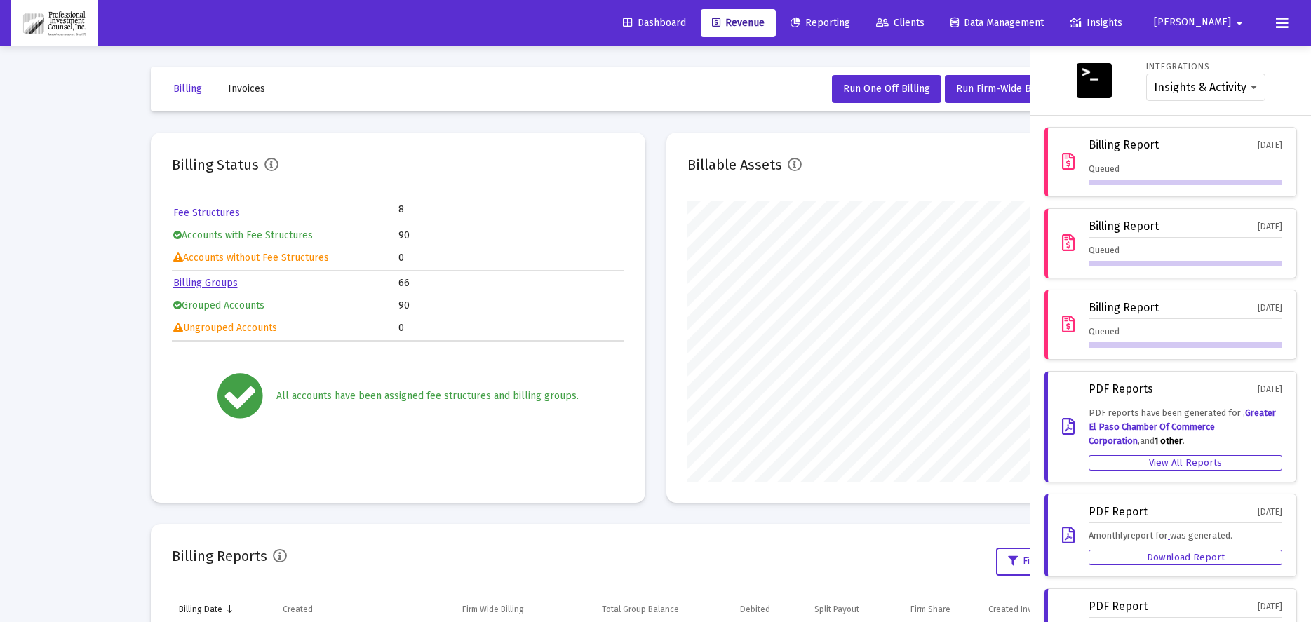
drag, startPoint x: 1058, startPoint y: 245, endPoint x: 1130, endPoint y: 219, distance: 76.8
click at [1130, 219] on div "Billing Report Oct 1, 2025 Queued" at bounding box center [1170, 243] width 252 height 70
click at [1141, 228] on div "Billing Report" at bounding box center [1123, 226] width 70 height 13
click at [1062, 242] on icon at bounding box center [1068, 243] width 13 height 17
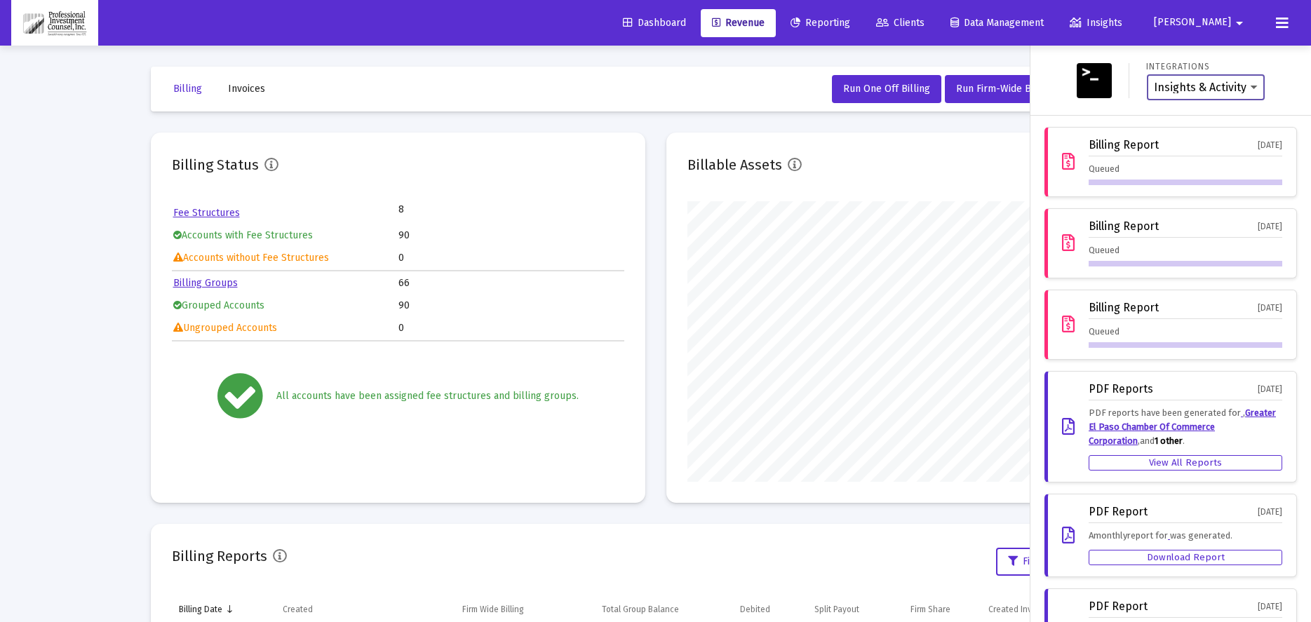
click at [1245, 90] on select "Insights & Activity Wealthbox" at bounding box center [1206, 87] width 104 height 13
click at [1262, 67] on div "Integrations Insights & Activity Wealthbox" at bounding box center [1170, 80] width 269 height 47
click at [1062, 166] on icon at bounding box center [1068, 162] width 13 height 17
click at [1274, 77] on div "Integrations Insights & Activity Wealthbox" at bounding box center [1170, 80] width 269 height 47
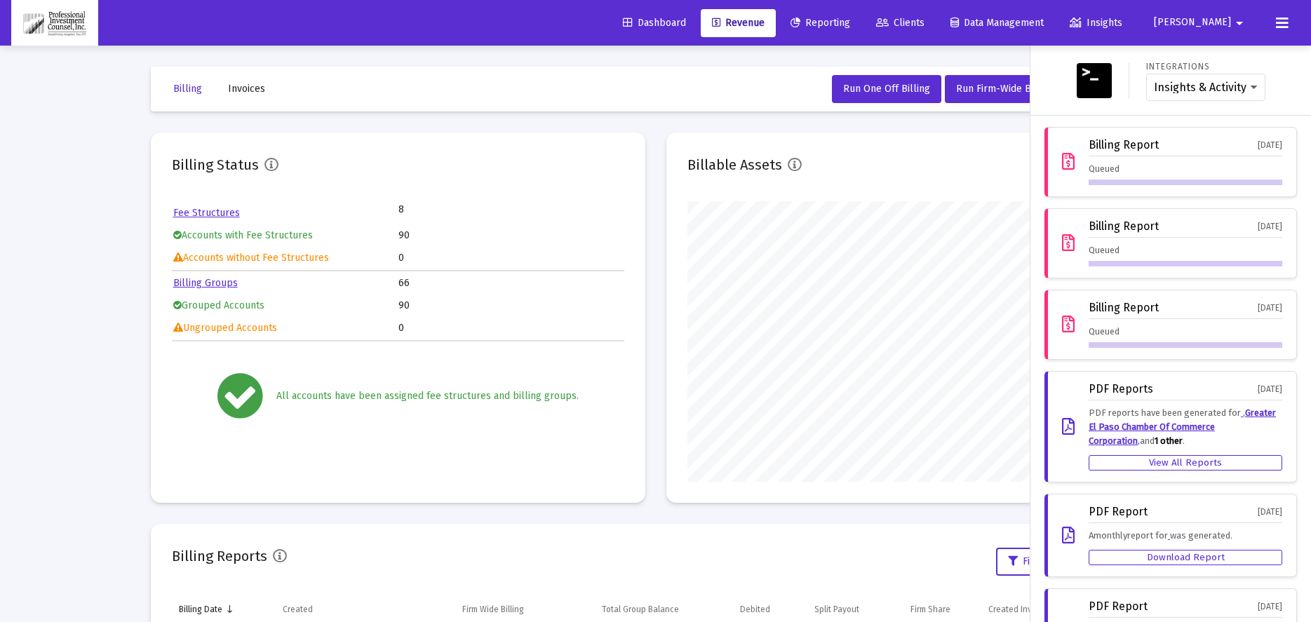
click at [1260, 177] on div "Queued" at bounding box center [1185, 173] width 194 height 23
click at [1062, 165] on icon at bounding box center [1068, 162] width 13 height 17
click at [1063, 165] on icon at bounding box center [1068, 162] width 13 height 17
click at [1063, 164] on icon at bounding box center [1068, 162] width 13 height 17
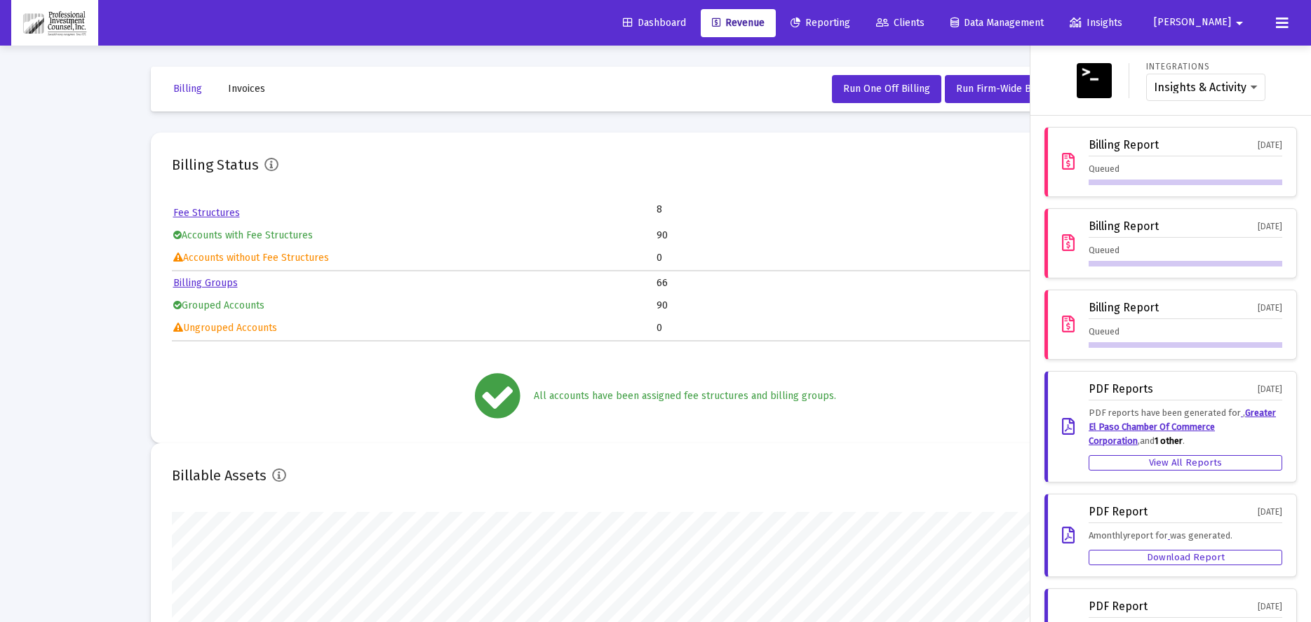
scroll to position [701052, 700880]
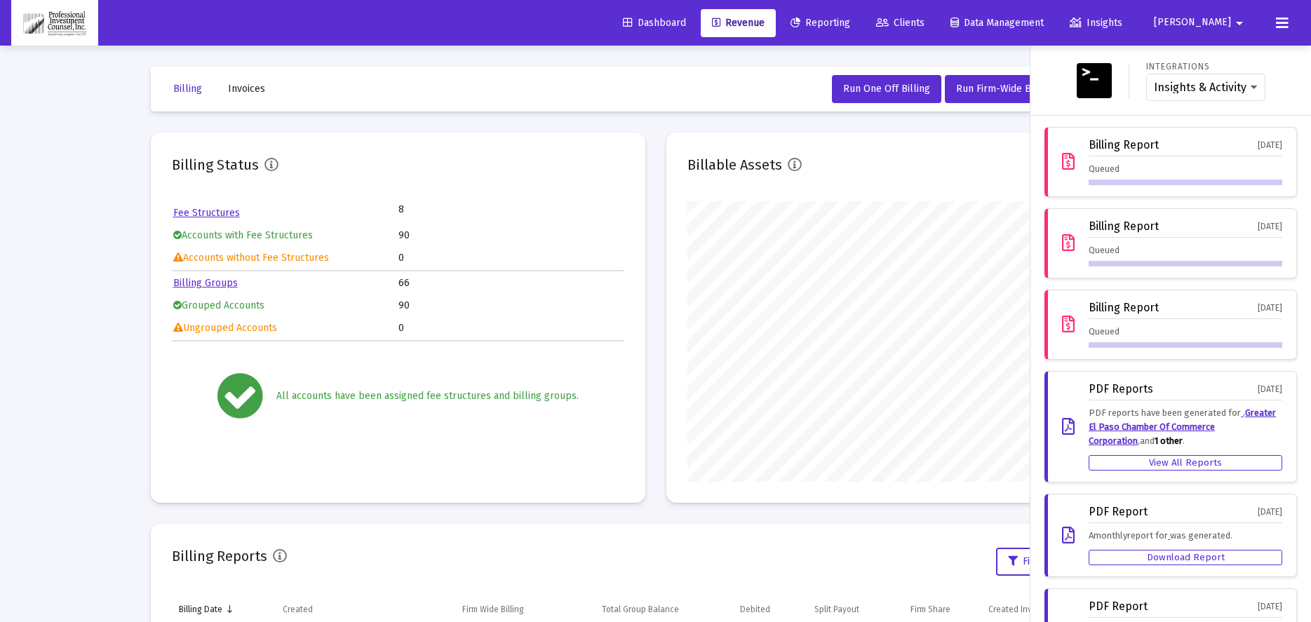
click at [881, 562] on div at bounding box center [655, 311] width 1311 height 622
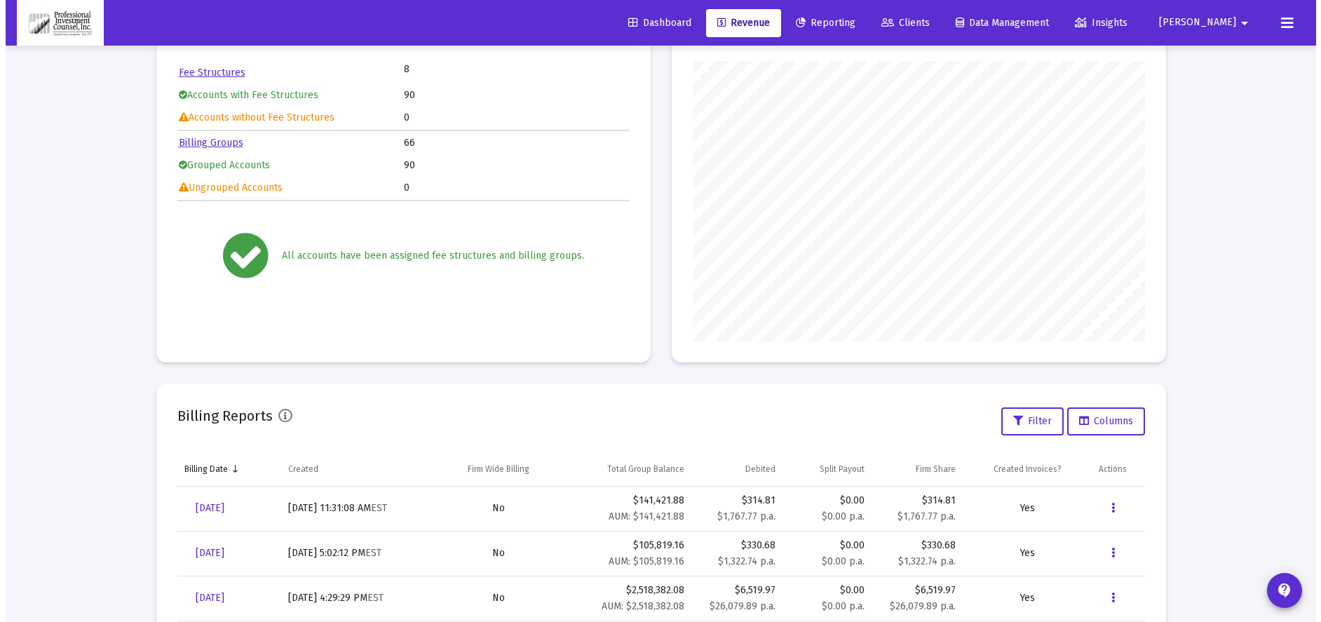
scroll to position [0, 0]
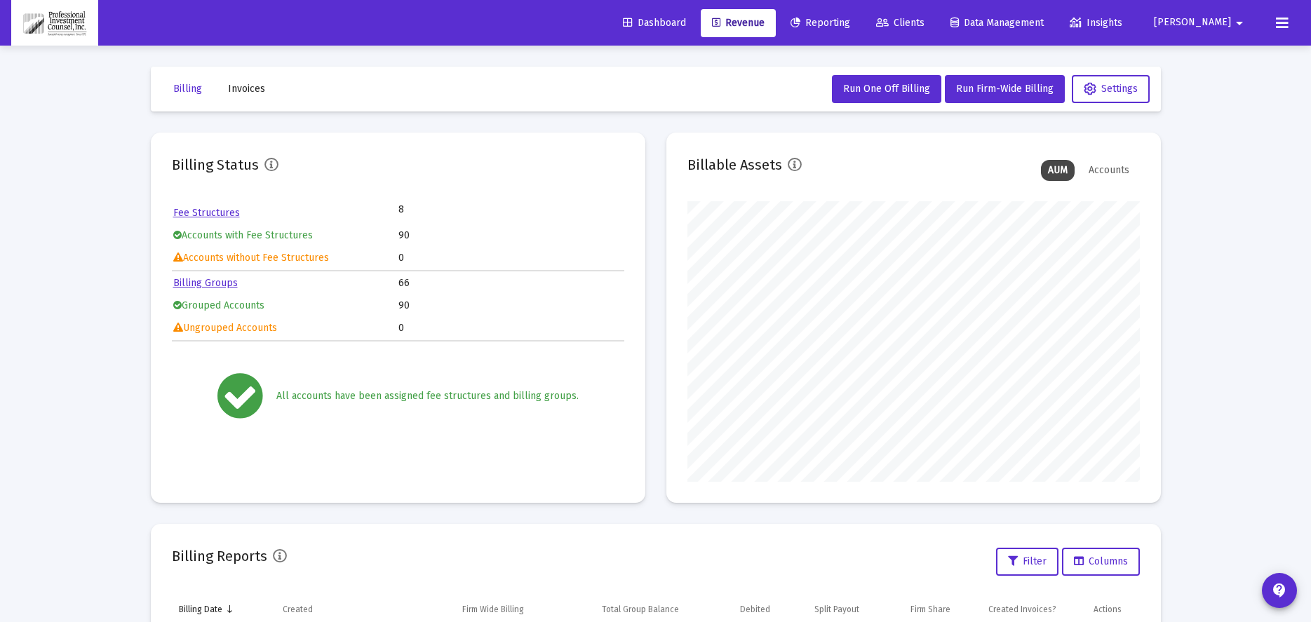
click at [1199, 225] on div "Loading... Billing Invoices Run One Off Billing Run Firm-Wide Billing Settings …" at bounding box center [655, 578] width 1311 height 1157
click at [1106, 163] on div "Accounts" at bounding box center [1108, 170] width 55 height 21
click at [1222, 151] on div "Loading... Billing Invoices Run One Off Billing Run Firm-Wide Billing Settings …" at bounding box center [655, 578] width 1311 height 1157
click at [243, 81] on button "Invoices" at bounding box center [247, 89] width 60 height 28
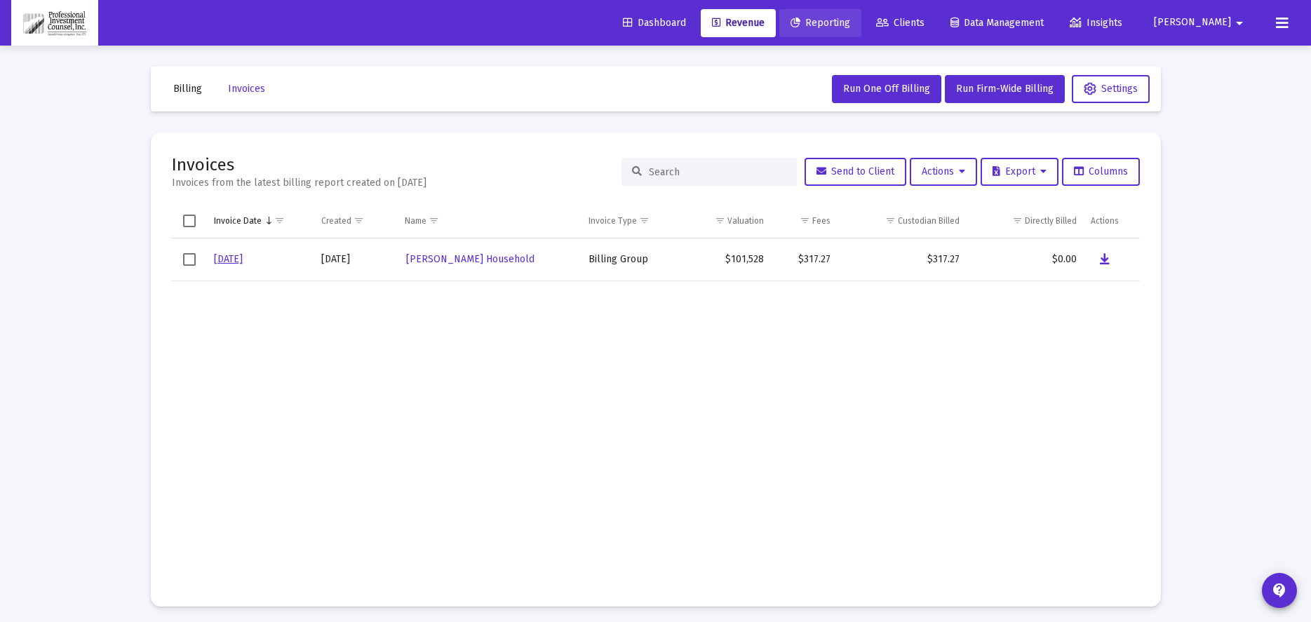
click at [861, 13] on link "Reporting" at bounding box center [820, 23] width 82 height 28
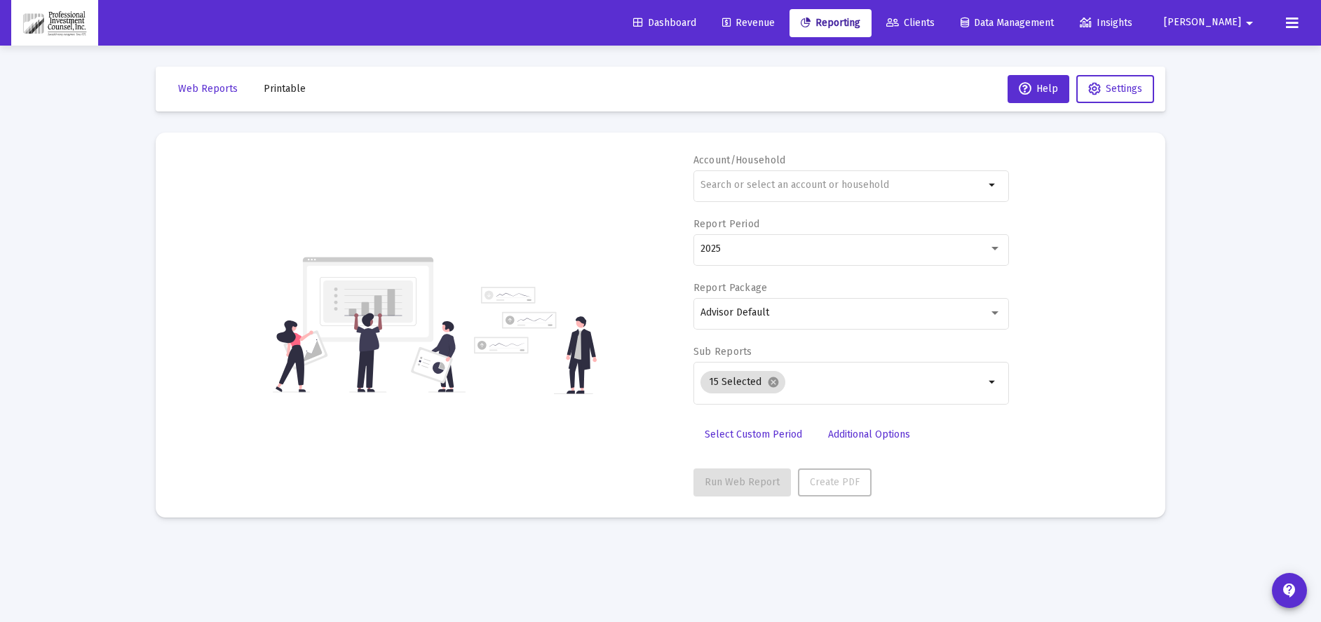
click at [935, 20] on span "Clients" at bounding box center [910, 23] width 48 height 12
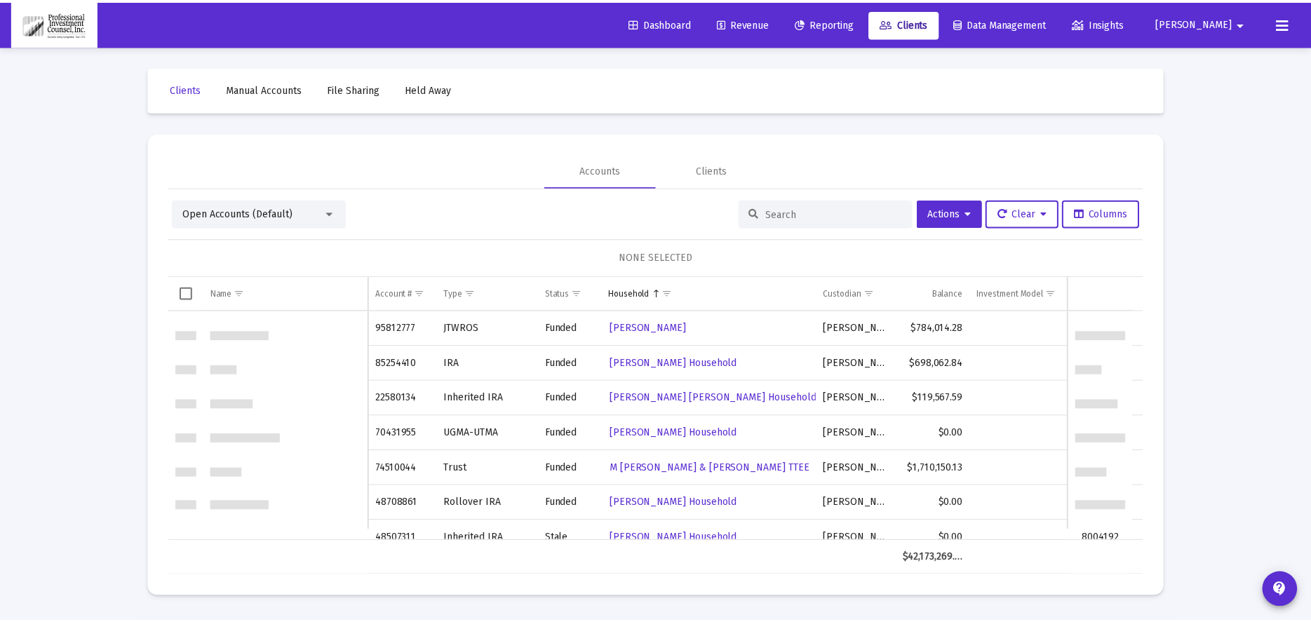
scroll to position [2104, 0]
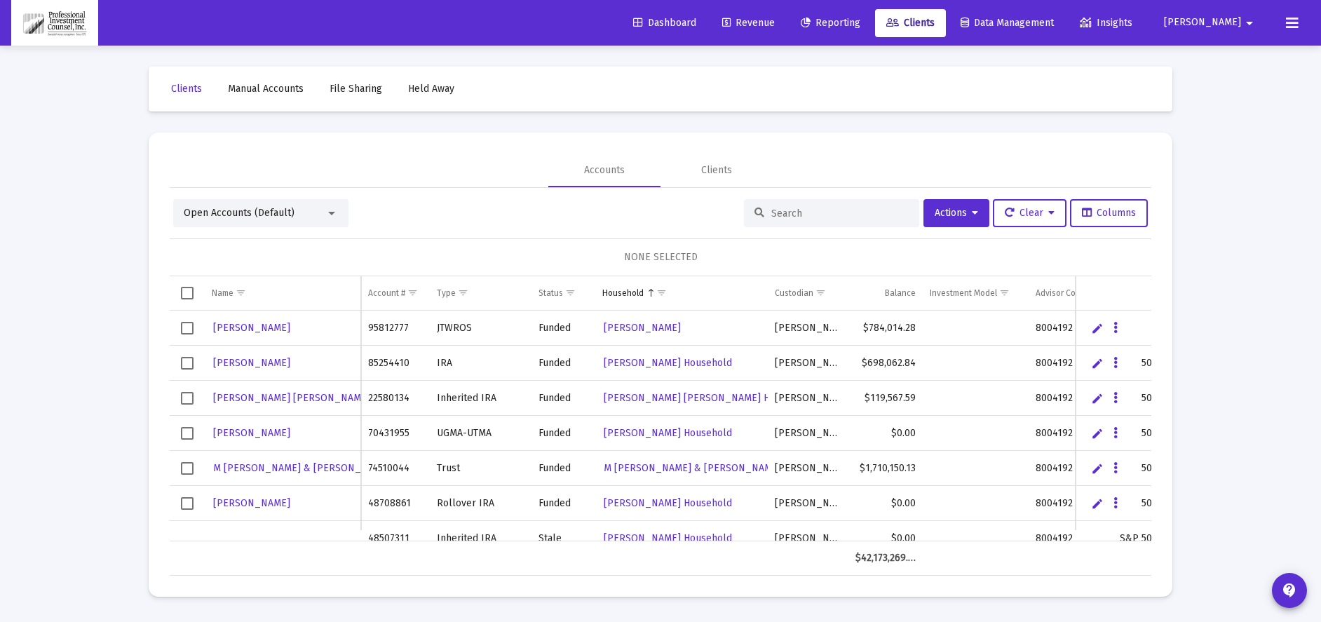
click at [696, 22] on span "Dashboard" at bounding box center [664, 23] width 63 height 12
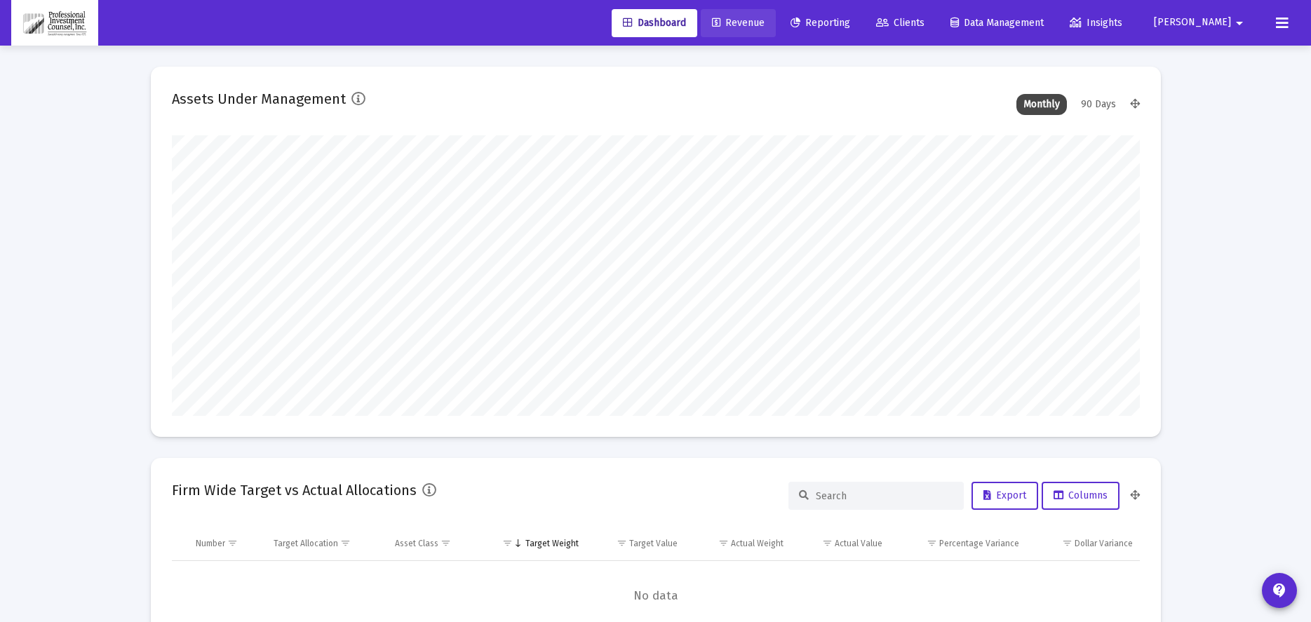
click at [776, 32] on link "Revenue" at bounding box center [738, 23] width 75 height 28
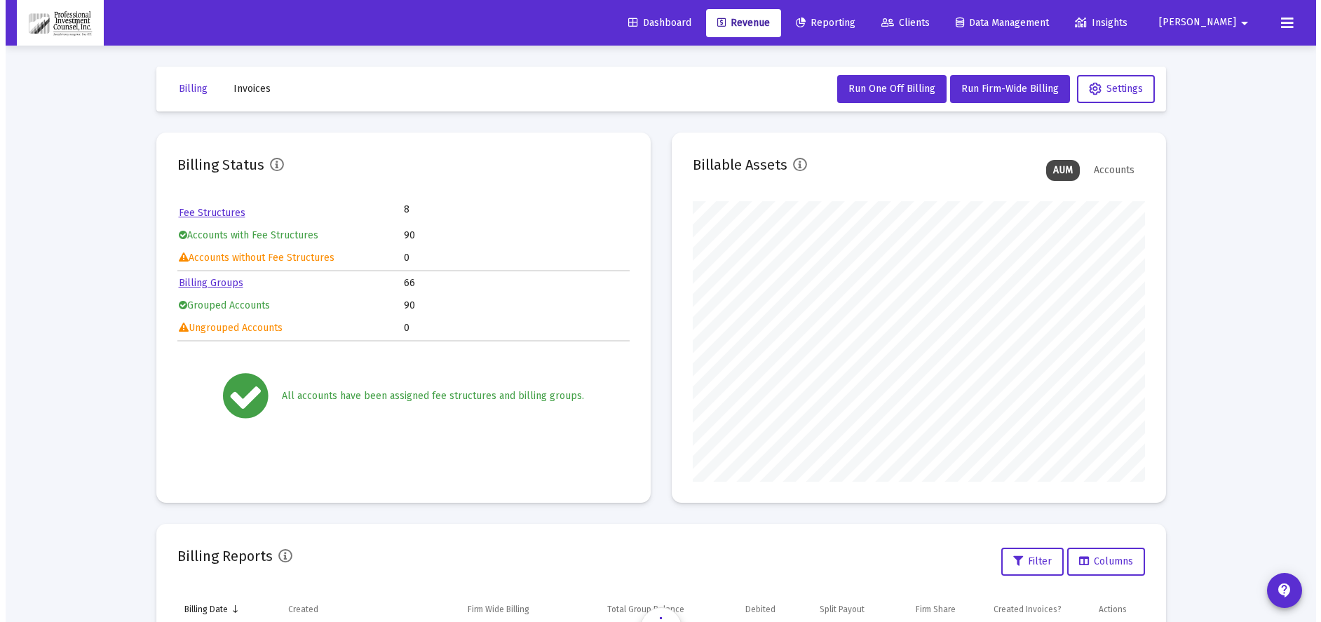
scroll to position [281, 452]
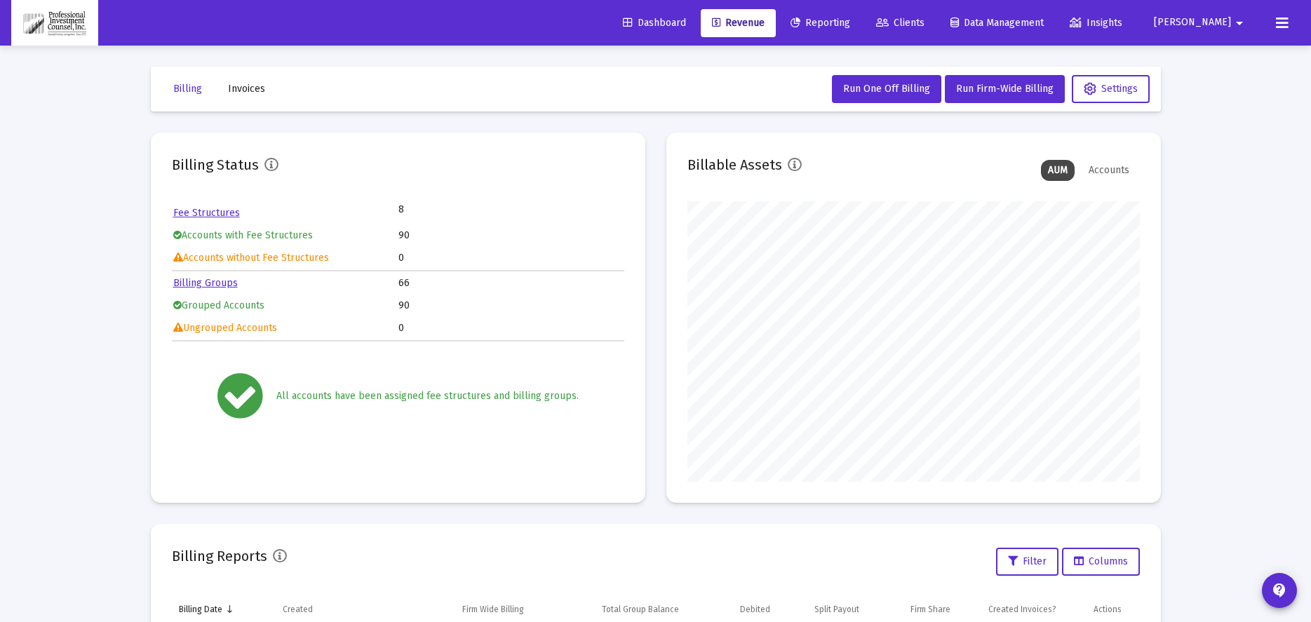
click at [245, 90] on span "Invoices" at bounding box center [246, 89] width 37 height 12
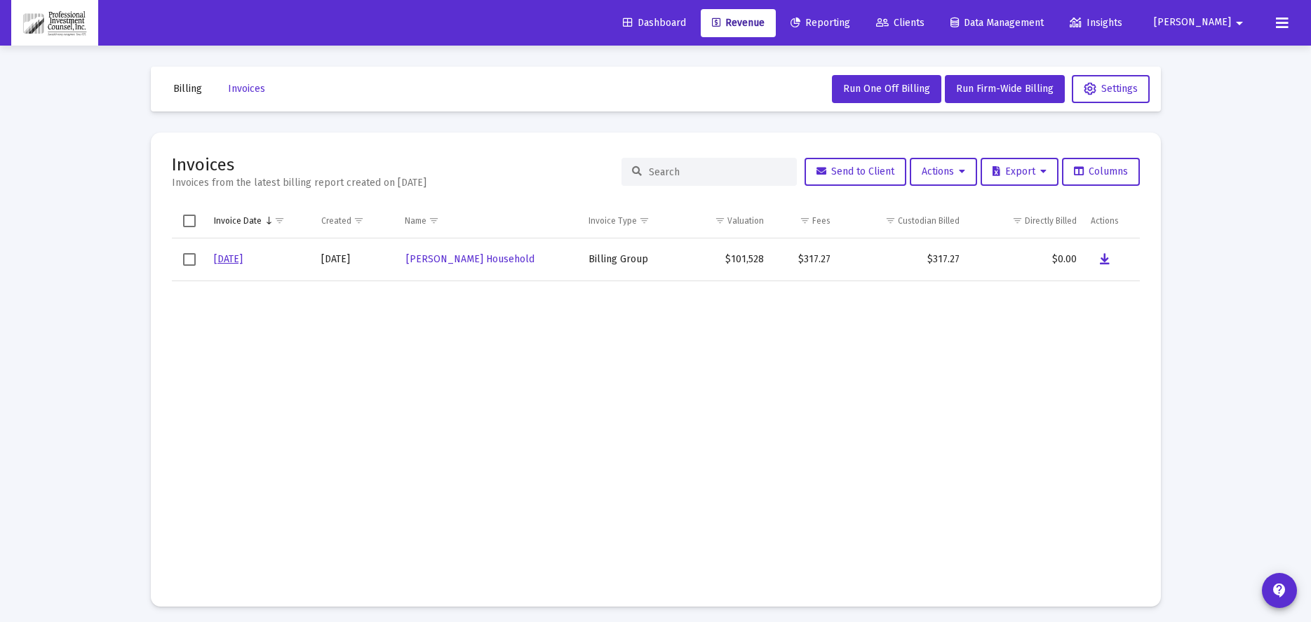
click at [850, 19] on span "Reporting" at bounding box center [820, 23] width 60 height 12
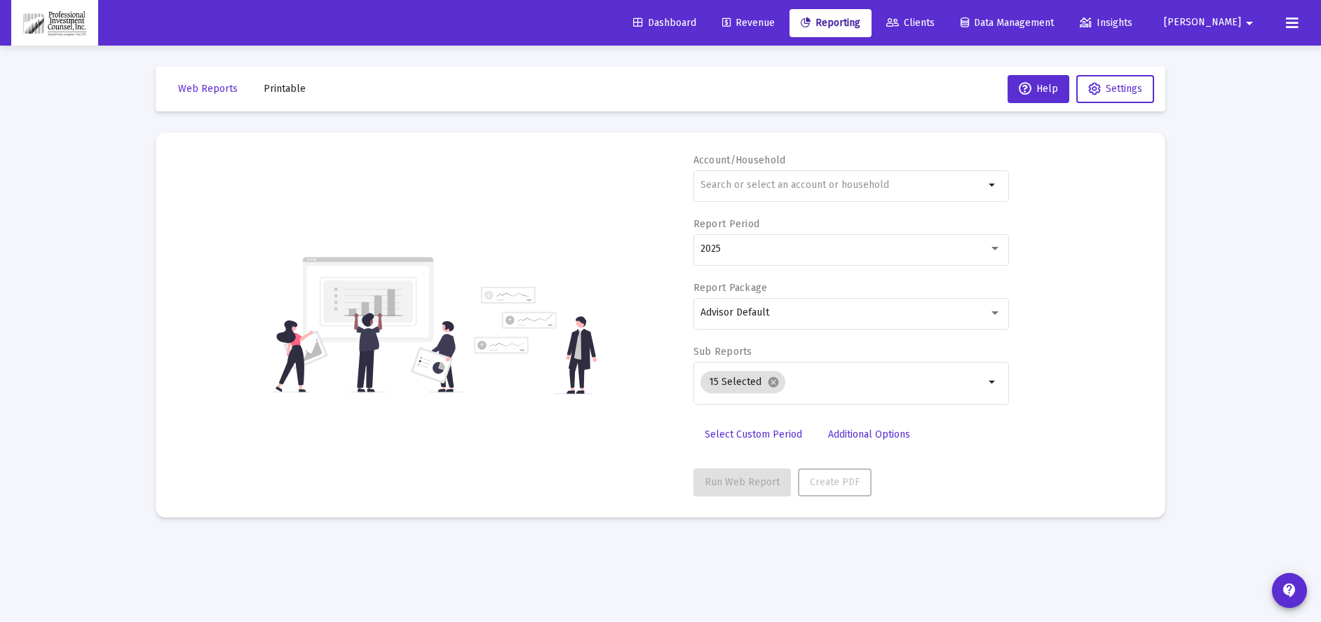
click at [935, 23] on span "Clients" at bounding box center [910, 23] width 48 height 12
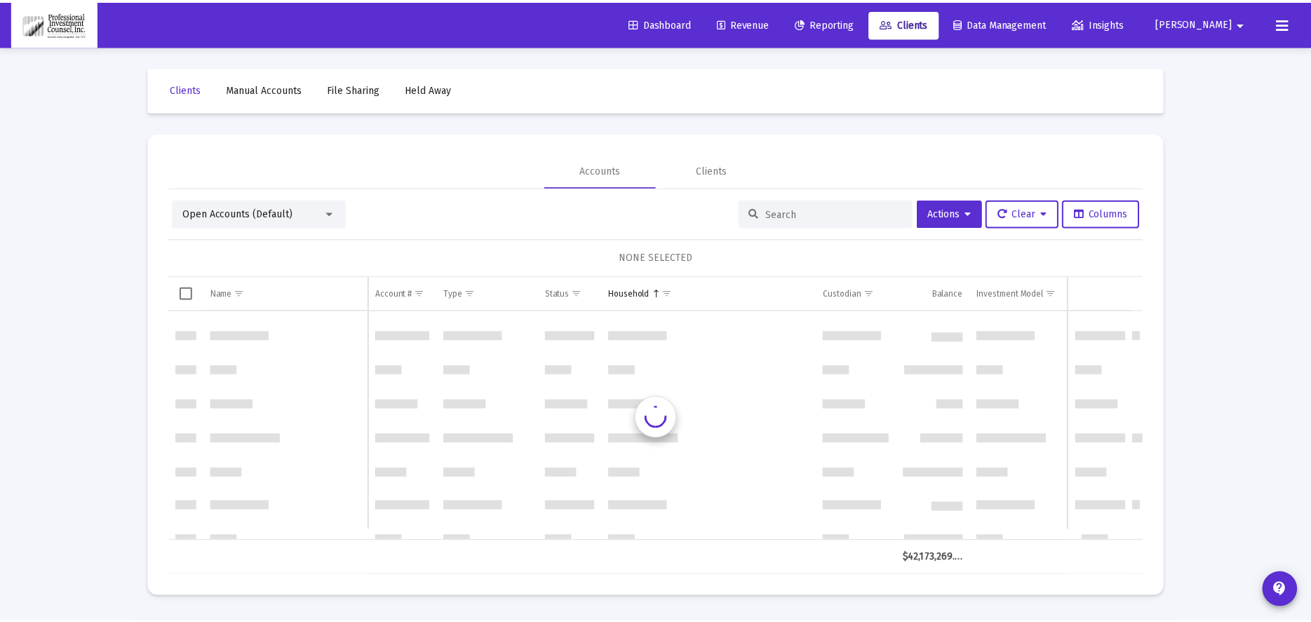
scroll to position [2104, 0]
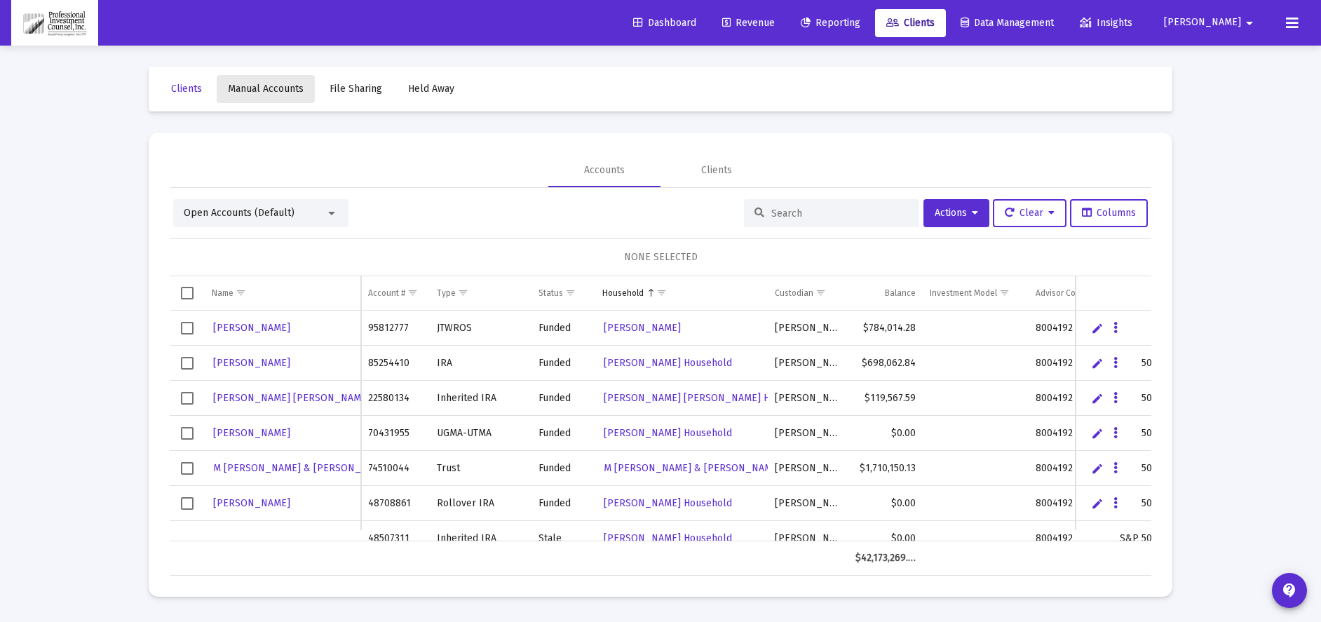
click at [255, 86] on span "Manual Accounts" at bounding box center [266, 89] width 76 height 12
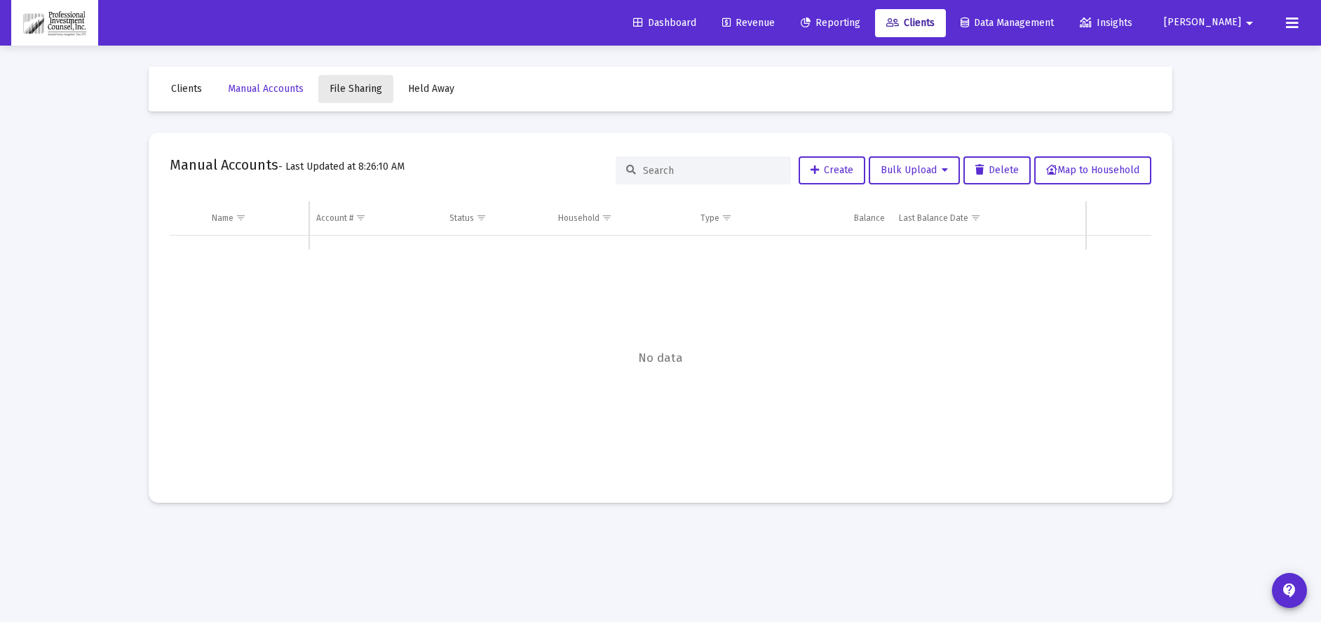
click at [365, 93] on span "File Sharing" at bounding box center [356, 89] width 53 height 12
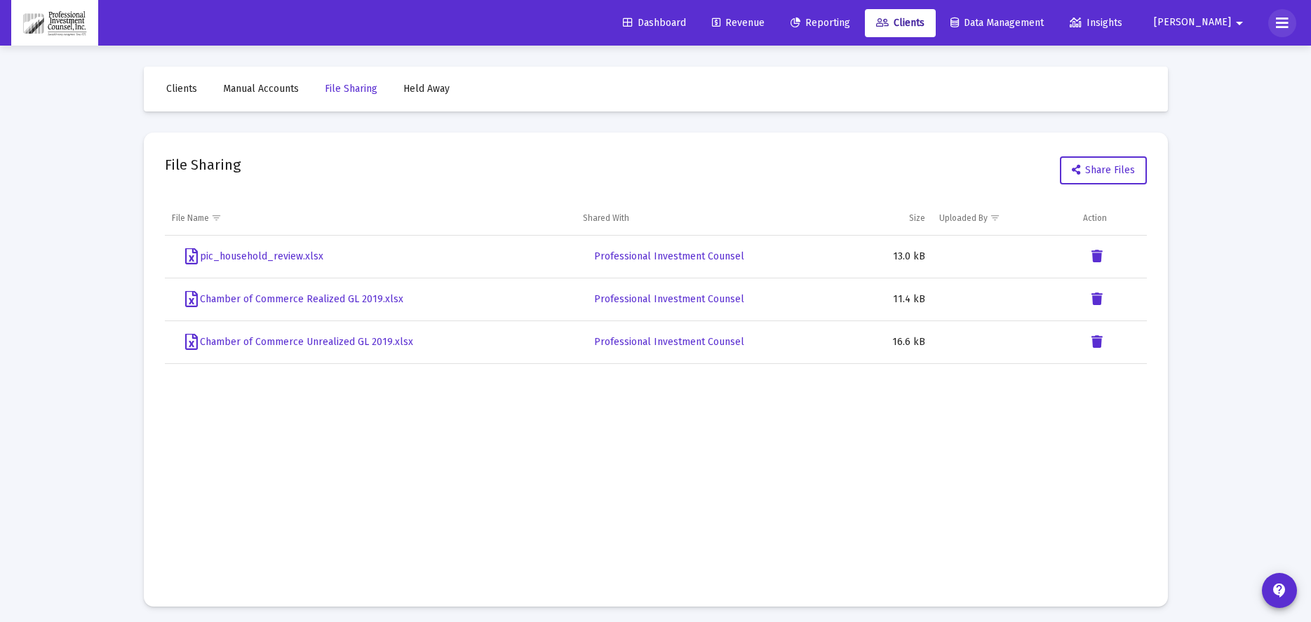
click at [1286, 11] on button at bounding box center [1282, 23] width 28 height 28
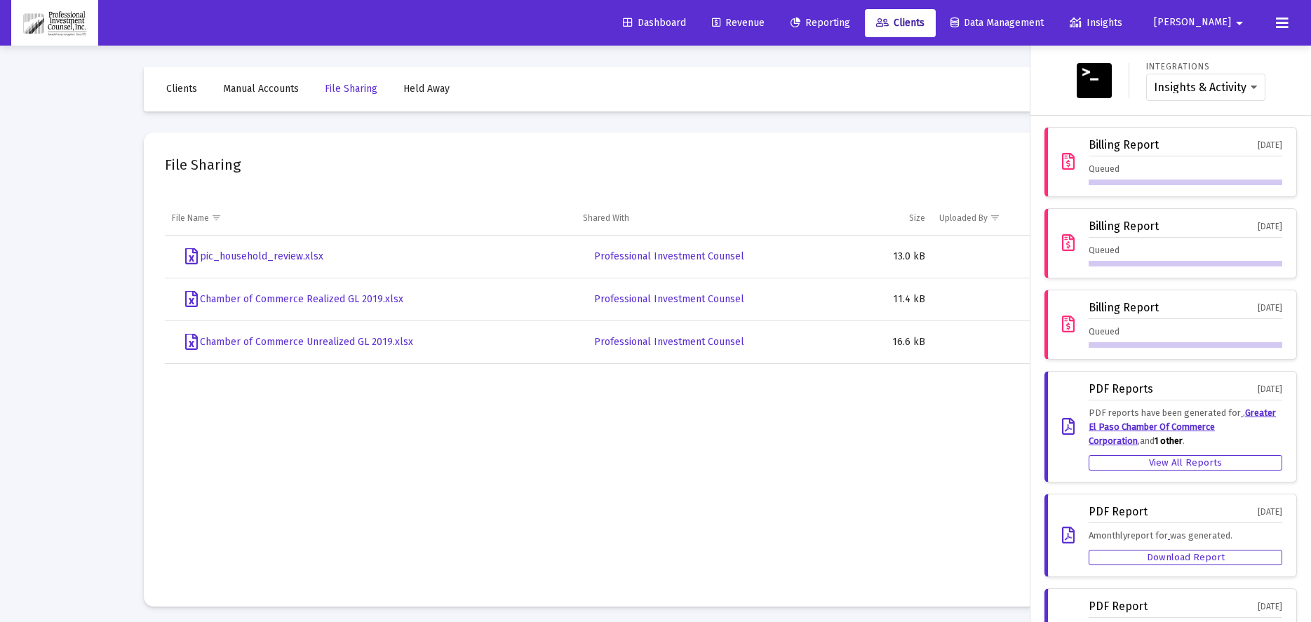
click at [1134, 177] on div "Queued" at bounding box center [1185, 173] width 194 height 23
click at [1134, 176] on div "Queued" at bounding box center [1185, 173] width 194 height 23
click at [1257, 140] on div "[DATE]" at bounding box center [1269, 145] width 25 height 13
click at [1232, 171] on div "Queued" at bounding box center [1185, 173] width 194 height 23
click at [950, 59] on div at bounding box center [655, 311] width 1311 height 622
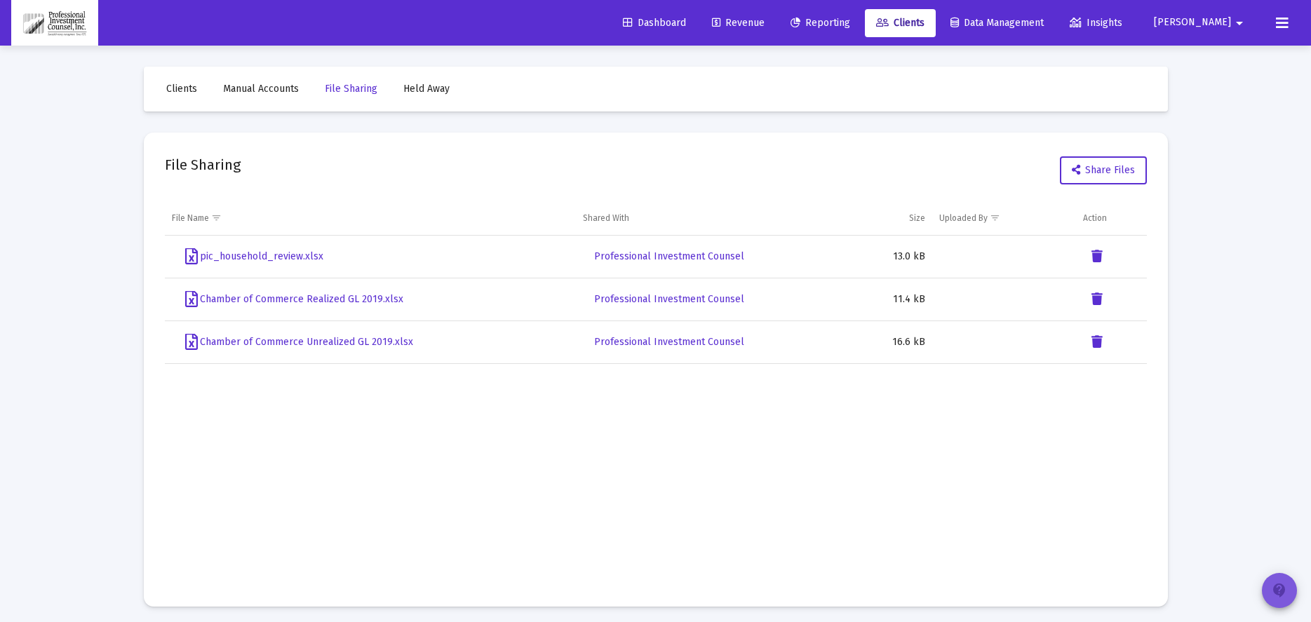
click at [1290, 593] on button "contact_support" at bounding box center [1279, 590] width 35 height 35
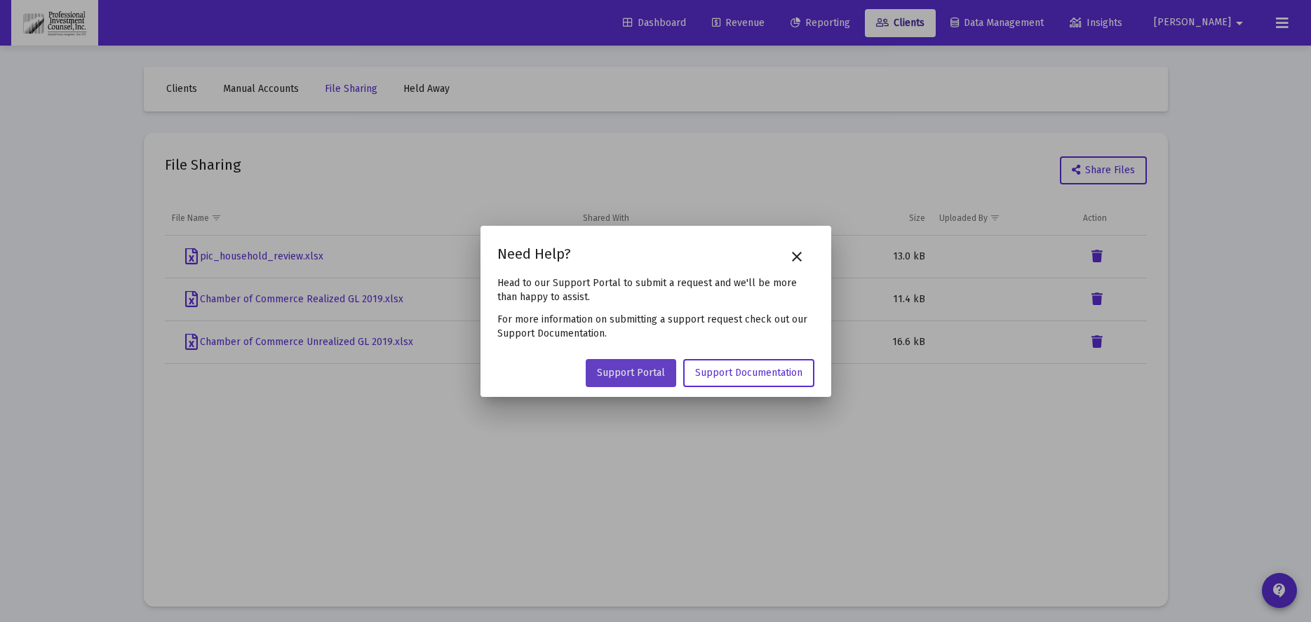
click at [656, 367] on span "Support Portal" at bounding box center [631, 373] width 68 height 12
click at [794, 259] on mat-icon "close" at bounding box center [796, 256] width 17 height 17
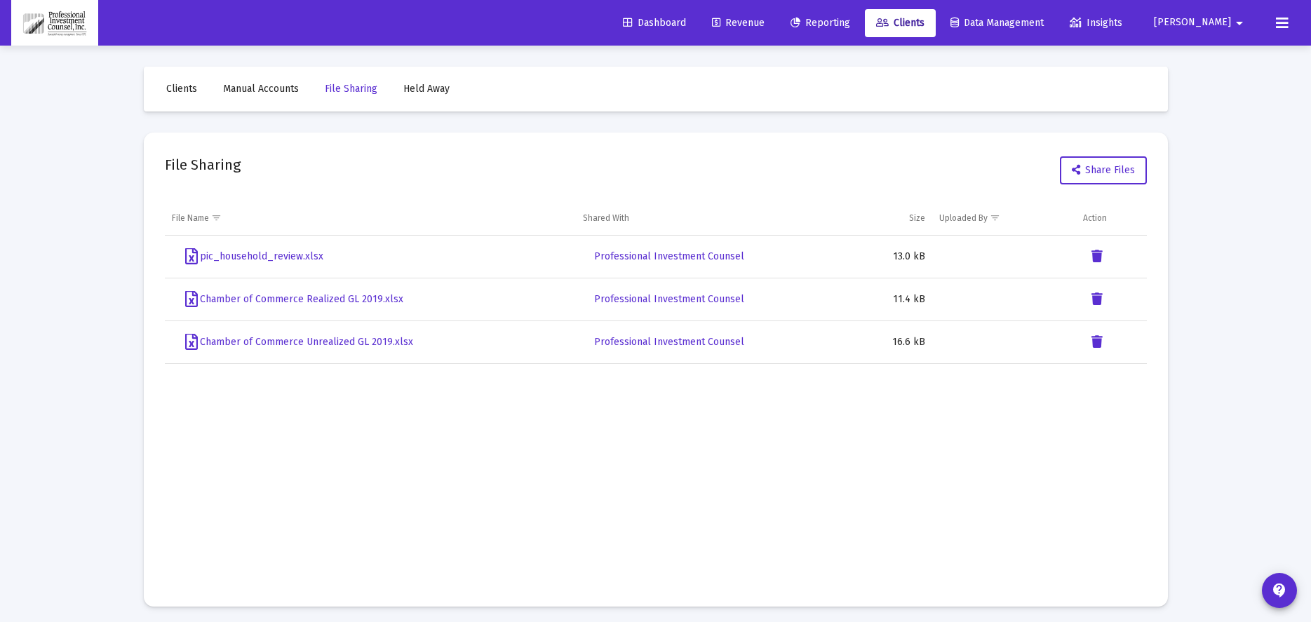
click at [183, 90] on span "Clients" at bounding box center [181, 89] width 31 height 12
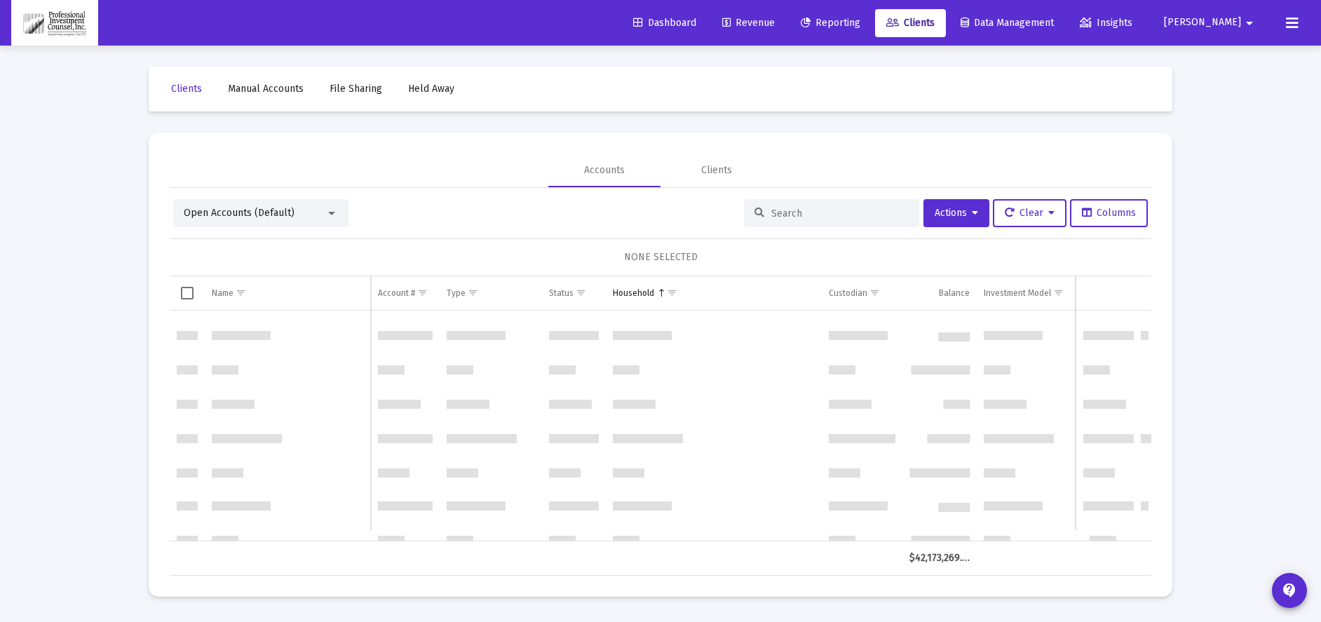
scroll to position [2104, 0]
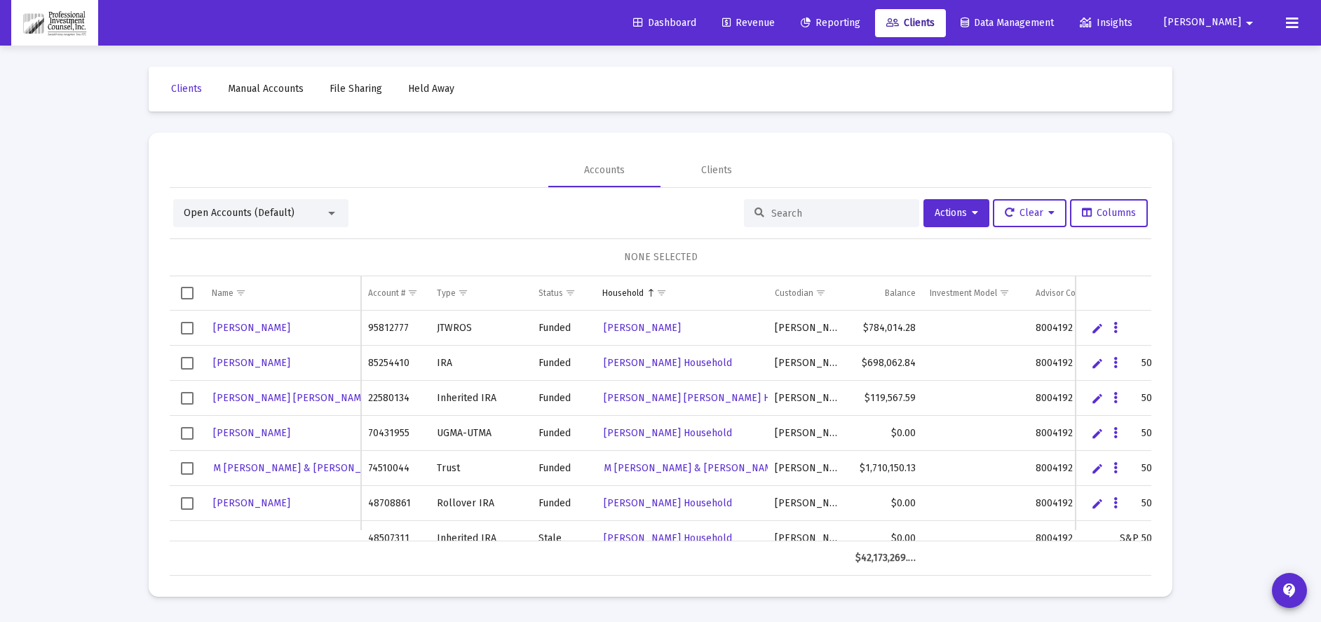
click at [1295, 26] on icon at bounding box center [1292, 23] width 13 height 17
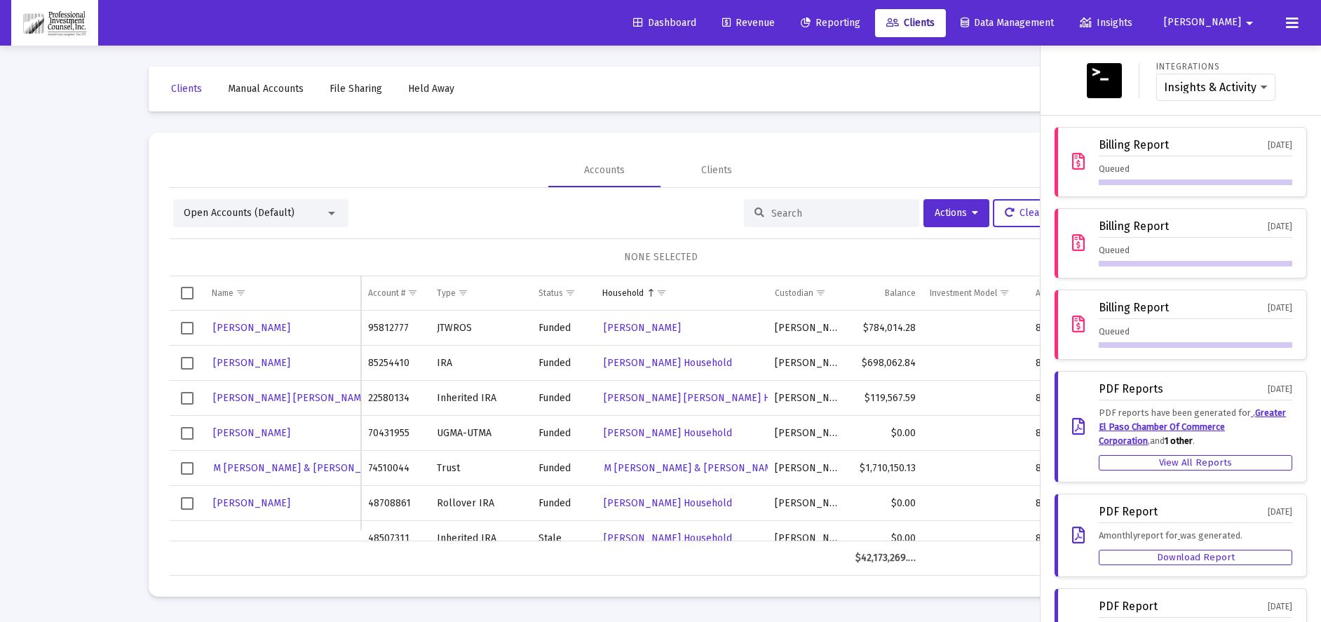
click at [1183, 179] on div "Queued" at bounding box center [1196, 173] width 194 height 23
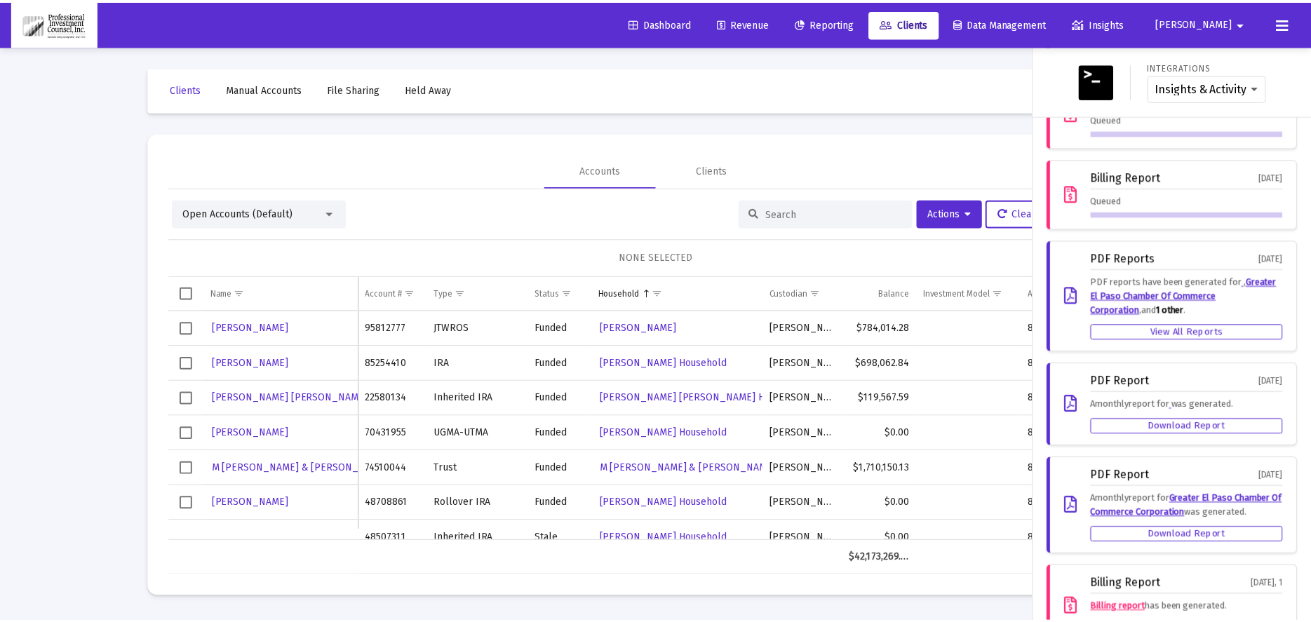
scroll to position [0, 0]
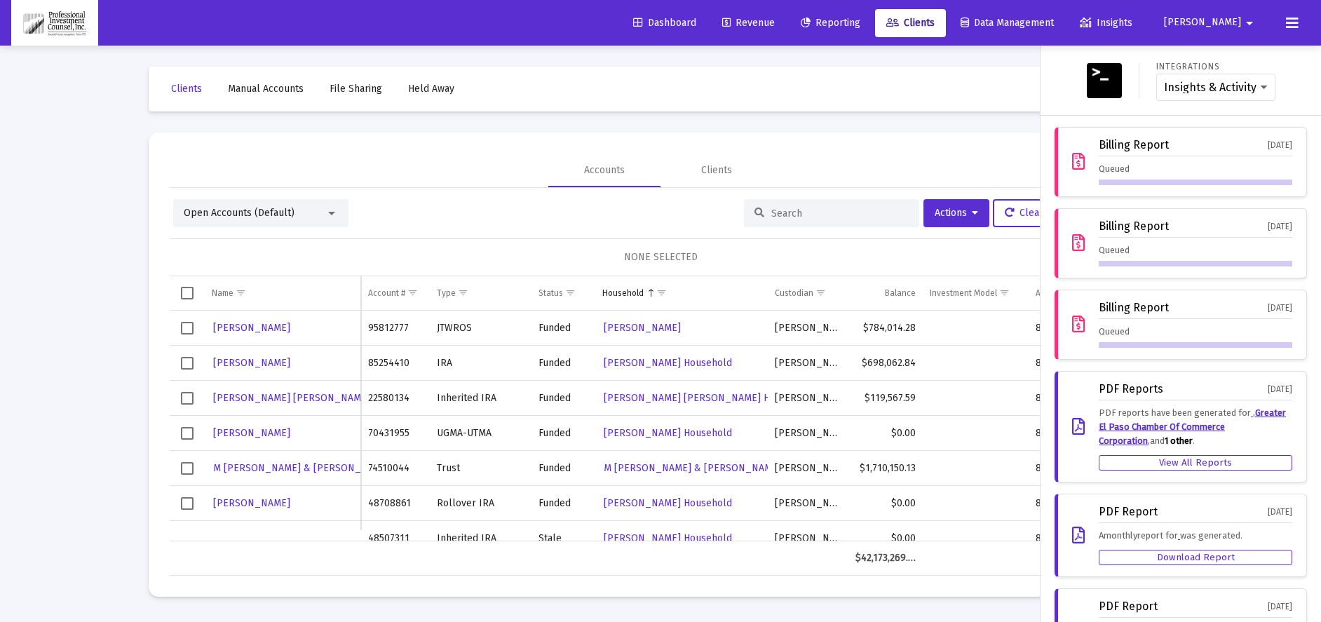
click at [790, 2] on div "Dashboard Revenue Reporting Clients Data Management Insights Gary arrow_drop_do…" at bounding box center [660, 23] width 1299 height 46
click at [775, 17] on span "Revenue" at bounding box center [748, 23] width 53 height 12
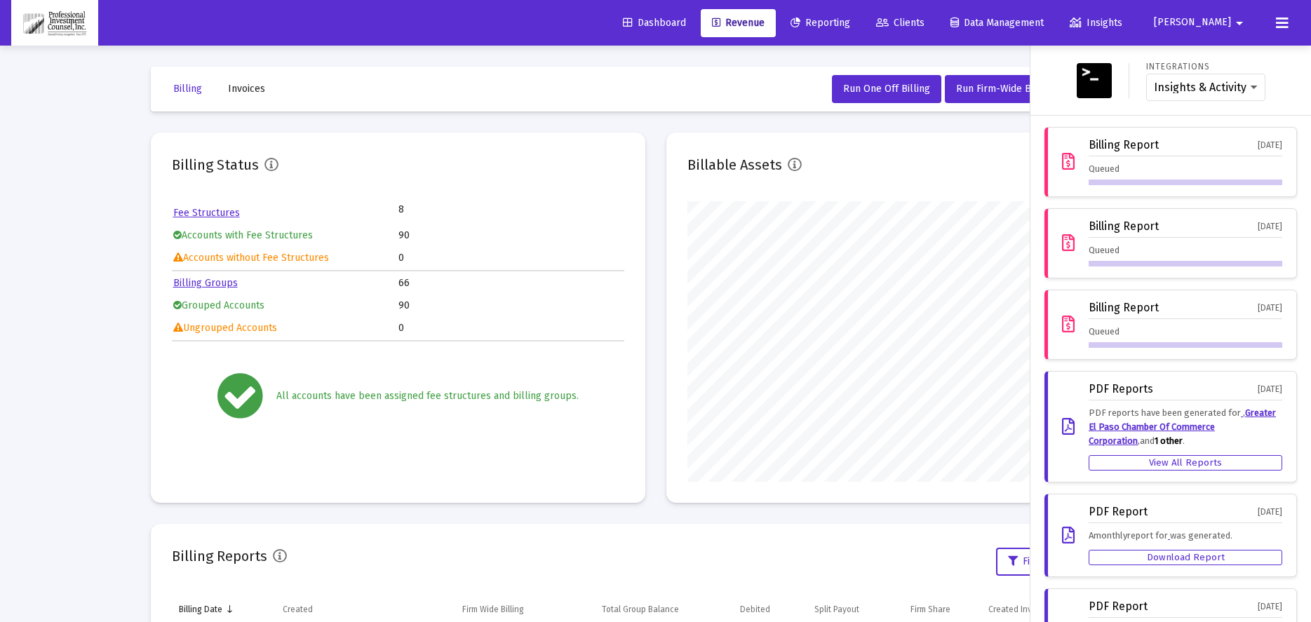
click at [686, 80] on div at bounding box center [655, 311] width 1311 height 622
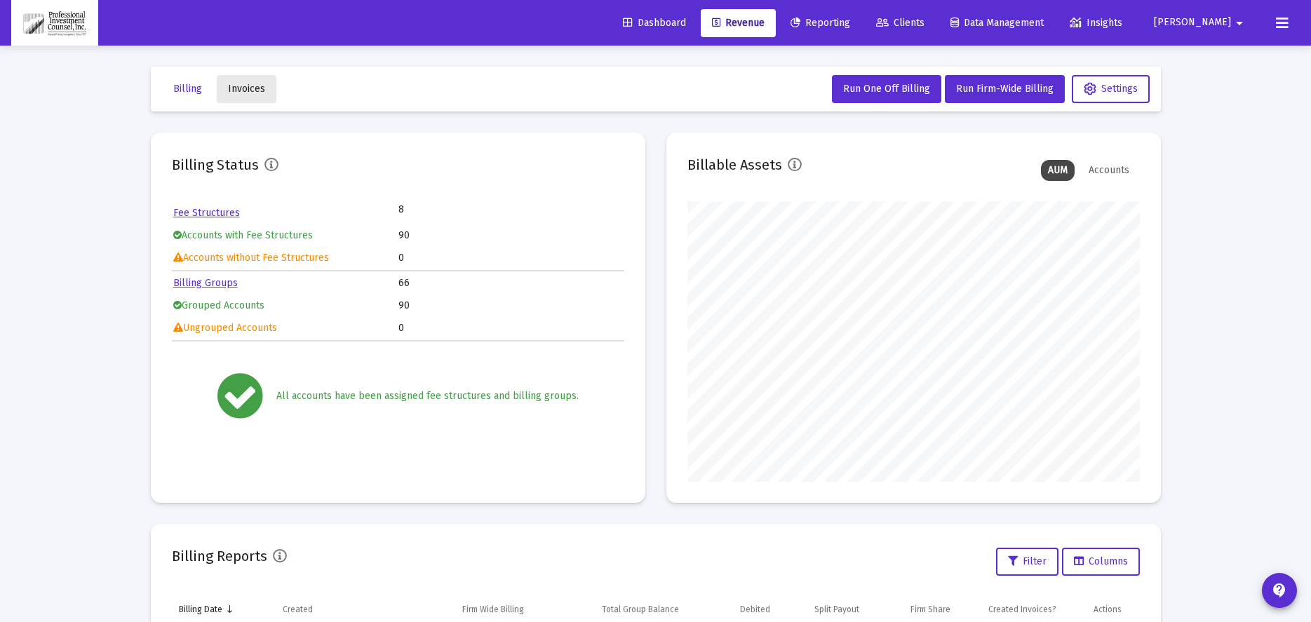
click at [238, 91] on span "Invoices" at bounding box center [246, 89] width 37 height 12
